Goal: Task Accomplishment & Management: Complete application form

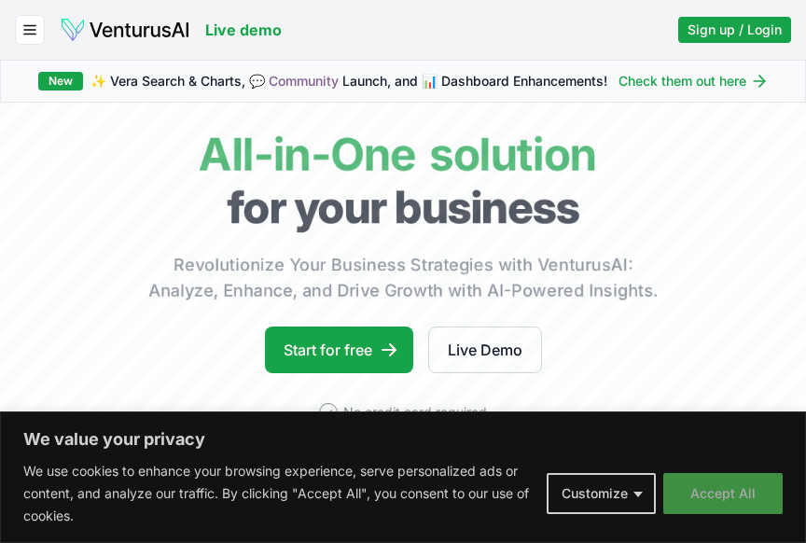
click at [706, 490] on button "Accept All" at bounding box center [722, 493] width 119 height 41
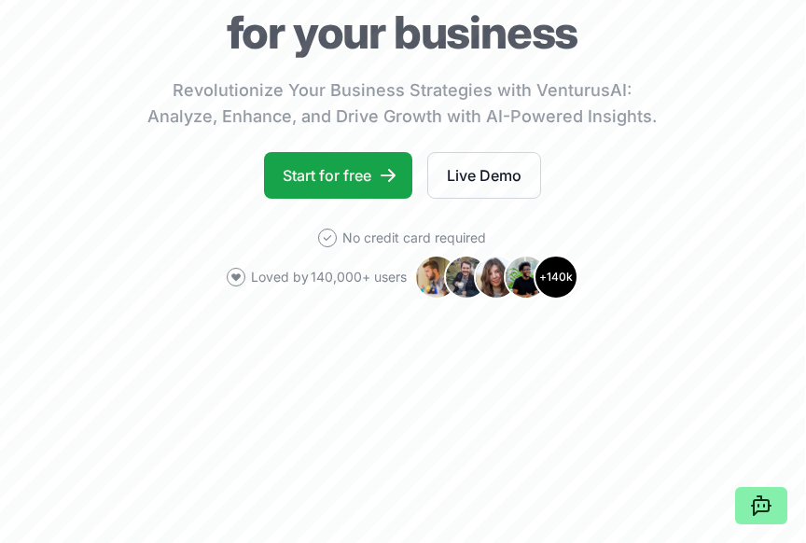
scroll to position [194, 1]
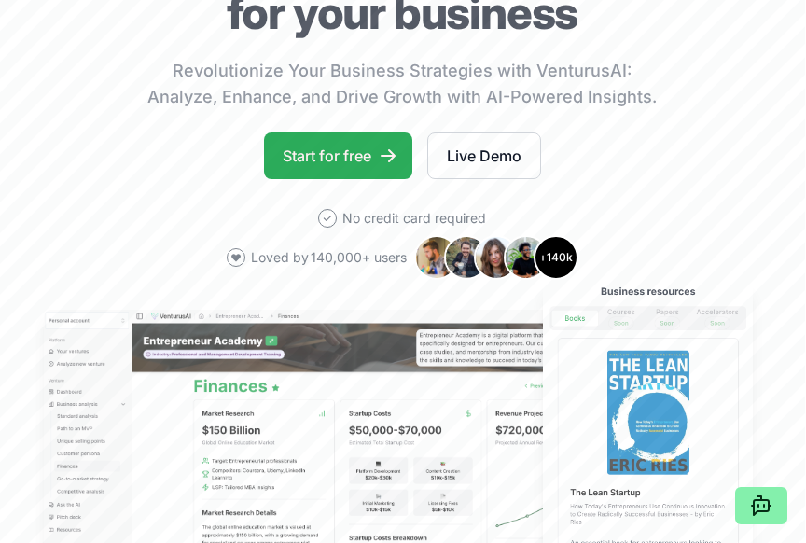
click at [358, 161] on link "Start for free" at bounding box center [338, 155] width 148 height 47
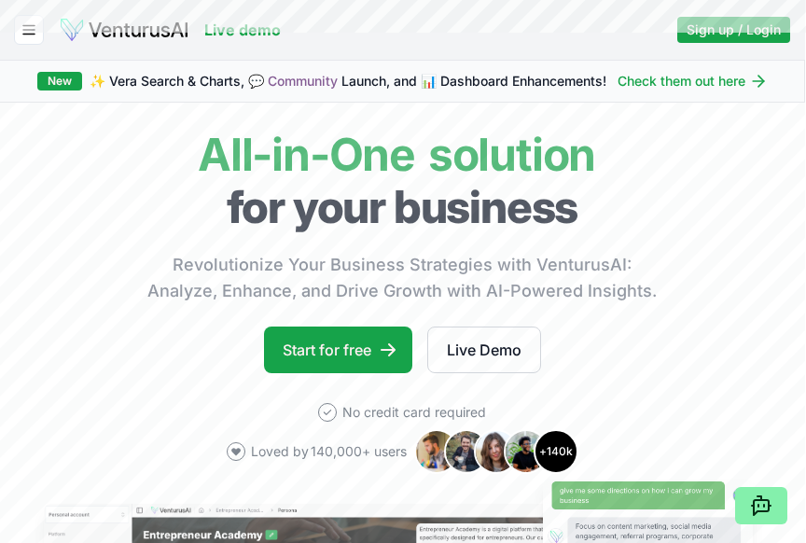
scroll to position [0, 1]
click at [20, 34] on button "button" at bounding box center [29, 30] width 30 height 30
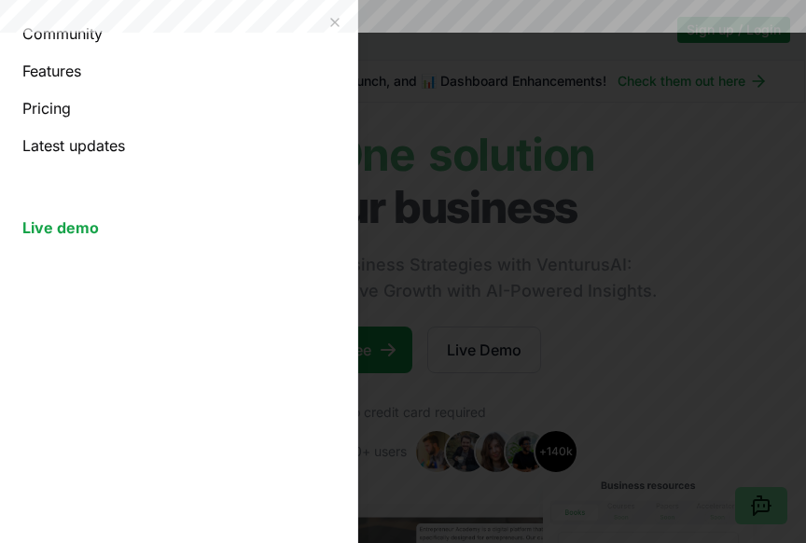
click at [53, 107] on link "Pricing" at bounding box center [178, 108] width 312 height 22
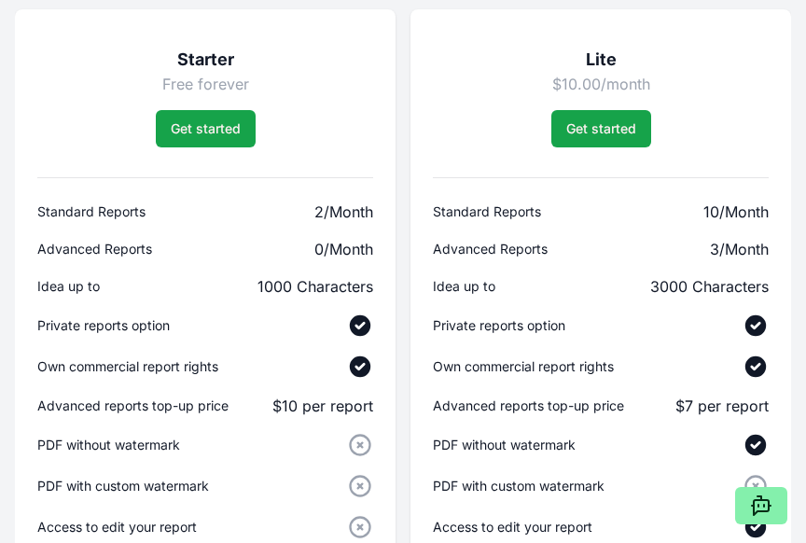
scroll to position [1427, 0]
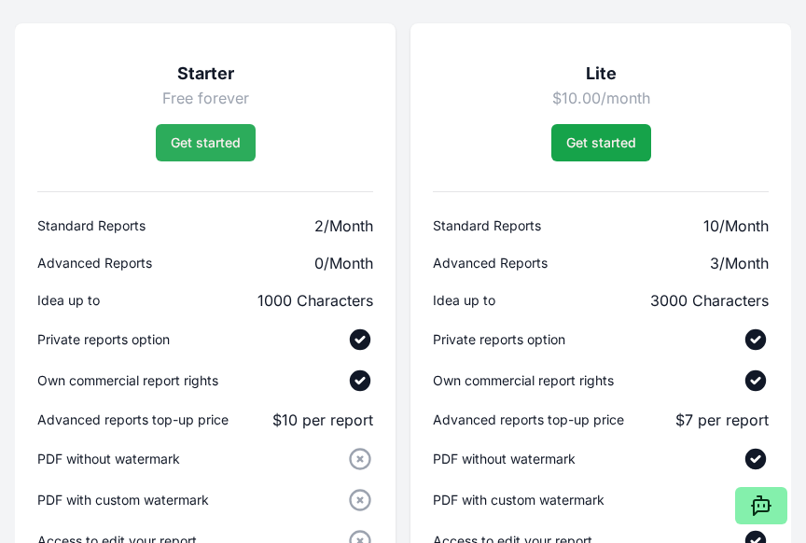
click at [225, 145] on link "Get started" at bounding box center [206, 142] width 100 height 37
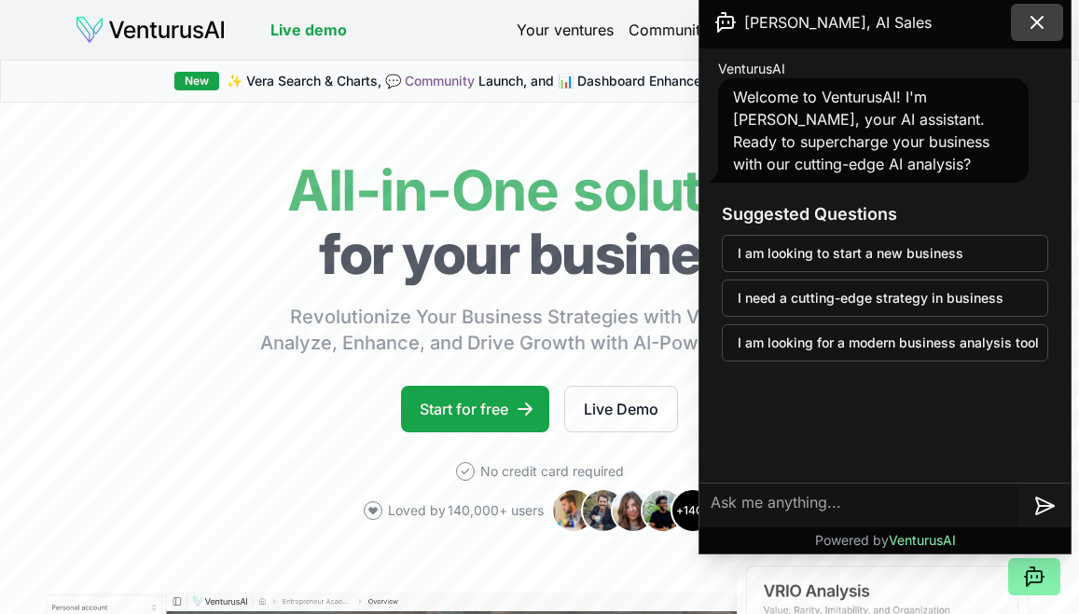
click at [805, 24] on icon at bounding box center [1037, 22] width 22 height 22
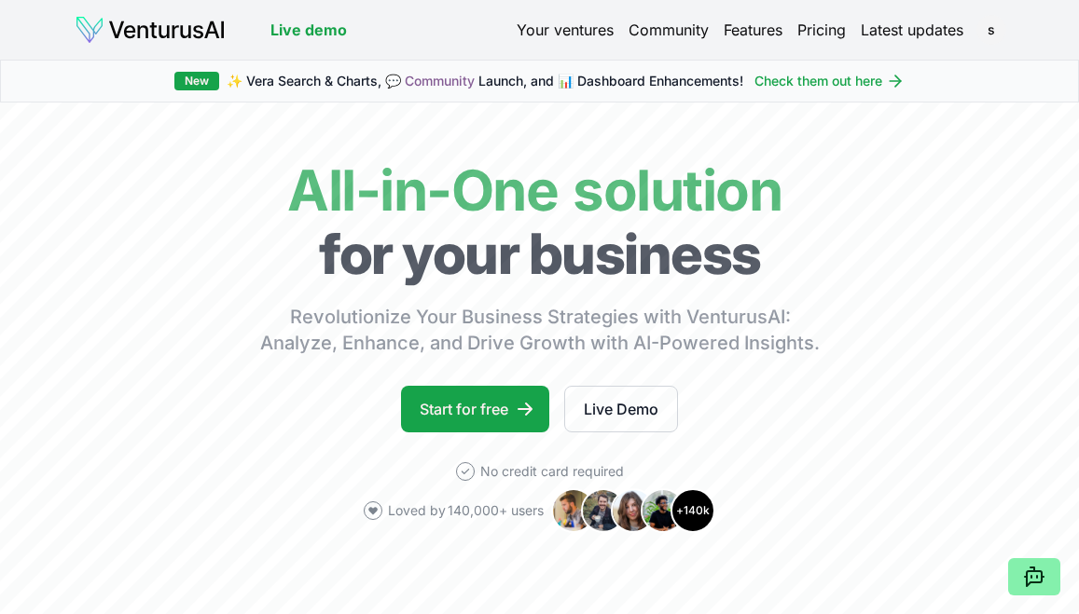
click at [751, 35] on link "Features" at bounding box center [753, 30] width 59 height 22
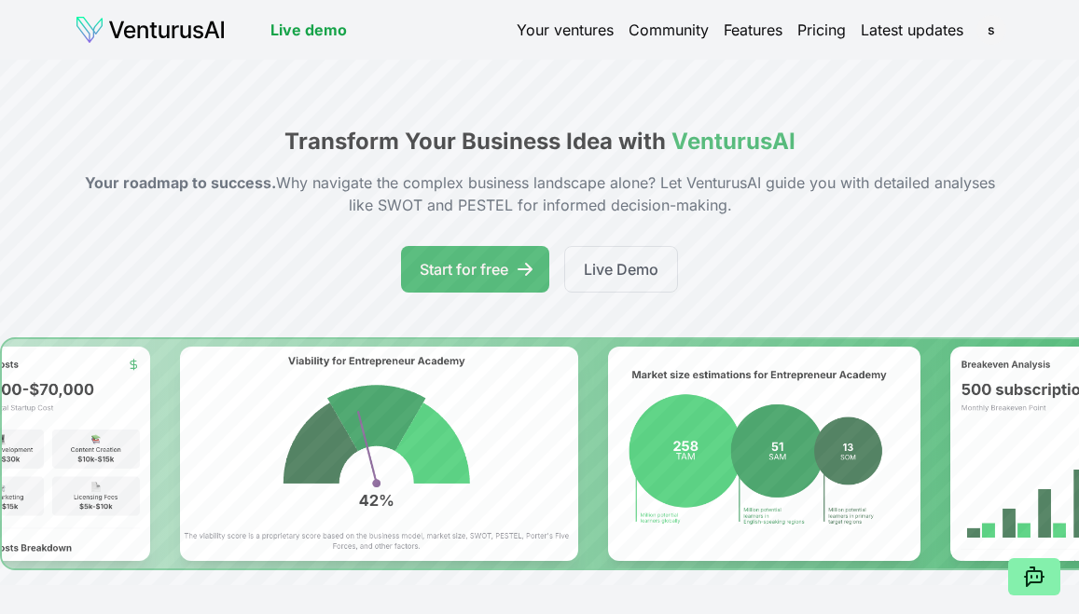
click at [572, 27] on link "Your ventures" at bounding box center [565, 30] width 97 height 22
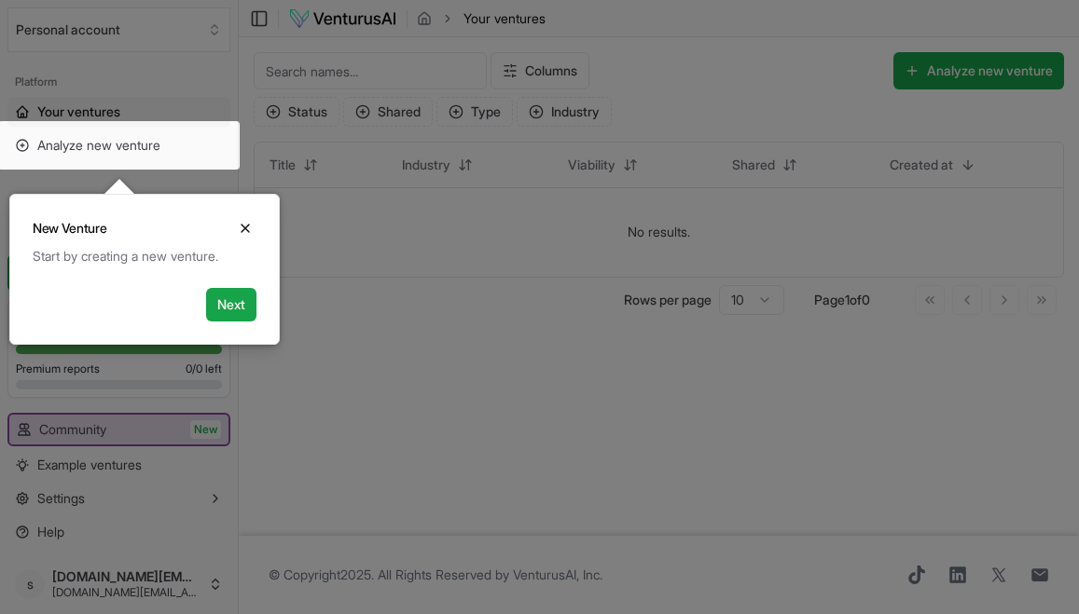
click at [149, 254] on div "Start by creating a new venture." at bounding box center [145, 256] width 224 height 19
click at [223, 309] on button "Next" at bounding box center [231, 305] width 50 height 34
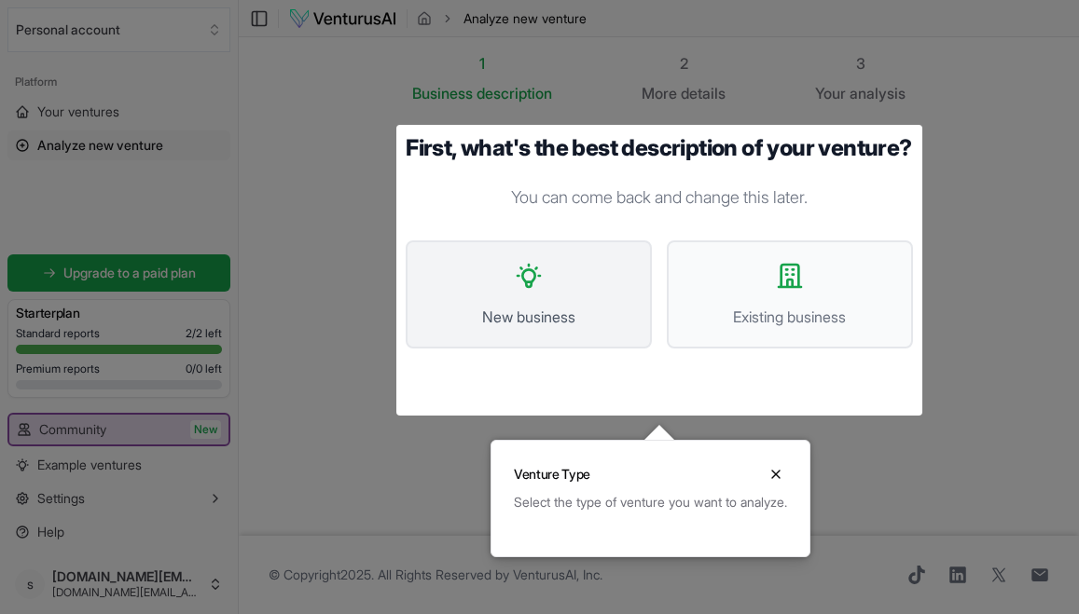
click at [583, 307] on button "New business" at bounding box center [529, 295] width 246 height 108
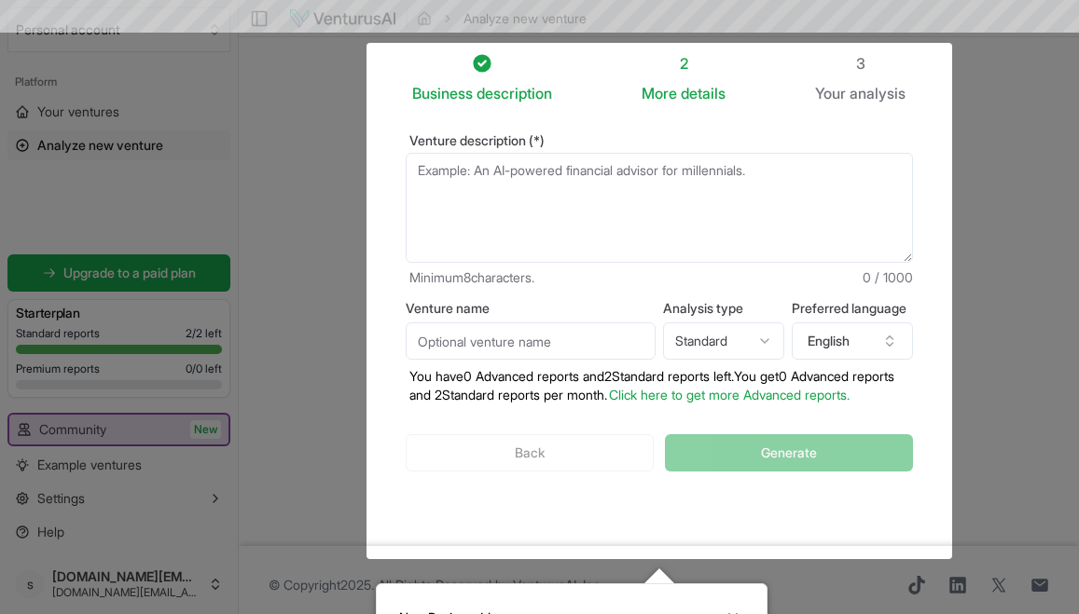
click at [541, 186] on textarea "Venture description (*)" at bounding box center [659, 208] width 507 height 110
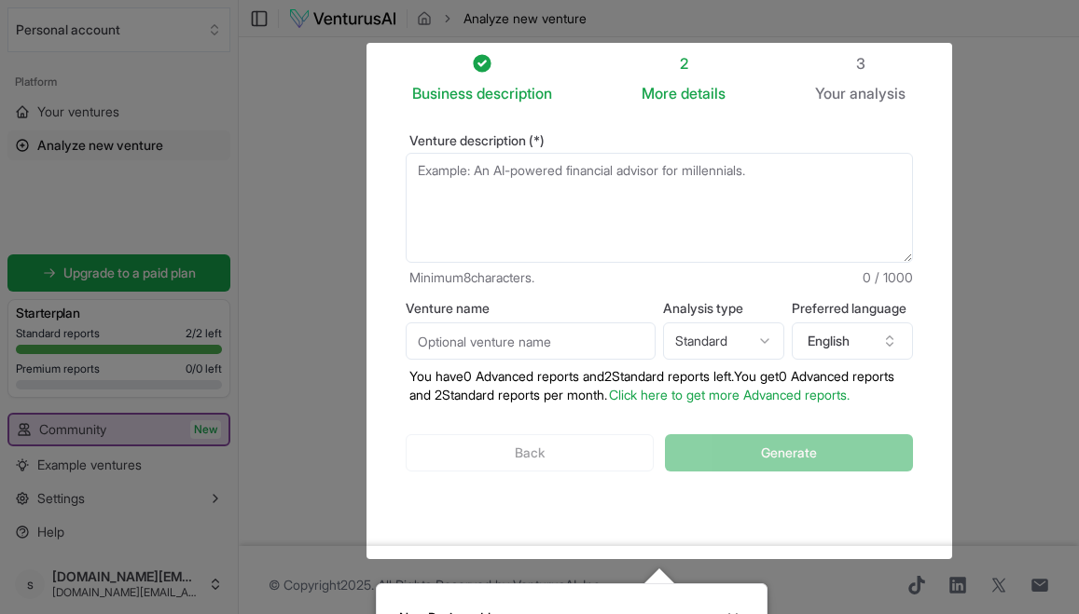
click at [557, 342] on input "Venture name" at bounding box center [531, 341] width 250 height 37
click at [559, 201] on textarea "Venture description (*)" at bounding box center [659, 208] width 507 height 110
drag, startPoint x: 489, startPoint y: 341, endPoint x: 793, endPoint y: 355, distance: 304.3
click at [793, 355] on div "Venture name SeekMode Collective Analysis type Standard Advanced Standard Prefe…" at bounding box center [659, 353] width 507 height 103
type input "SeekMode"
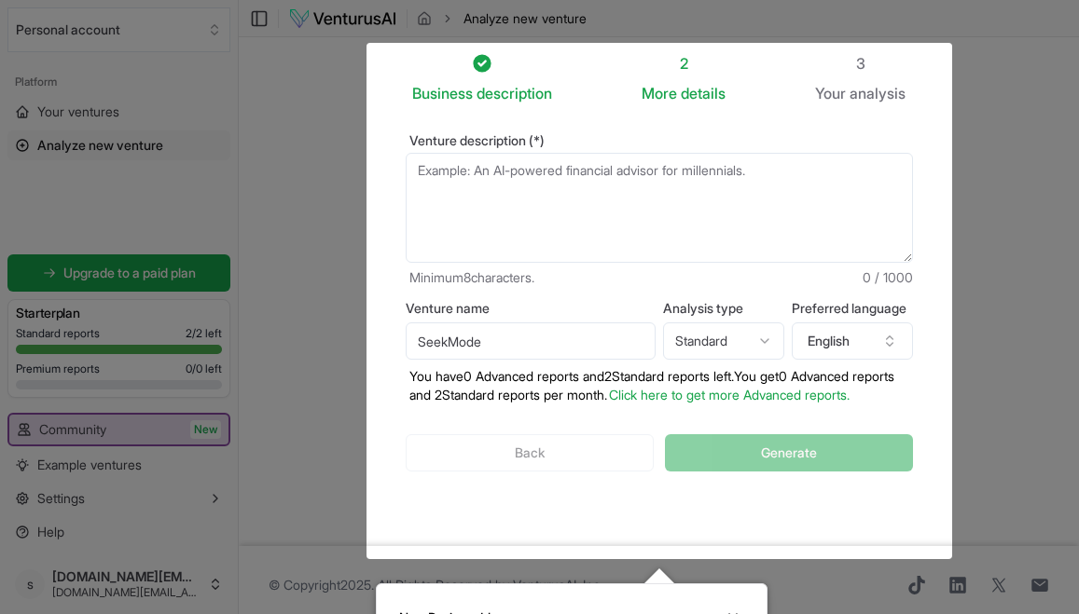
click at [595, 178] on textarea "Venture description (*)" at bounding box center [659, 208] width 507 height 110
paste textarea "SeekMode offers digital small-group coaching and peer learning for youths and y…"
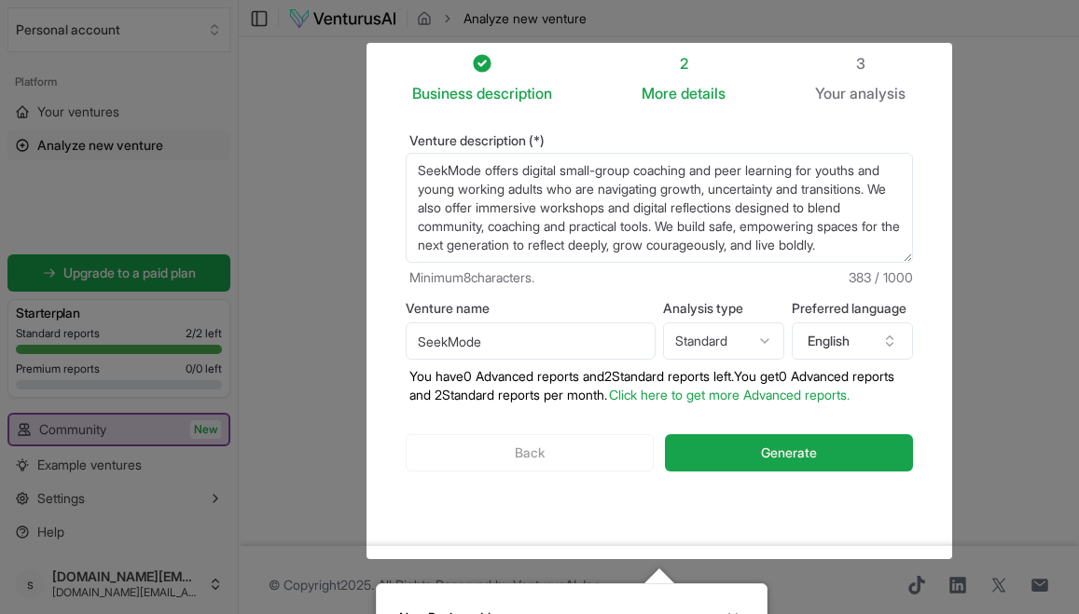
scroll to position [19, 0]
click at [534, 188] on textarea "SeekMode offers digital small-group coaching and peer learning for youths and y…" at bounding box center [659, 208] width 507 height 110
drag, startPoint x: 779, startPoint y: 186, endPoint x: 740, endPoint y: 187, distance: 39.2
click at [740, 187] on textarea "SeekMode offers digital small-group coaching and peer learning for youths and y…" at bounding box center [659, 208] width 507 height 110
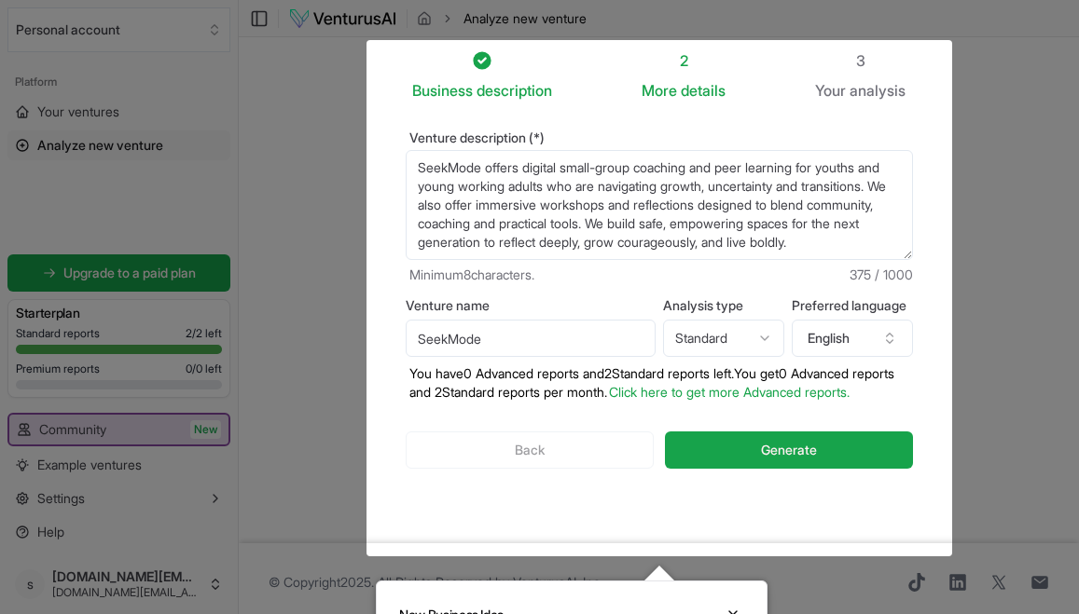
scroll to position [23, 0]
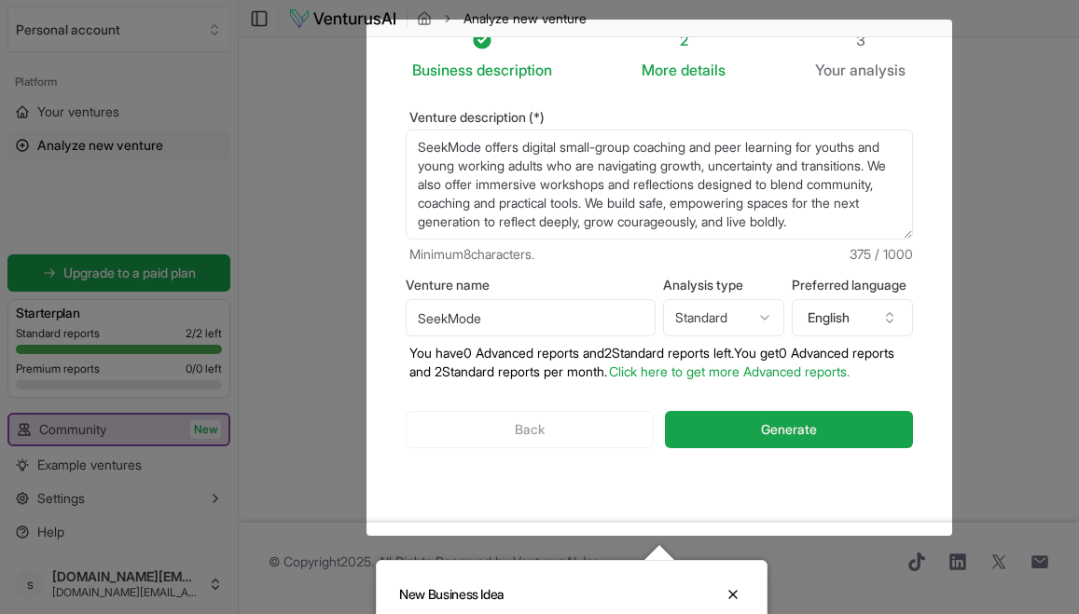
click at [677, 223] on textarea "SeekMode offers digital small-group coaching and peer learning for youths and y…" at bounding box center [659, 185] width 507 height 110
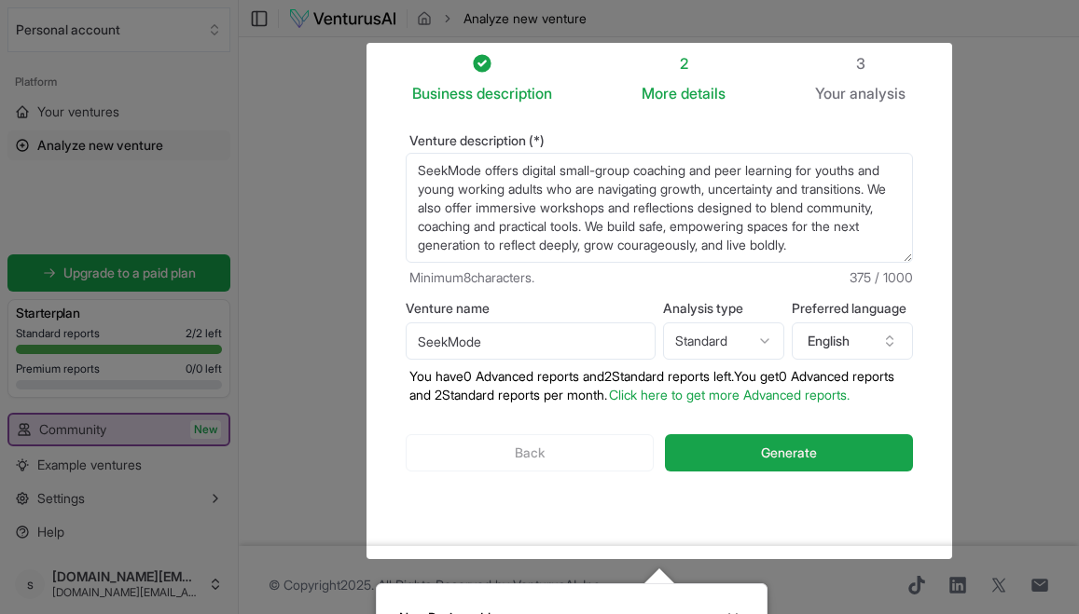
scroll to position [8, 0]
type textarea "SeekMode offers digital small-group coaching and peer learning for youths and y…"
click at [726, 472] on button "Generate" at bounding box center [788, 452] width 247 height 37
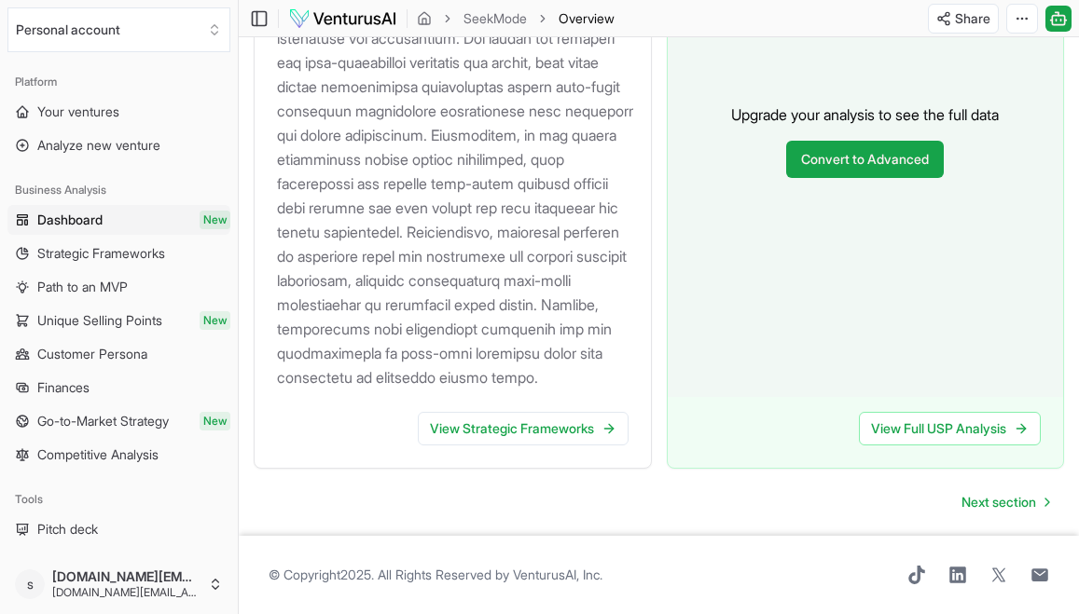
scroll to position [2208, 0]
click at [548, 446] on link "View Strategic Frameworks" at bounding box center [523, 429] width 211 height 34
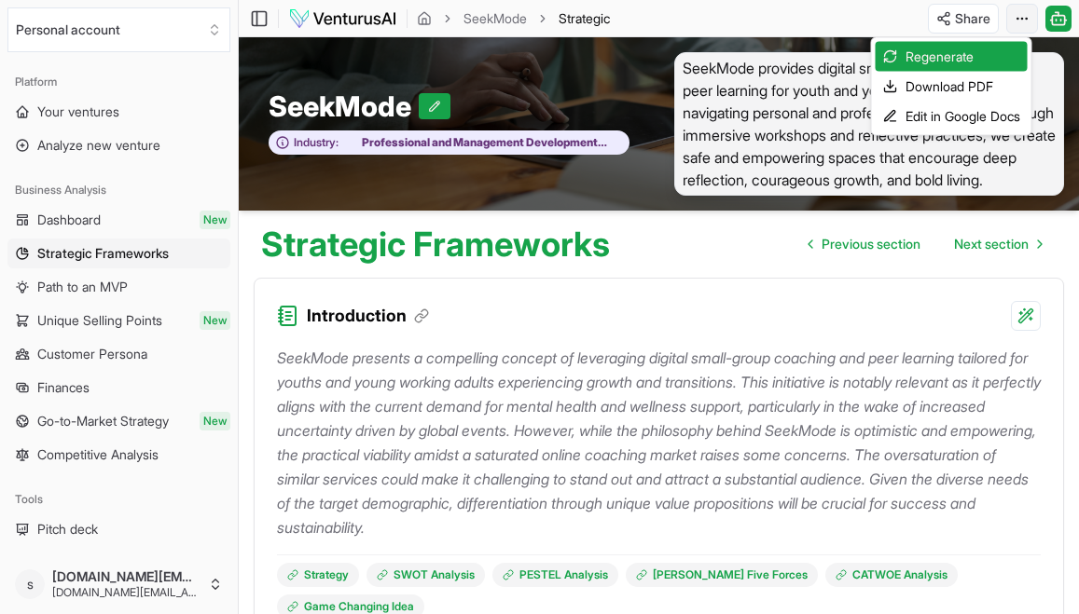
click at [805, 12] on html "We value your privacy We use cookies to enhance your browsing experience, serve…" at bounding box center [539, 307] width 1079 height 614
click at [805, 90] on div "Download PDF" at bounding box center [952, 87] width 152 height 30
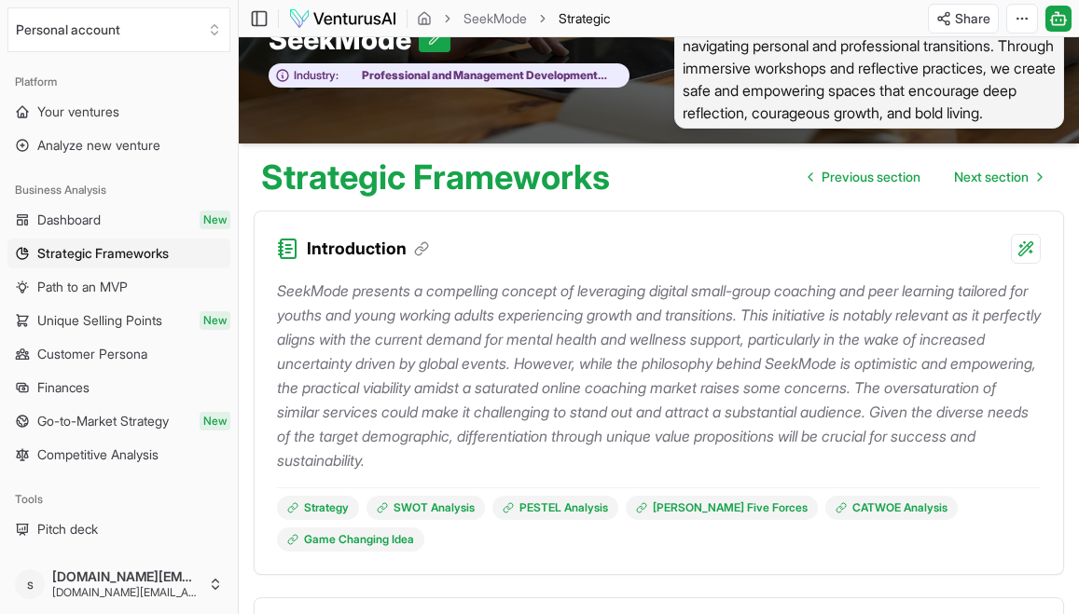
scroll to position [71, 0]
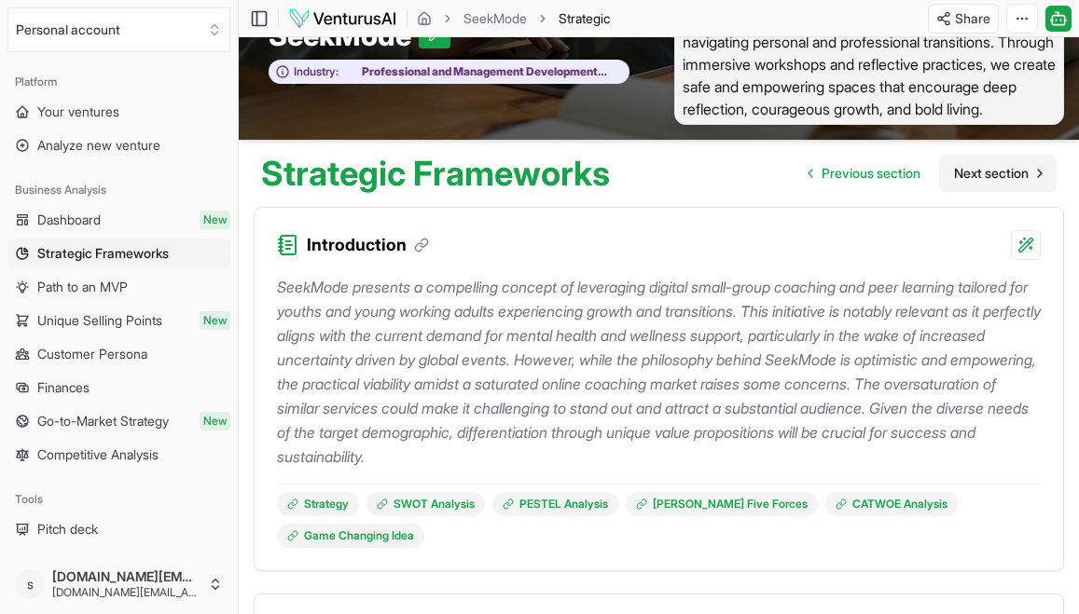
click at [805, 164] on span "Next section" at bounding box center [991, 173] width 75 height 19
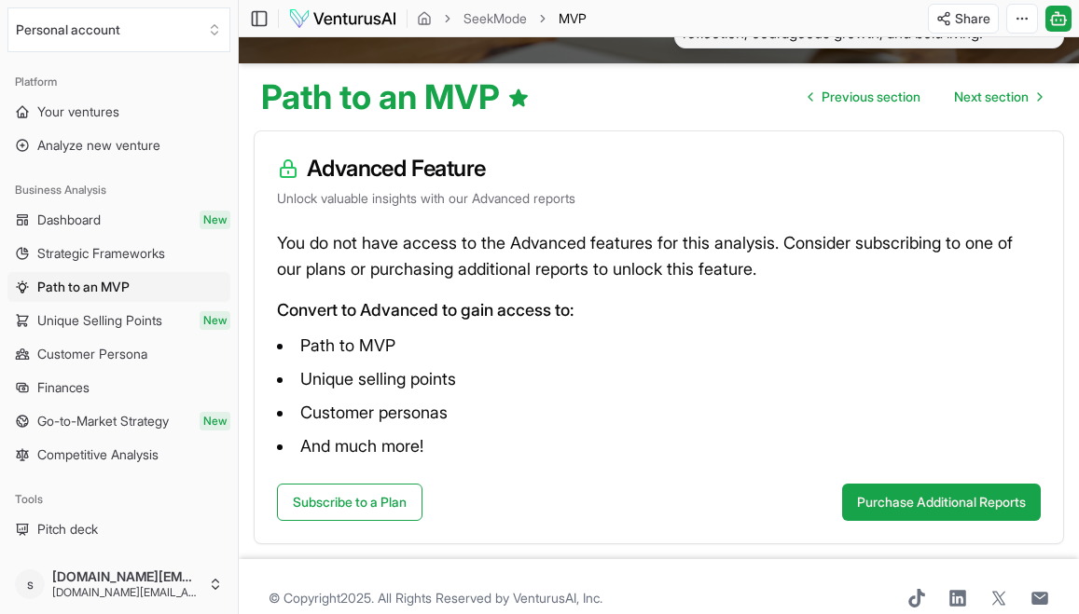
scroll to position [142, 0]
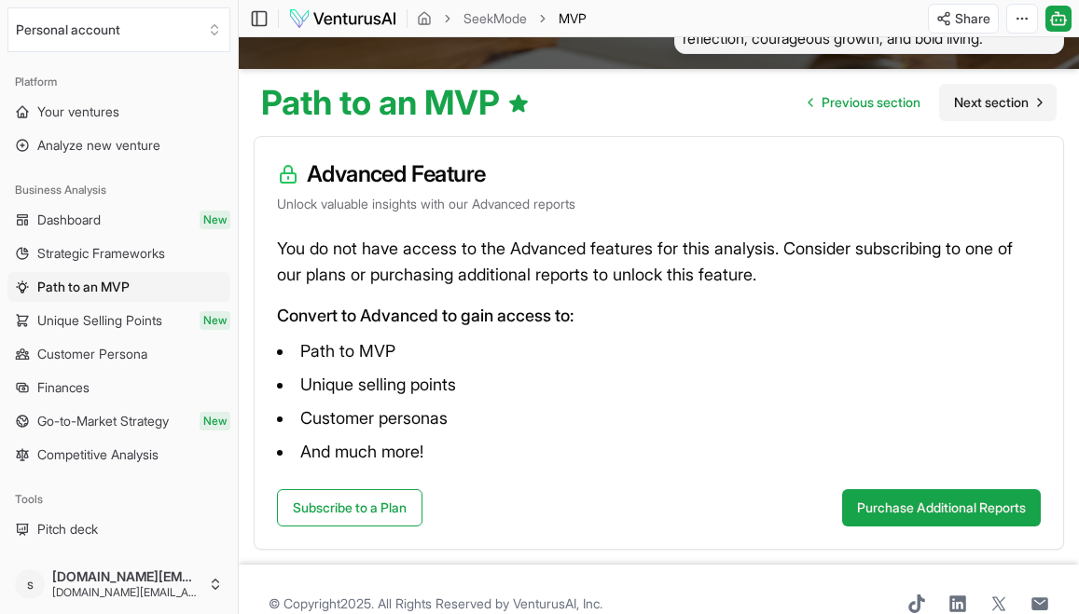
click at [805, 101] on span "Next section" at bounding box center [991, 102] width 75 height 19
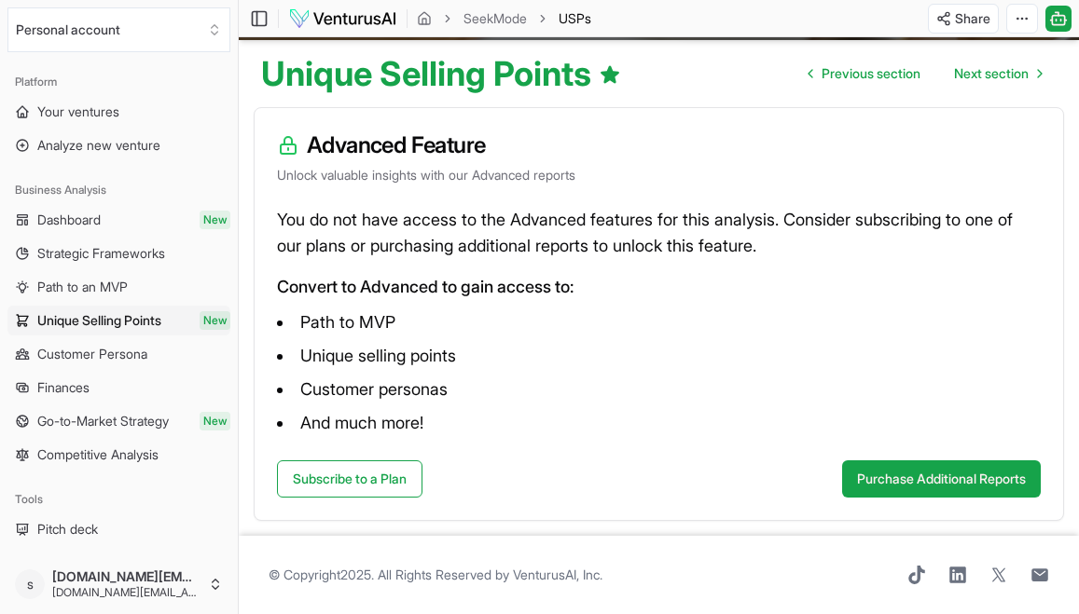
scroll to position [96, 0]
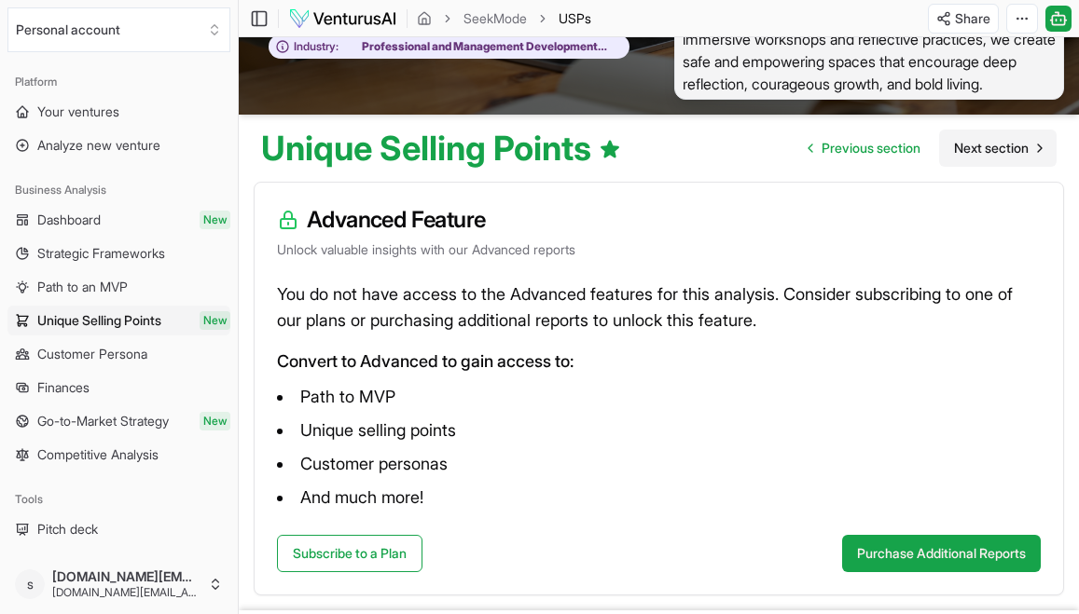
click at [805, 146] on span "Next section" at bounding box center [991, 148] width 75 height 19
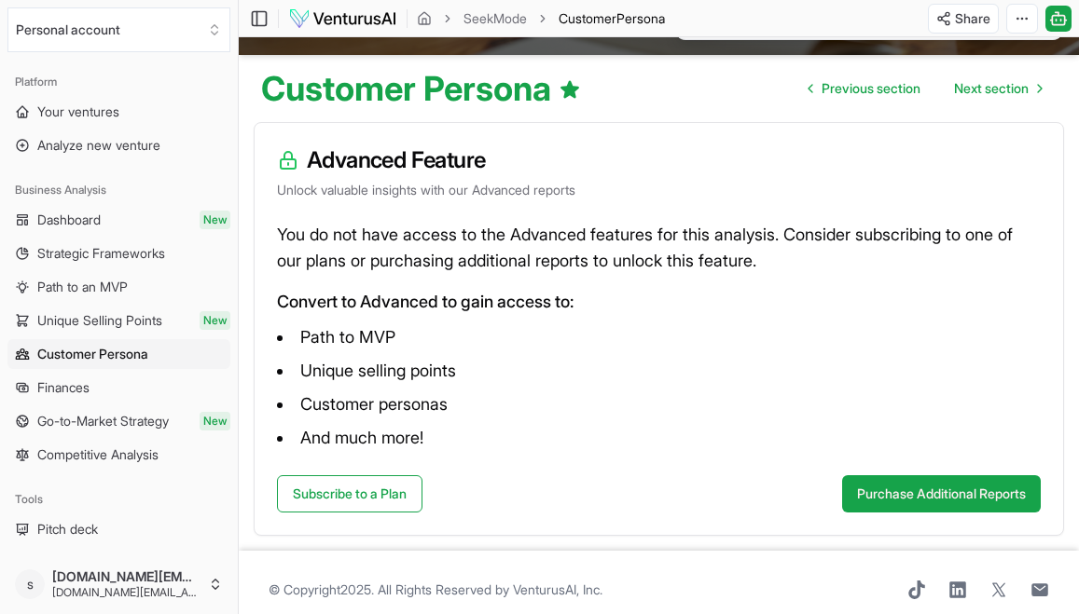
scroll to position [159, 0]
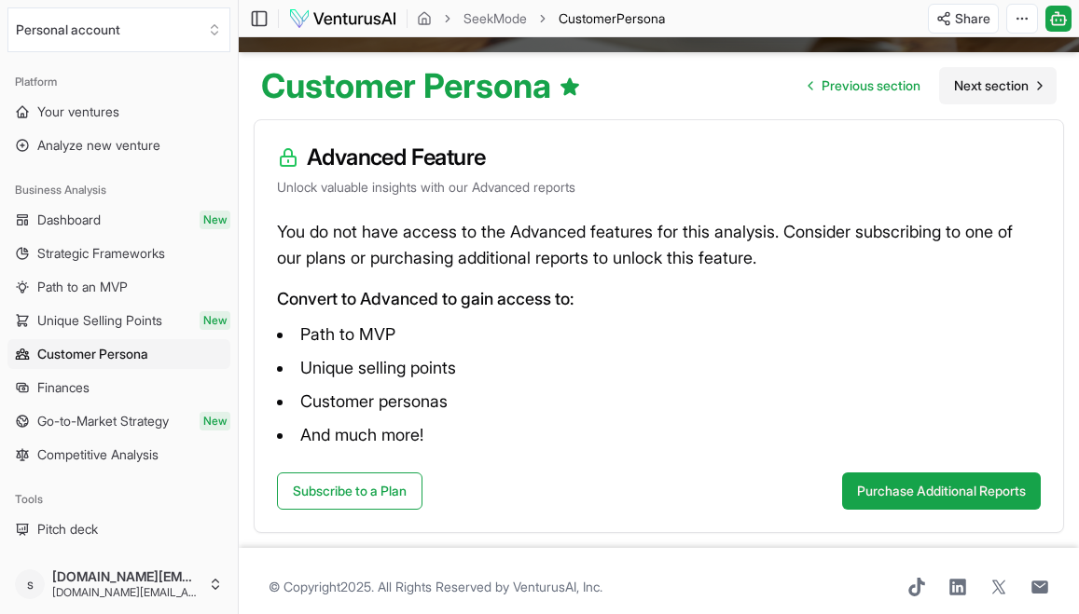
click at [805, 84] on span "Next section" at bounding box center [991, 85] width 75 height 19
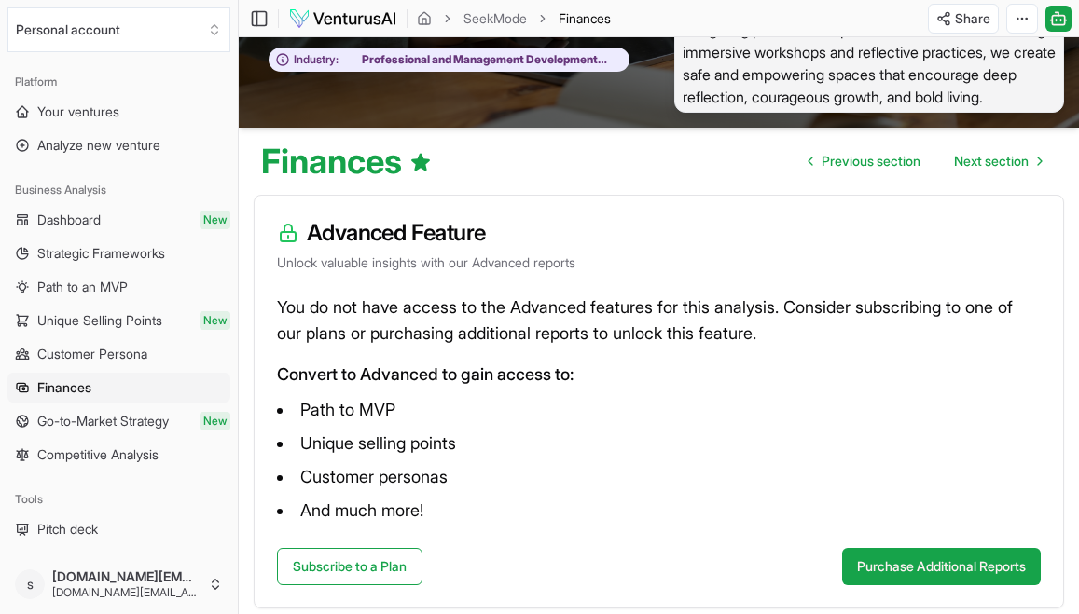
scroll to position [75, 0]
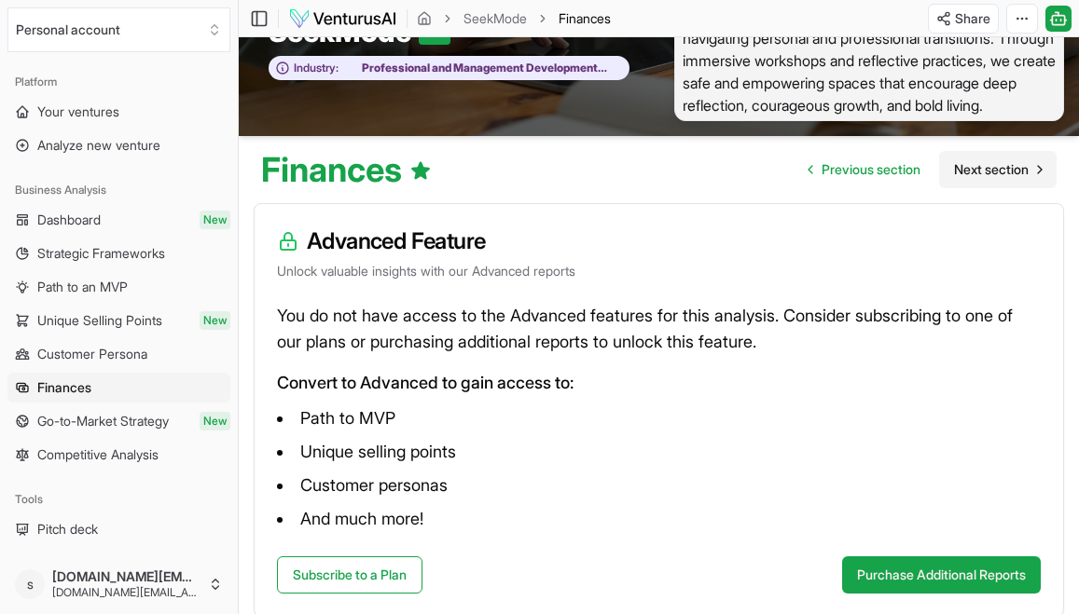
click at [805, 161] on span "Next section" at bounding box center [991, 169] width 75 height 19
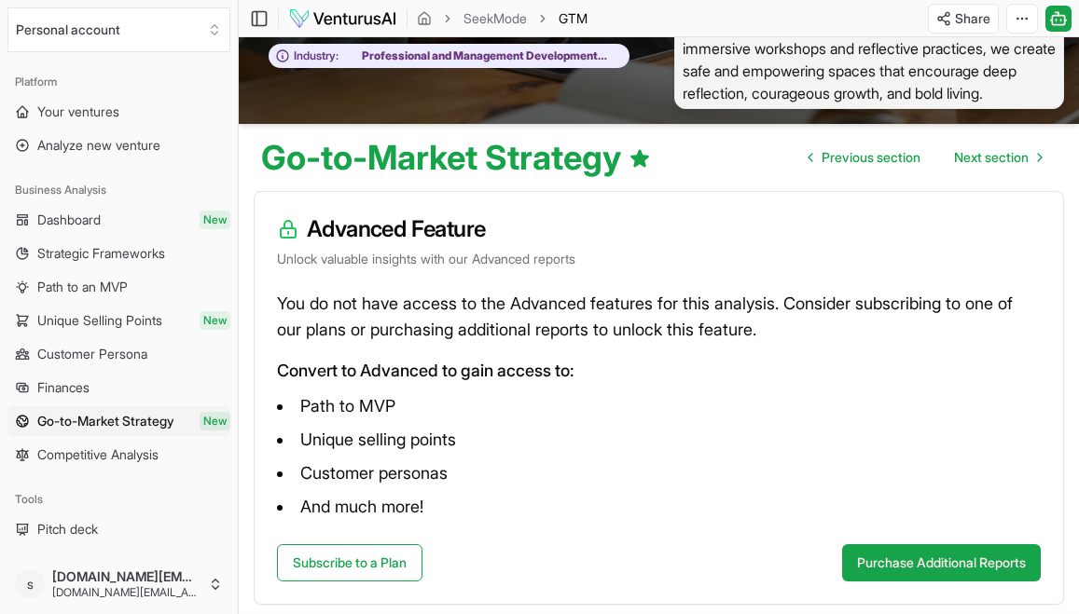
scroll to position [74, 0]
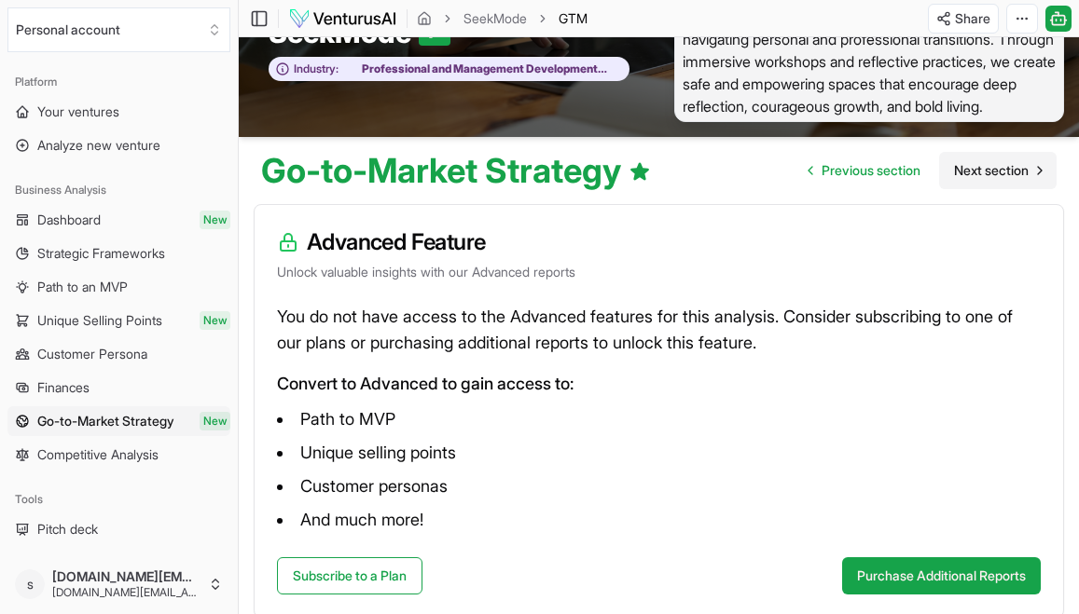
click at [805, 163] on span "Next section" at bounding box center [991, 170] width 75 height 19
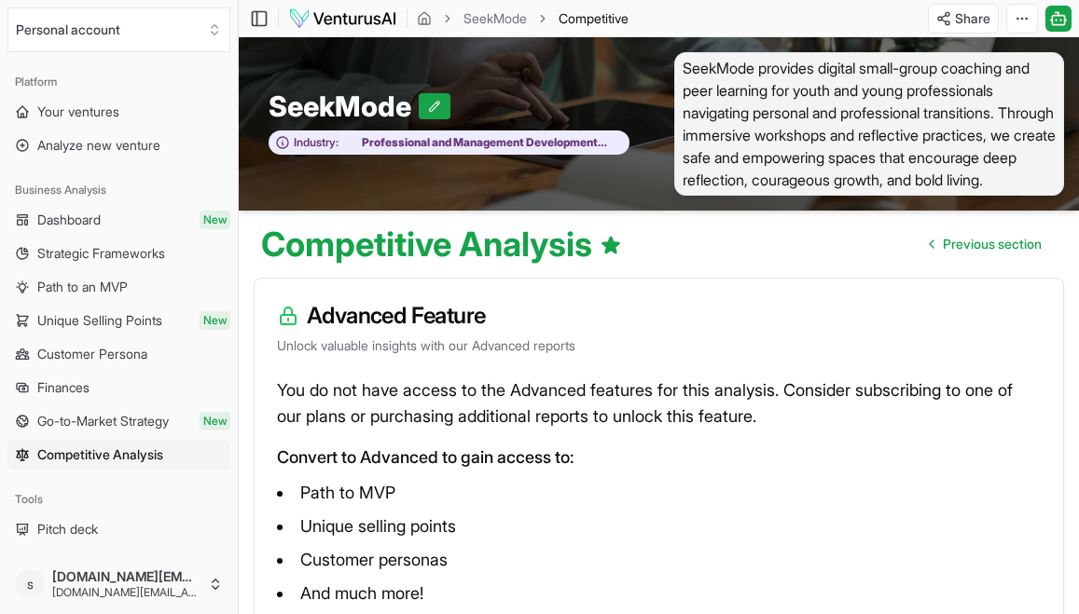
scroll to position [1, 0]
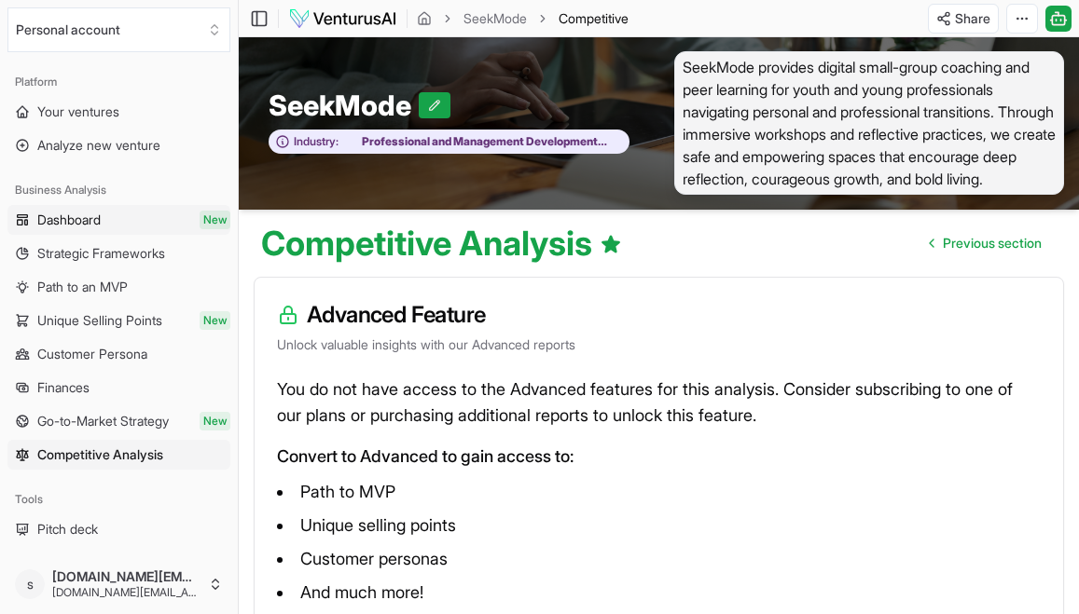
click at [117, 218] on link "Dashboard New" at bounding box center [118, 220] width 223 height 30
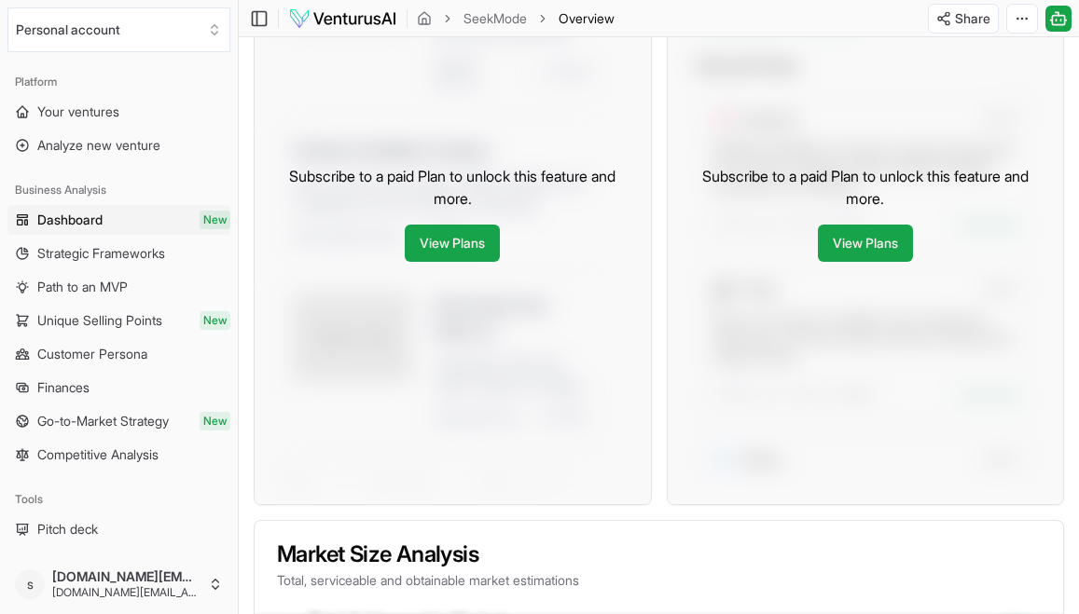
scroll to position [1008, 0]
click at [462, 261] on link "View Plans" at bounding box center [452, 242] width 95 height 37
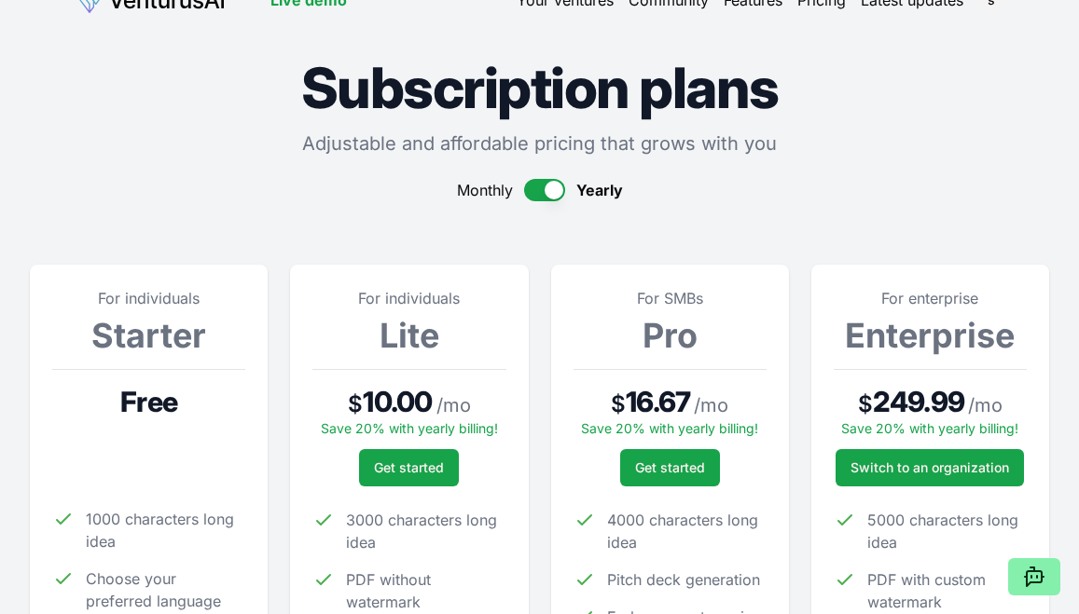
scroll to position [75, 0]
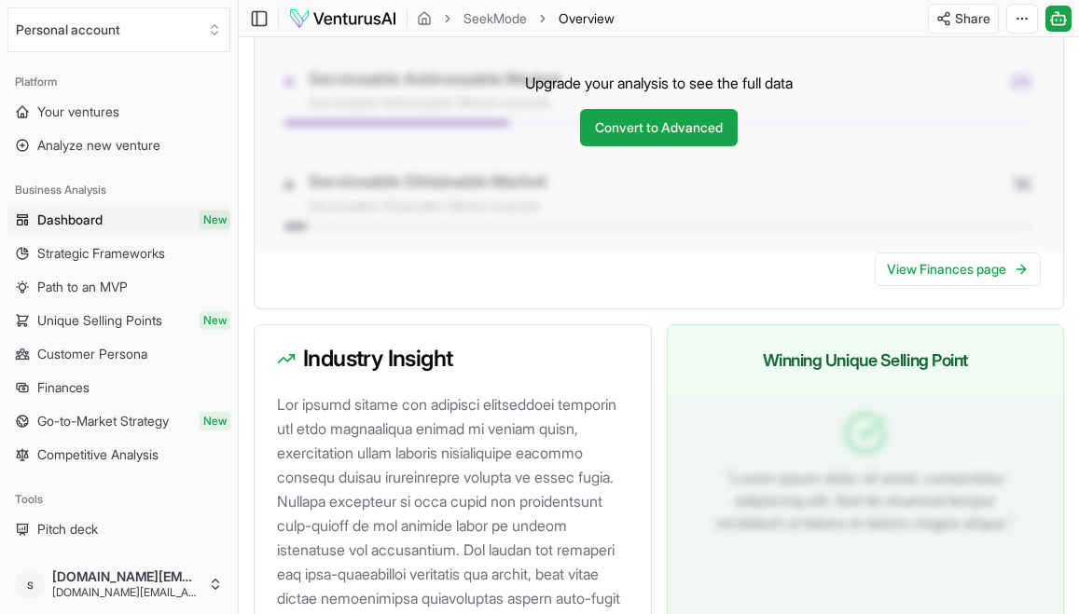
scroll to position [1656, 0]
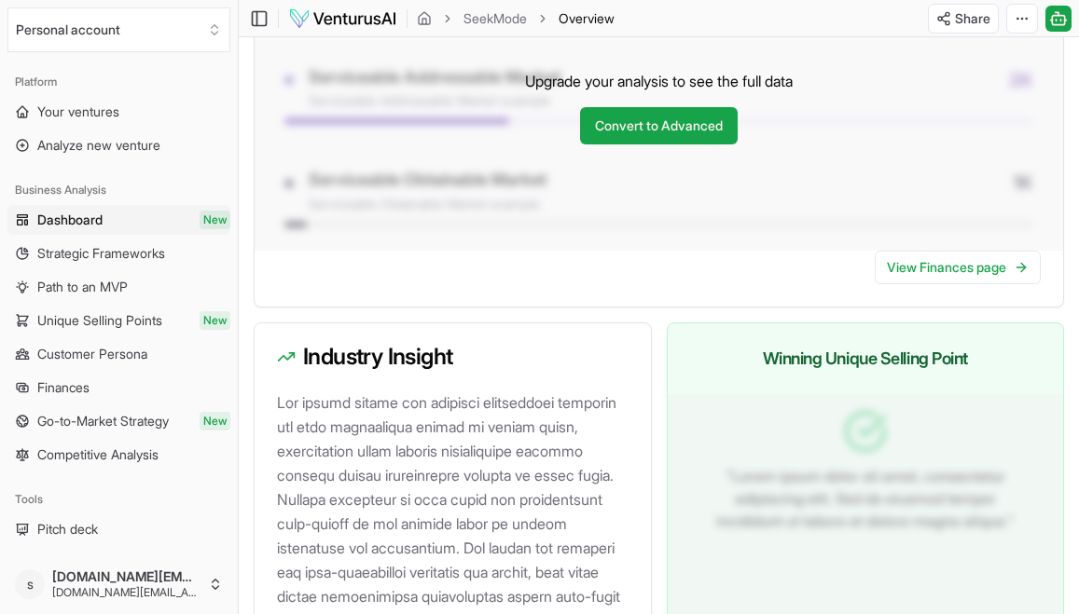
click at [610, 368] on h3 "Industry Insight" at bounding box center [453, 357] width 352 height 22
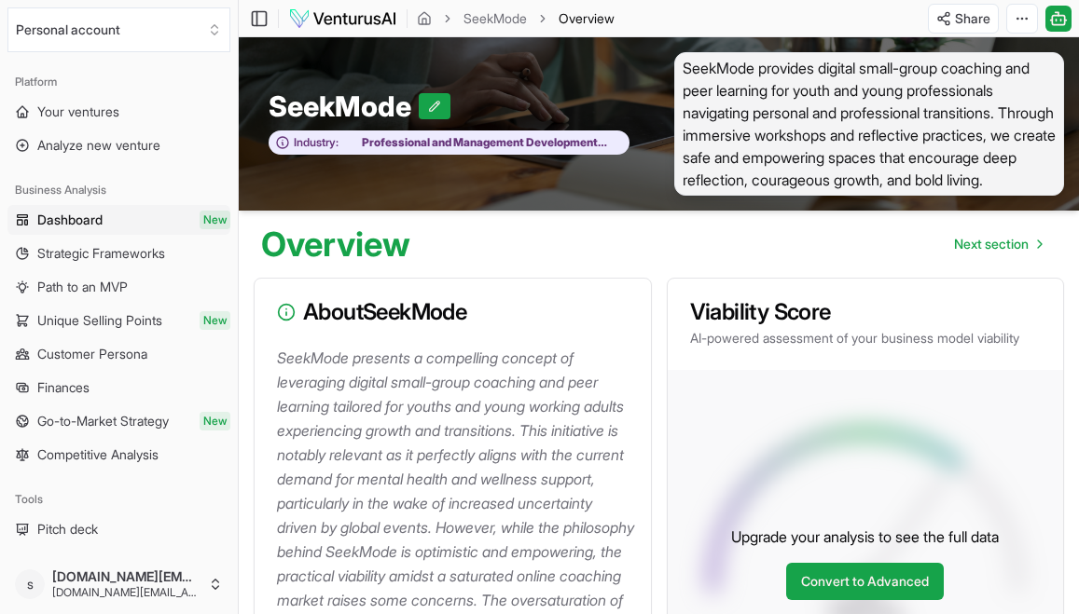
scroll to position [0, 0]
click at [805, 233] on link "Next section" at bounding box center [997, 244] width 117 height 37
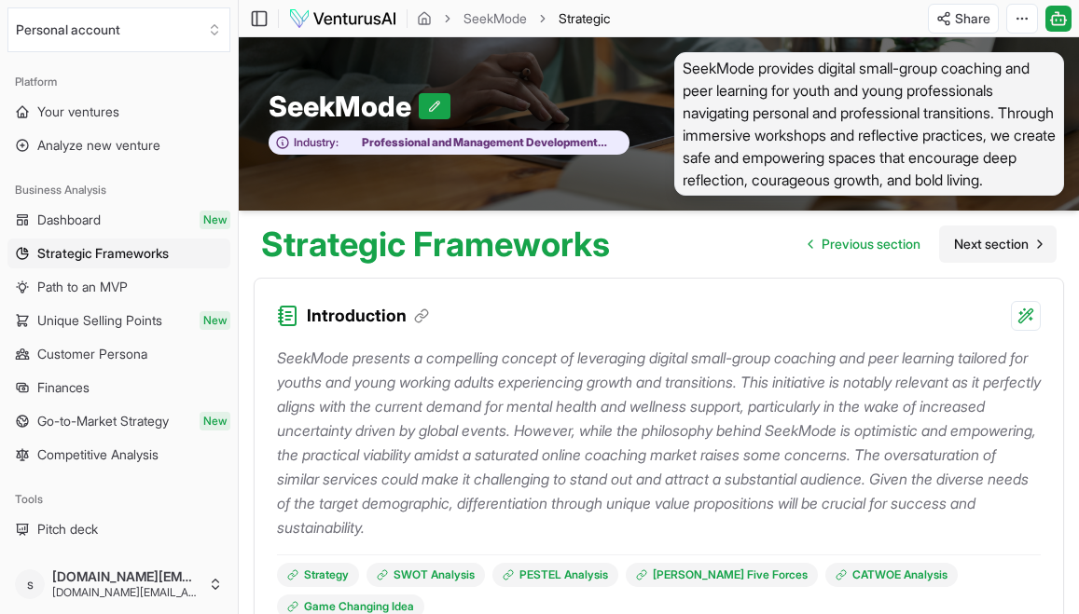
click at [805, 241] on span "Next section" at bounding box center [991, 244] width 75 height 19
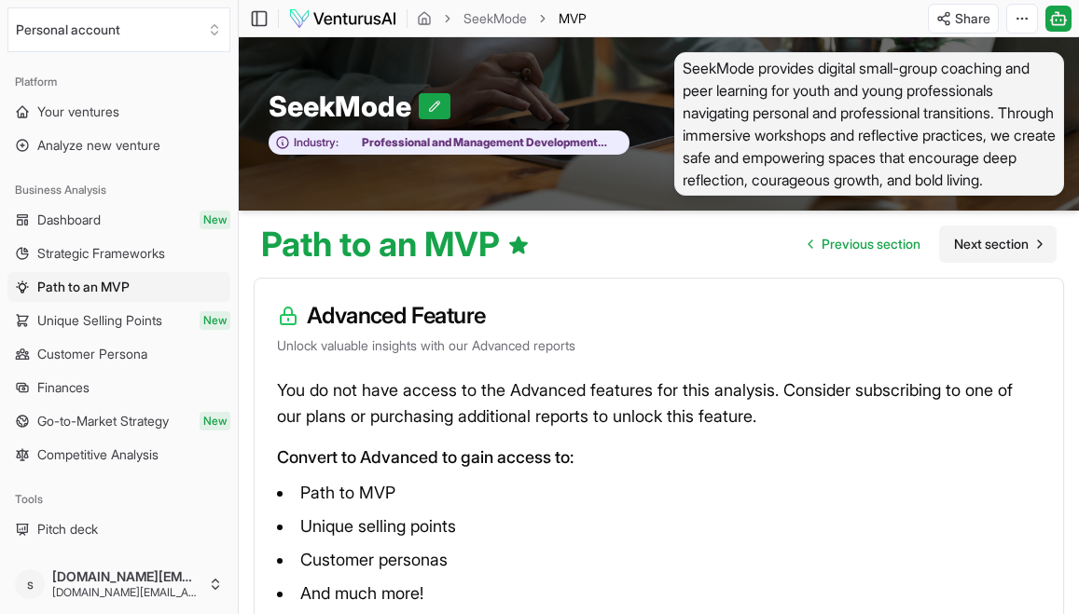
click at [805, 241] on span "Next section" at bounding box center [991, 244] width 75 height 19
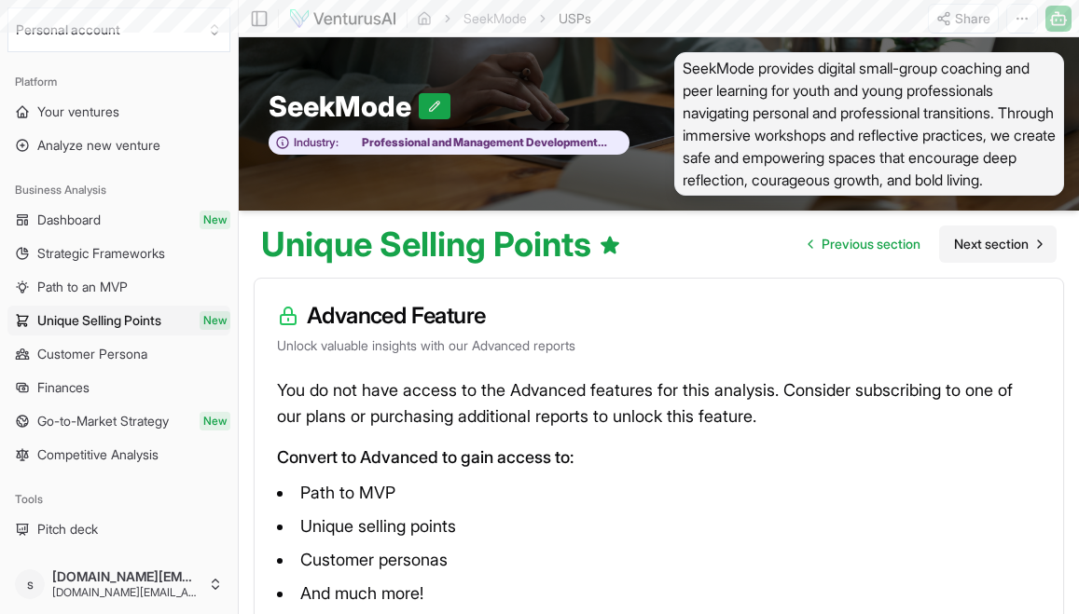
click at [805, 242] on span "Next section" at bounding box center [991, 244] width 75 height 19
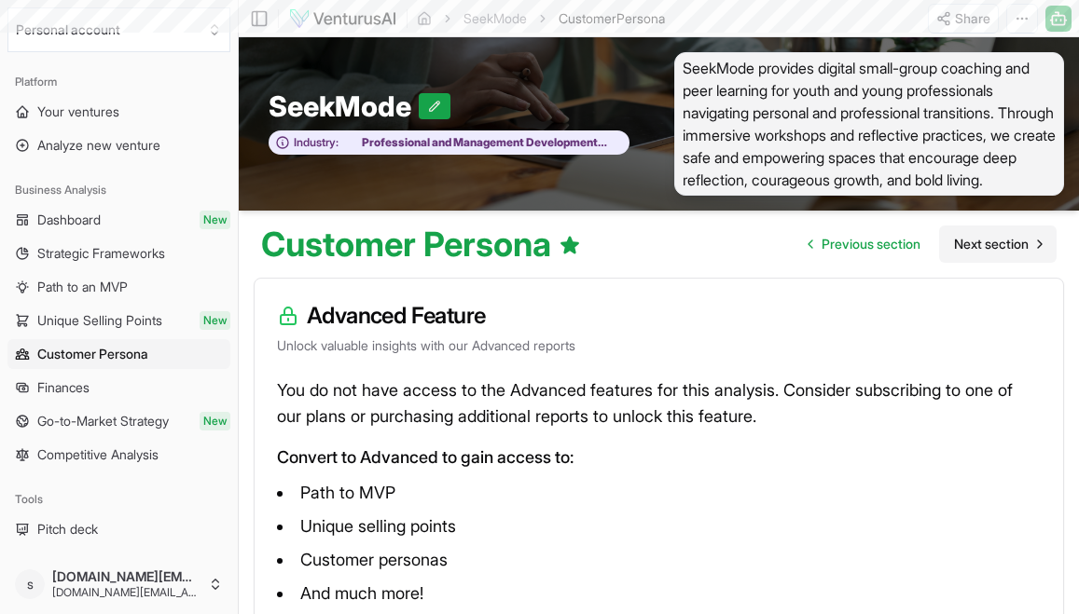
click at [805, 242] on span "Next section" at bounding box center [991, 244] width 75 height 19
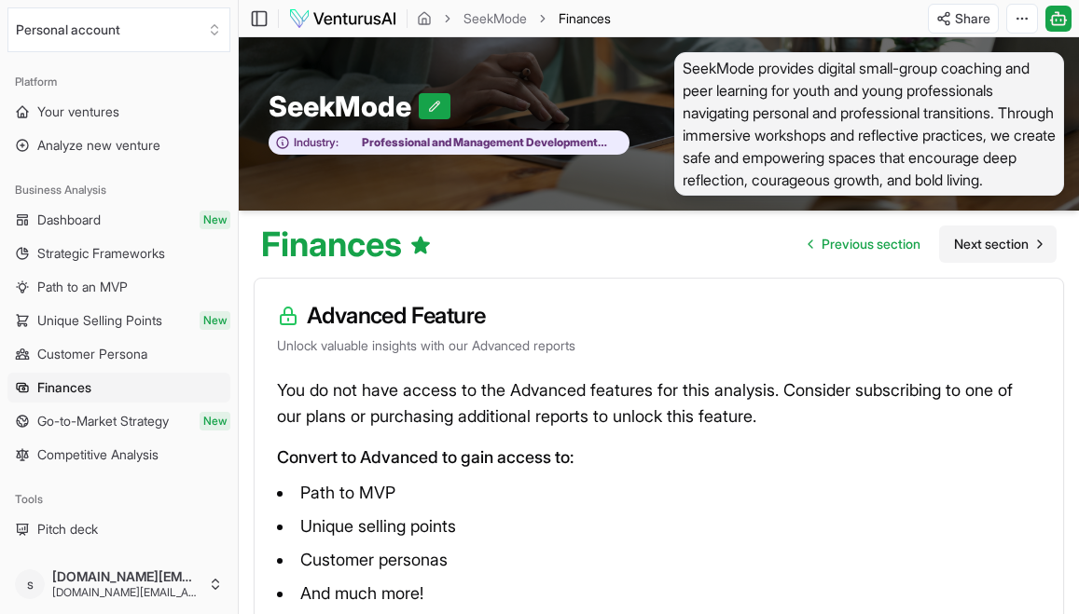
click at [805, 242] on span "Next section" at bounding box center [991, 244] width 75 height 19
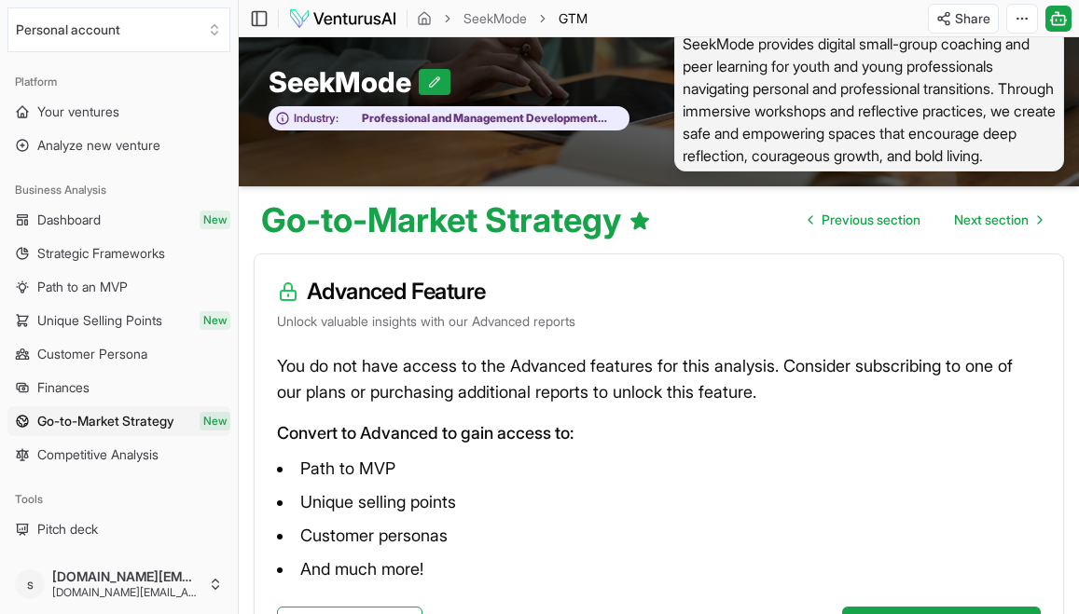
scroll to position [25, 0]
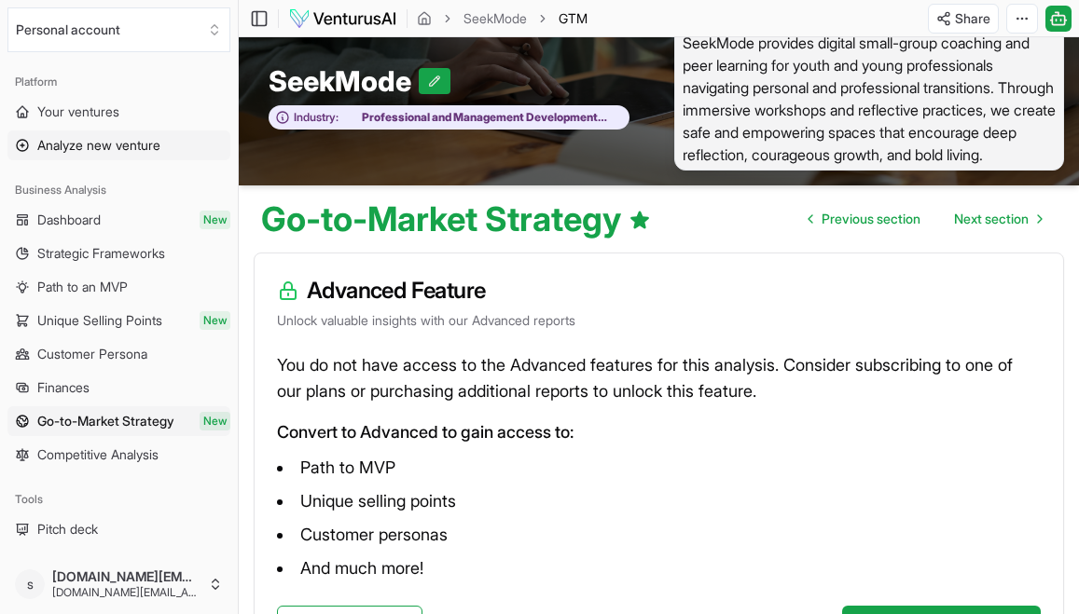
click at [111, 144] on span "Analyze new venture" at bounding box center [98, 145] width 123 height 19
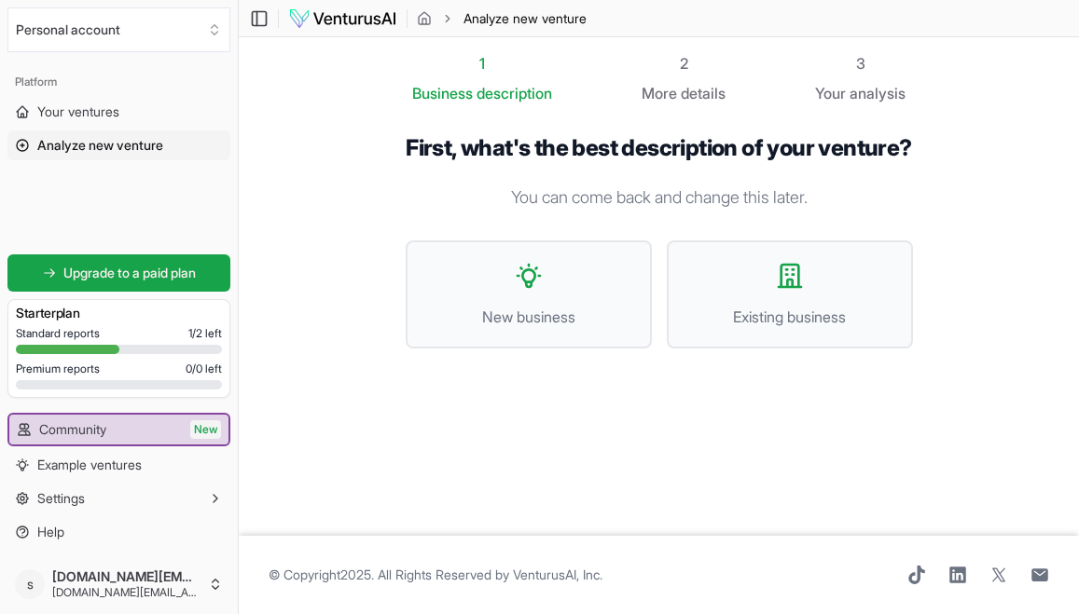
click at [84, 330] on span "Standard reports" at bounding box center [58, 333] width 84 height 15
click at [126, 456] on span "Example ventures" at bounding box center [89, 465] width 104 height 19
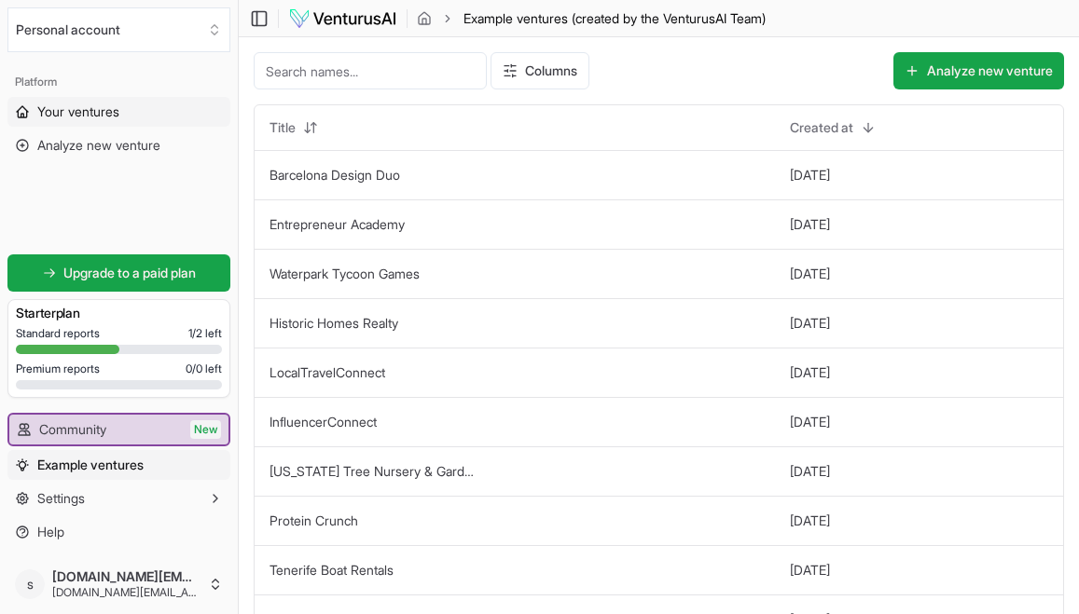
click at [108, 117] on span "Your ventures" at bounding box center [78, 112] width 82 height 19
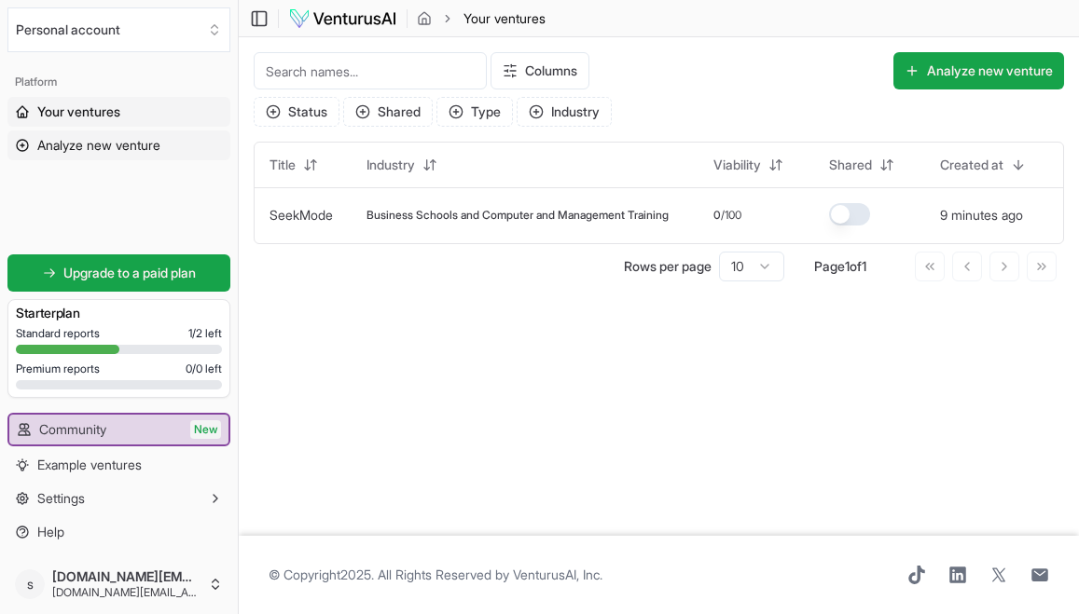
click at [116, 147] on span "Analyze new venture" at bounding box center [98, 145] width 123 height 19
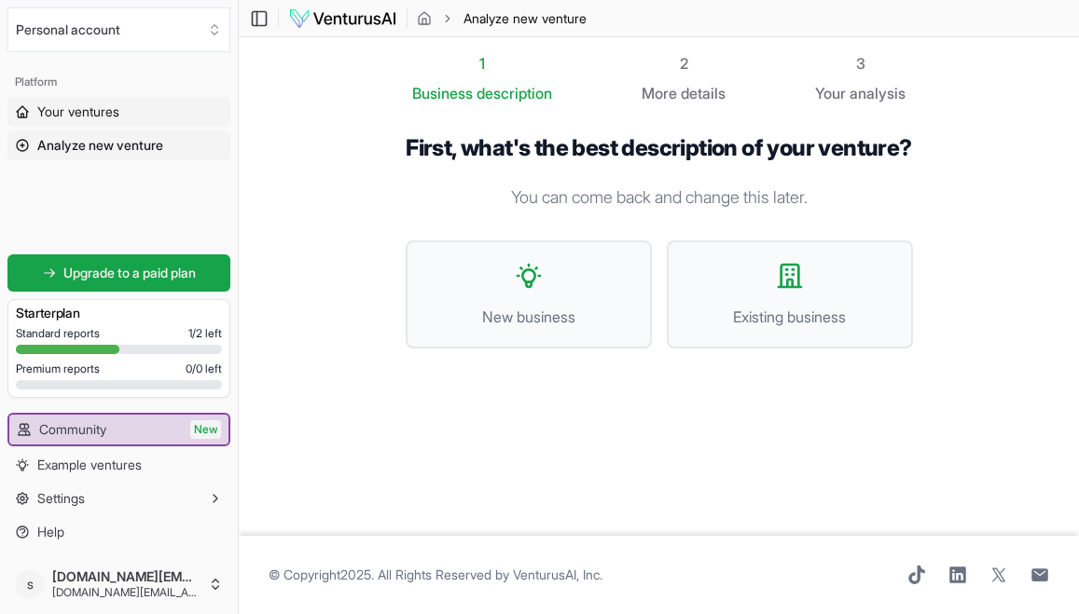
click at [109, 118] on span "Your ventures" at bounding box center [78, 112] width 82 height 19
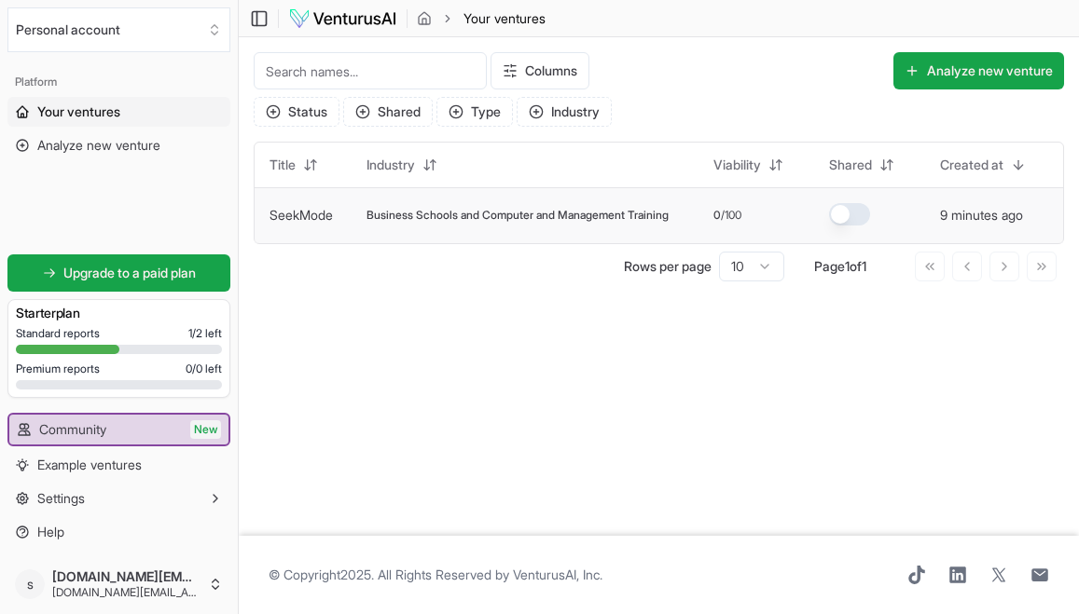
click at [600, 214] on span "Business Schools and Computer and Management Training" at bounding box center [517, 215] width 302 height 15
click at [737, 216] on span "/100" at bounding box center [731, 215] width 21 height 15
drag, startPoint x: 749, startPoint y: 214, endPoint x: 716, endPoint y: 214, distance: 32.6
click at [716, 214] on td "0 /100" at bounding box center [756, 215] width 116 height 56
click at [667, 337] on main "Toggle Sidebar Your ventures Your ventures Columns Analyze new venture Status S…" at bounding box center [659, 307] width 840 height 614
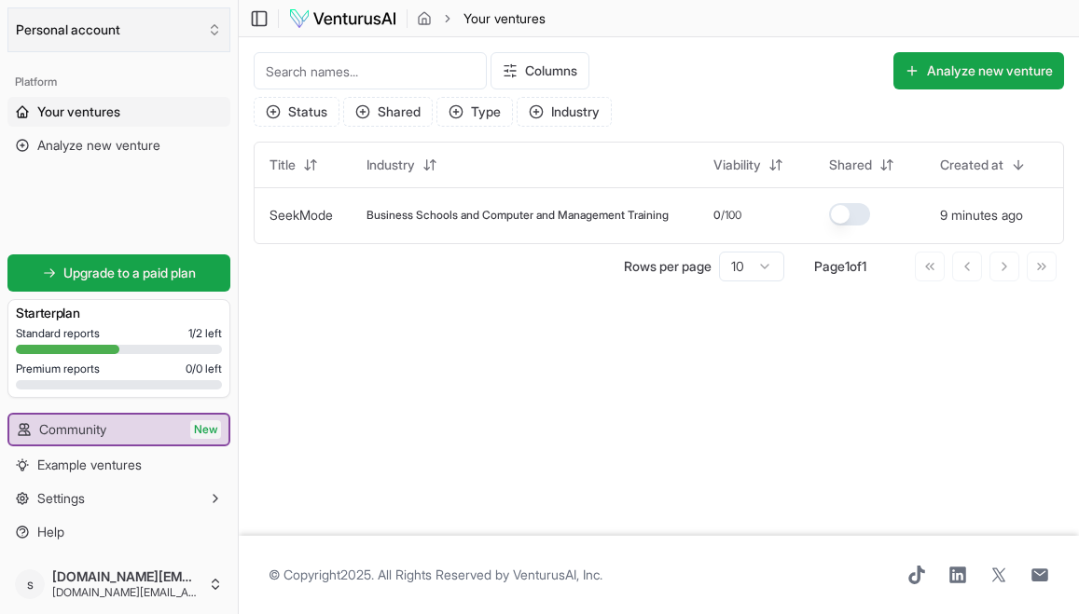
click at [172, 19] on button "Personal account" at bounding box center [118, 29] width 223 height 45
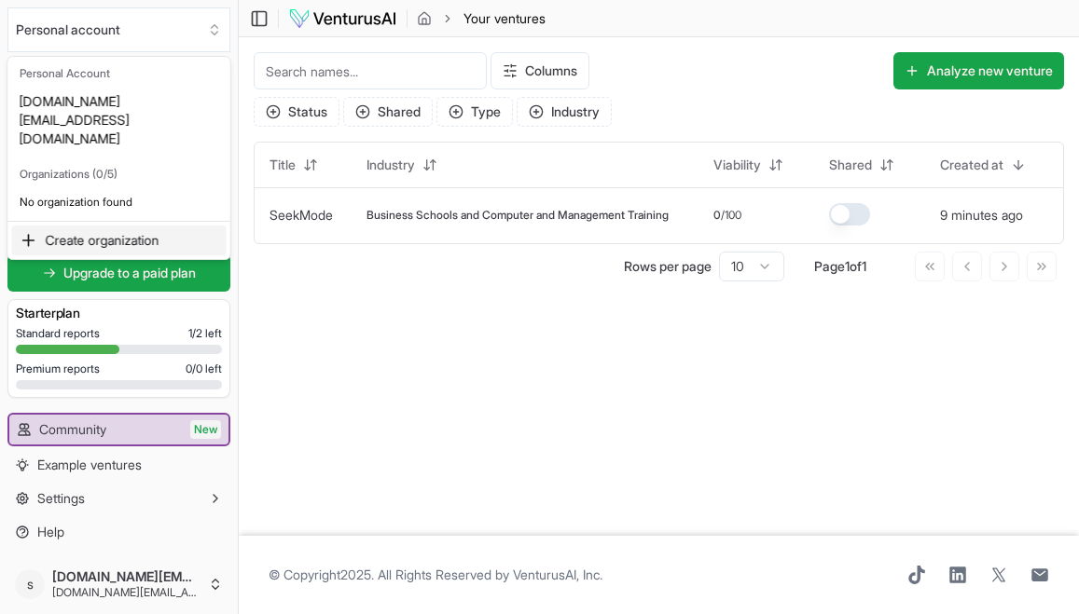
click at [284, 270] on html "We value your privacy We use cookies to enhance your browsing experience, serve…" at bounding box center [539, 307] width 1079 height 614
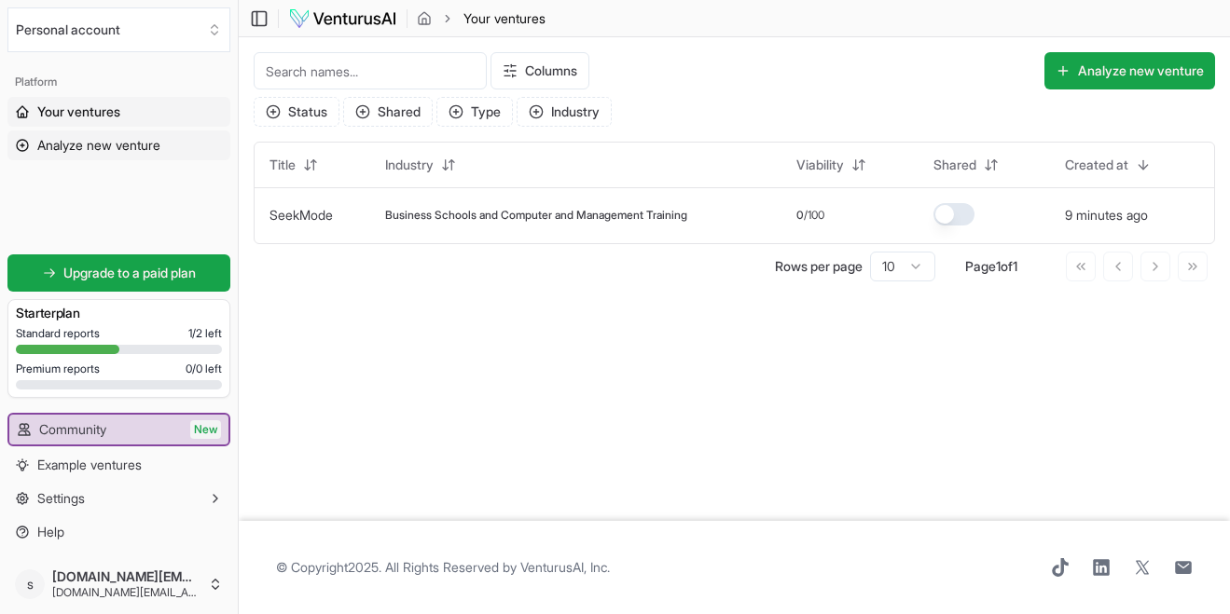
click at [130, 144] on span "Analyze new venture" at bounding box center [98, 145] width 123 height 19
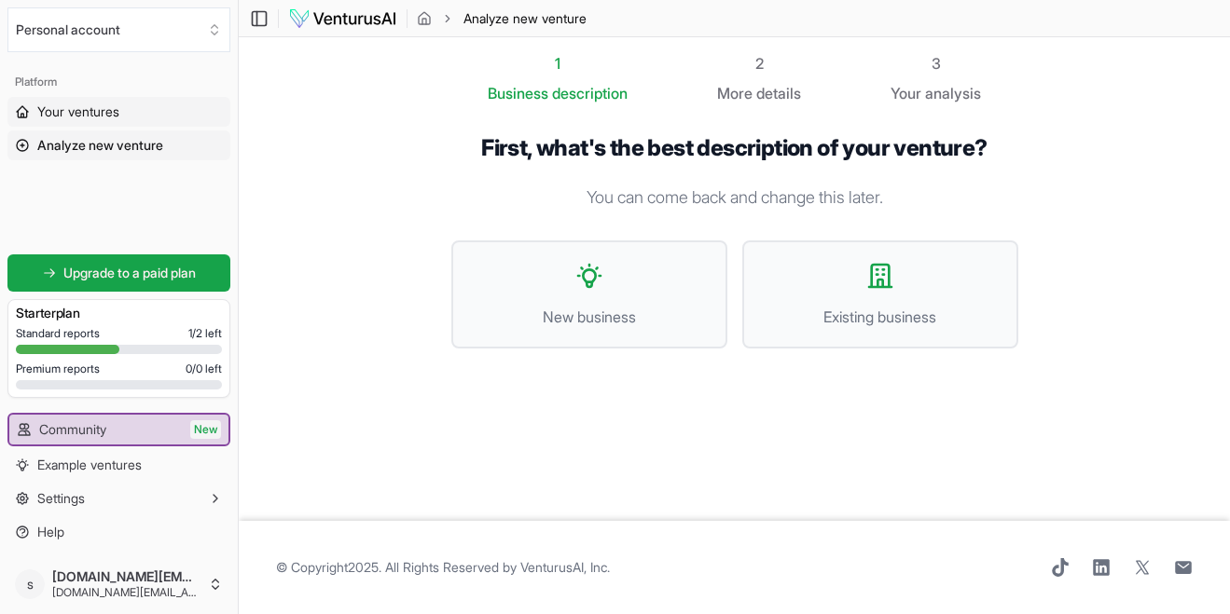
click at [142, 103] on link "Your ventures" at bounding box center [118, 112] width 223 height 30
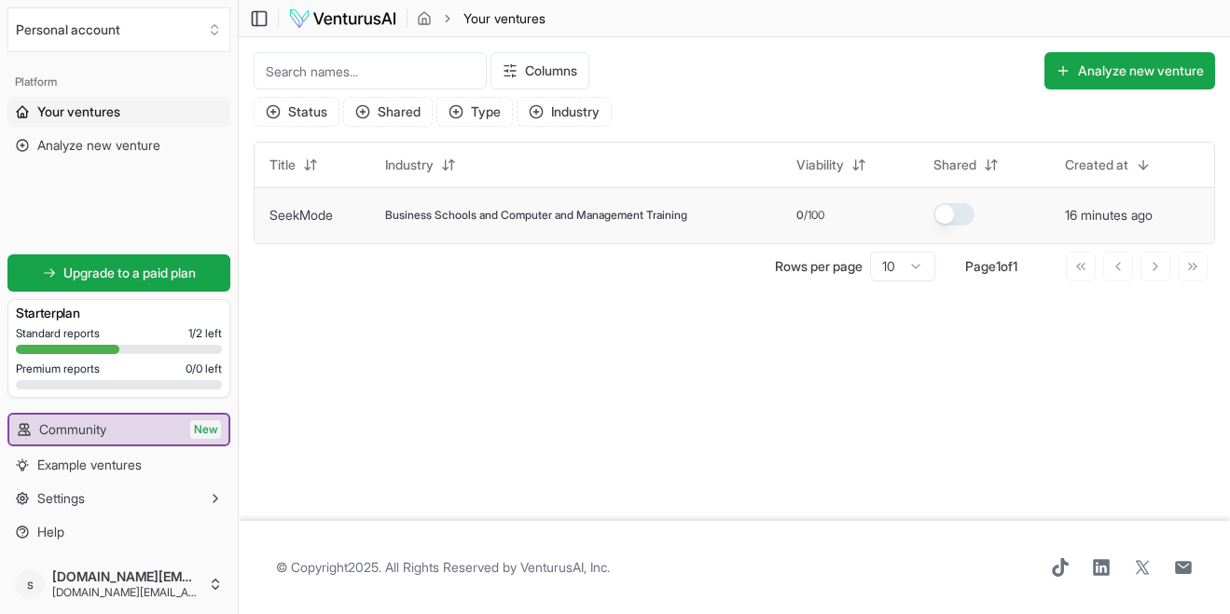
click at [534, 216] on span "Business Schools and Computer and Management Training" at bounding box center [536, 215] width 302 height 15
click at [315, 213] on link "SeekMode" at bounding box center [300, 215] width 63 height 16
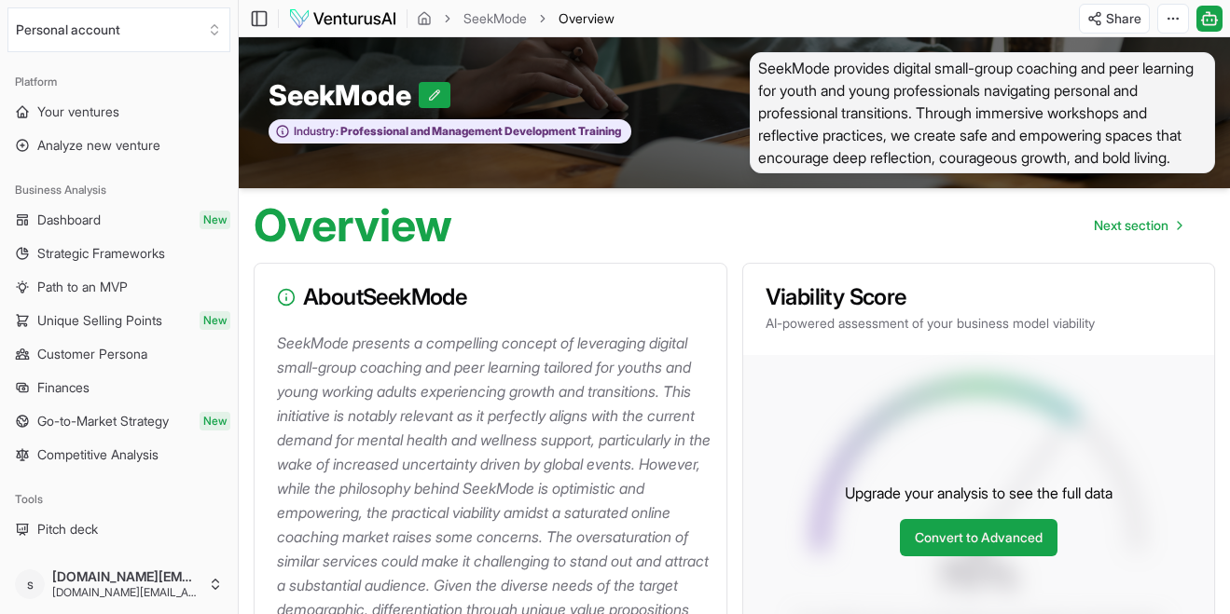
click at [796, 173] on span "SeekMode provides digital small-group coaching and peer learning for youth and …" at bounding box center [983, 112] width 466 height 121
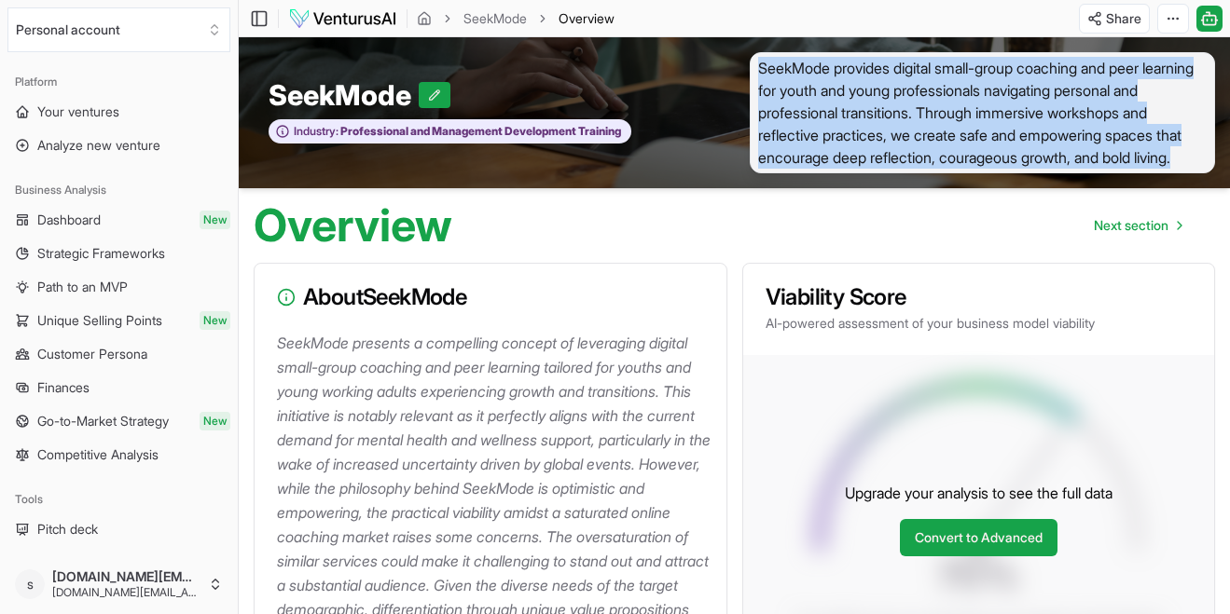
drag, startPoint x: 805, startPoint y: 180, endPoint x: 759, endPoint y: 63, distance: 125.2
click at [759, 63] on span "SeekMode provides digital small-group coaching and peer learning for youth and …" at bounding box center [983, 112] width 466 height 121
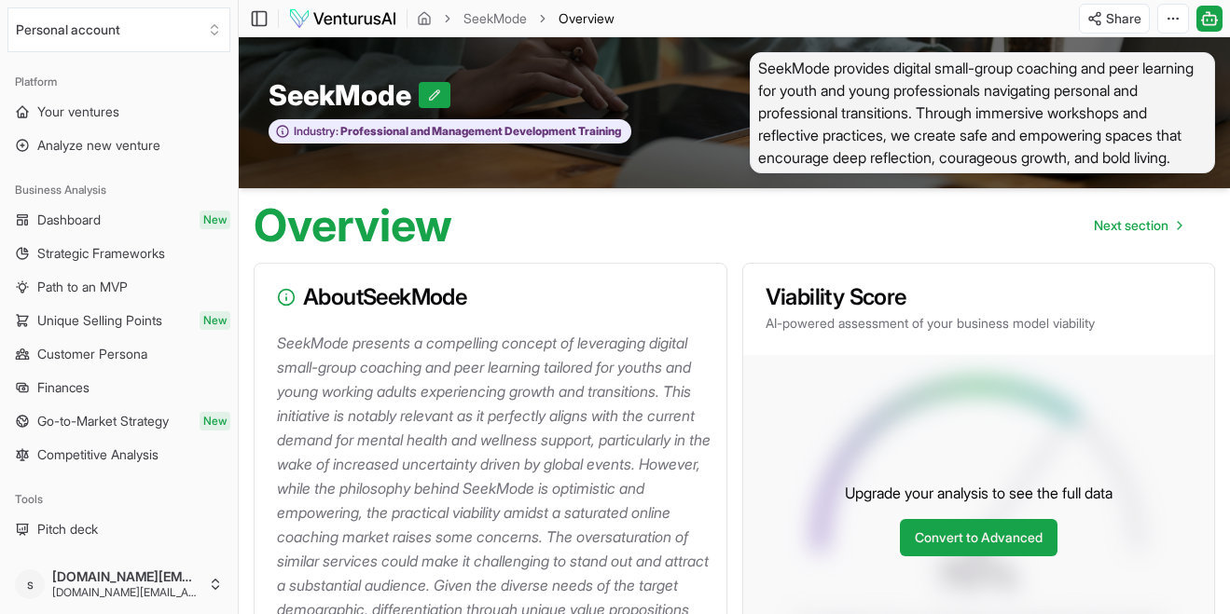
click at [802, 99] on span "SeekMode provides digital small-group coaching and peer learning for youth and …" at bounding box center [983, 112] width 466 height 121
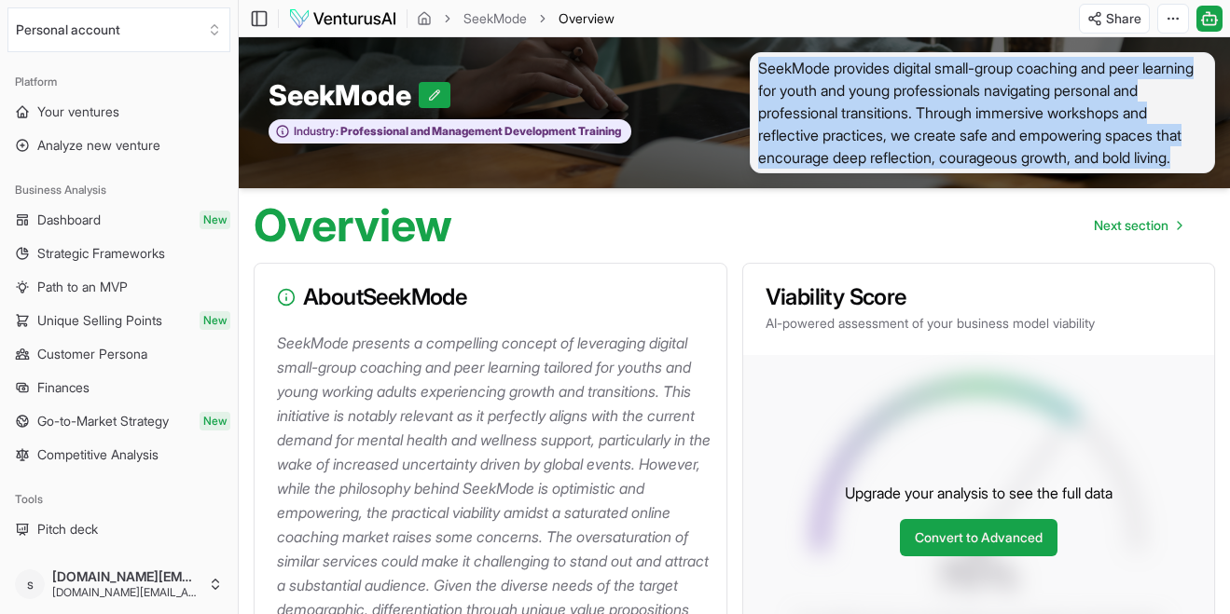
drag, startPoint x: 806, startPoint y: 184, endPoint x: 748, endPoint y: 66, distance: 130.9
click at [748, 66] on div "SeekMode provides digital small-group coaching and peer learning for youth and …" at bounding box center [983, 112] width 496 height 121
click at [441, 102] on icon at bounding box center [434, 95] width 13 height 13
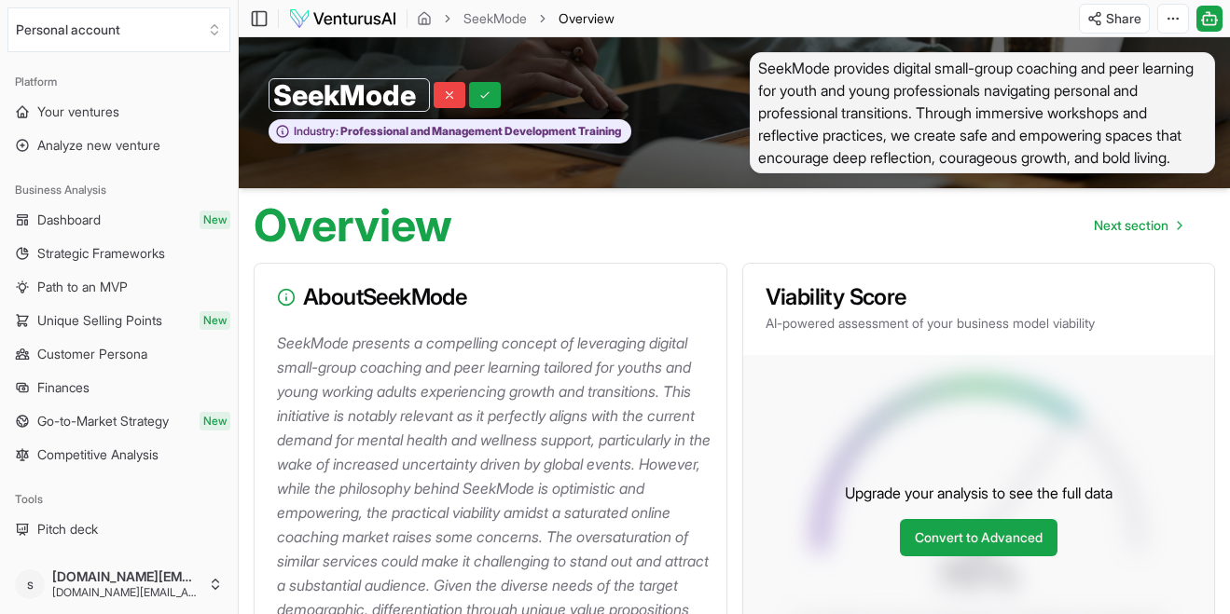
click at [521, 99] on div "SeekMode SeekMode" at bounding box center [487, 95] width 436 height 34
click at [805, 169] on span "SeekMode provides digital small-group coaching and peer learning for youth and …" at bounding box center [983, 112] width 466 height 121
click at [779, 173] on span "SeekMode provides digital small-group coaching and peer learning for youth and …" at bounding box center [983, 112] width 466 height 121
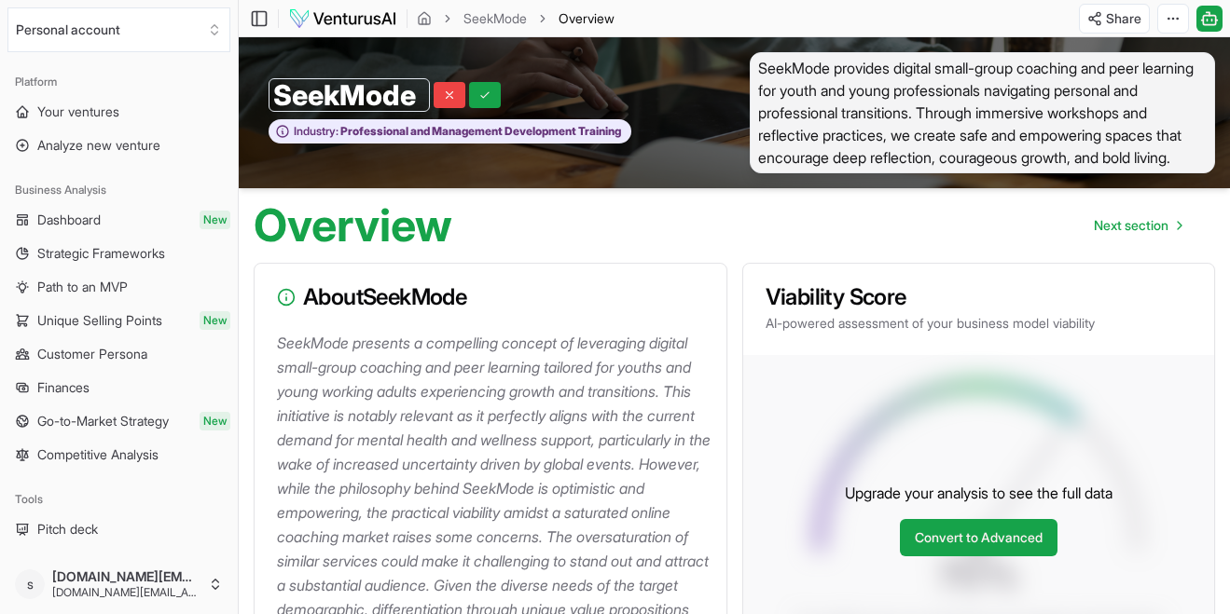
click at [600, 173] on div "SeekMode SeekMode Industry: Professional and Management Development Training" at bounding box center [487, 112] width 496 height 121
click at [452, 102] on icon at bounding box center [449, 95] width 13 height 13
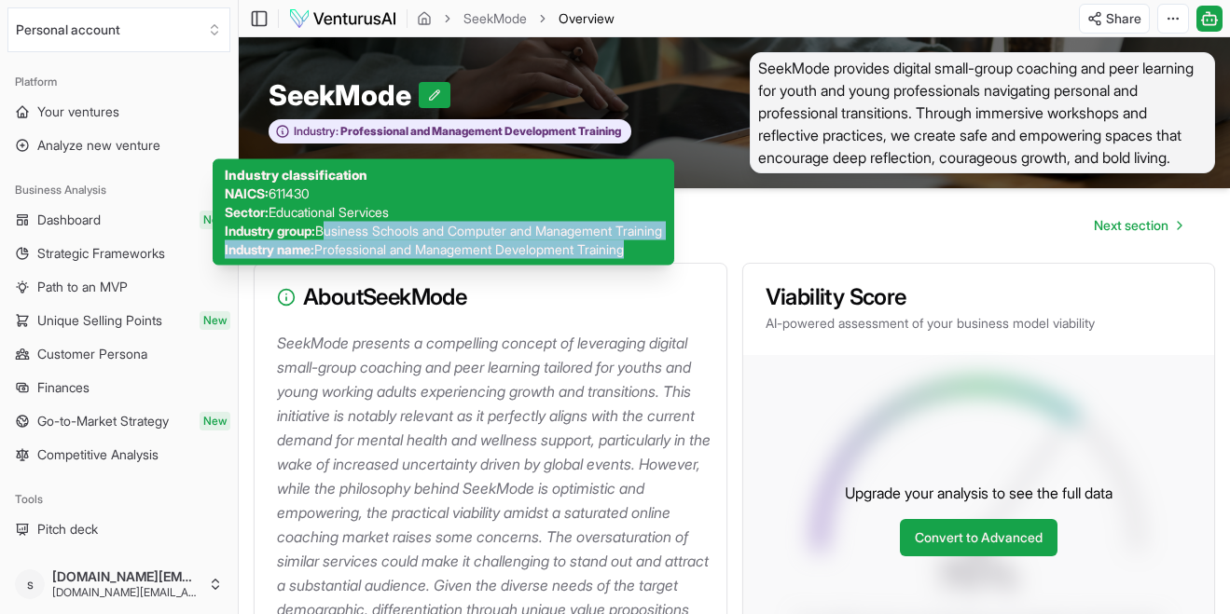
drag, startPoint x: 335, startPoint y: 235, endPoint x: 651, endPoint y: 241, distance: 316.1
click at [655, 243] on div "Industry classification NAICS: 611430 Sector: Educational Services Industry gro…" at bounding box center [443, 212] width 437 height 93
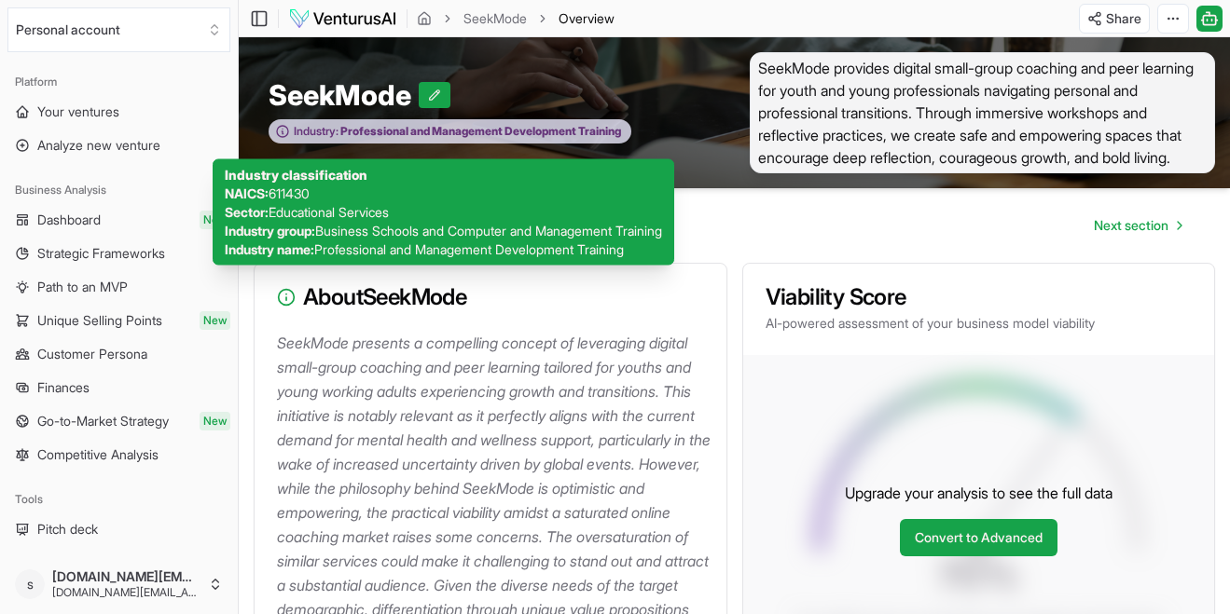
click at [576, 139] on span "Professional and Management Development Training" at bounding box center [479, 131] width 283 height 15
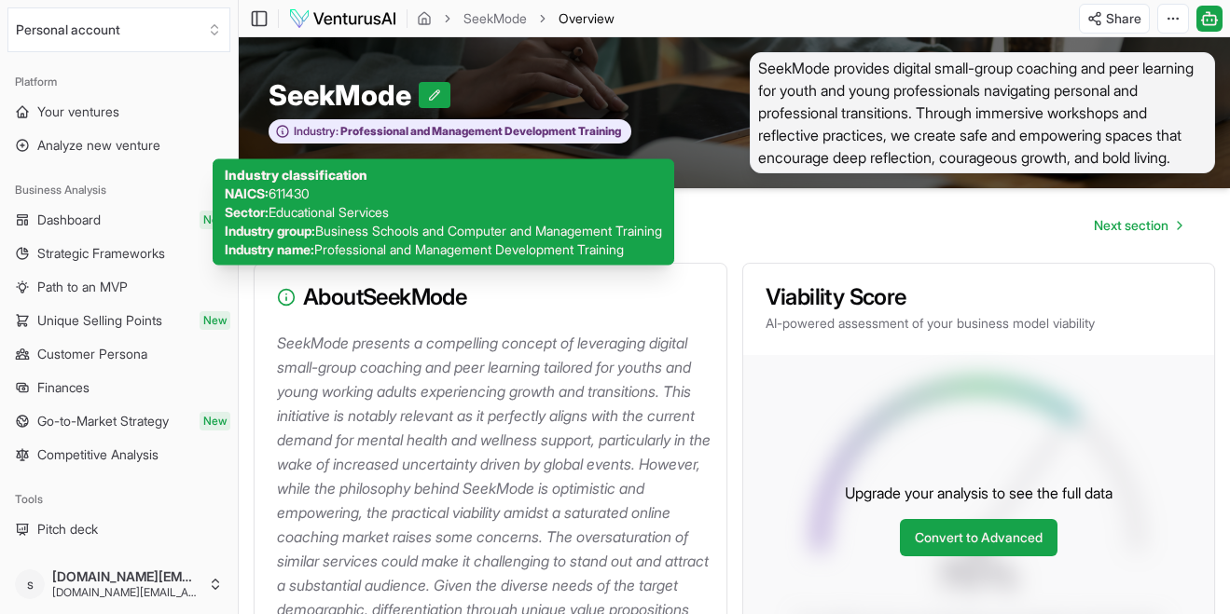
click at [624, 250] on span "Professional and Management Development Training" at bounding box center [469, 249] width 310 height 16
click at [787, 173] on span "SeekMode provides digital small-group coaching and peer learning for youth and …" at bounding box center [983, 112] width 466 height 121
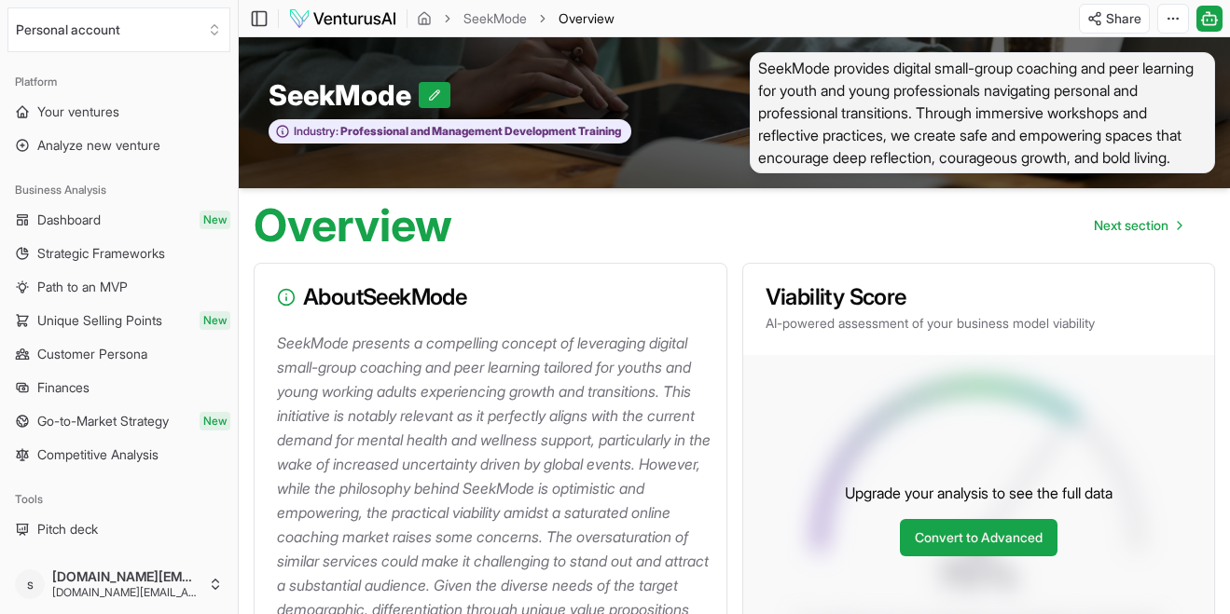
click at [787, 173] on span "SeekMode provides digital small-group coaching and peer learning for youth and …" at bounding box center [983, 112] width 466 height 121
click at [796, 173] on span "SeekMode provides digital small-group coaching and peer learning for youth and …" at bounding box center [983, 112] width 466 height 121
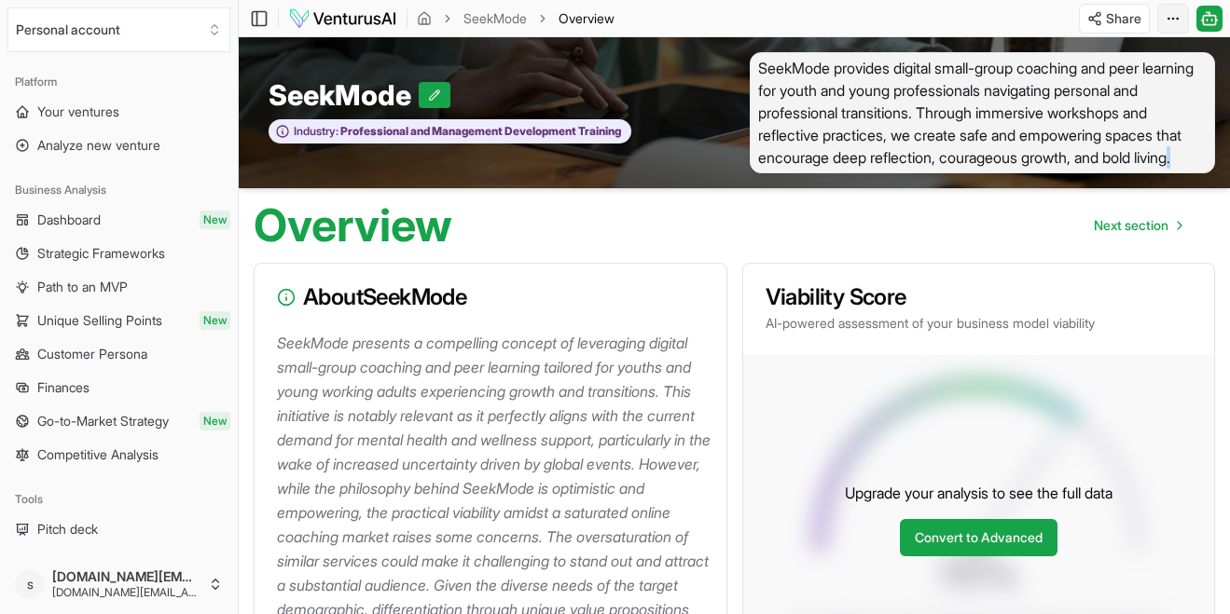
click at [805, 15] on html "We value your privacy We use cookies to enhance your browsing experience, serve…" at bounding box center [615, 307] width 1230 height 614
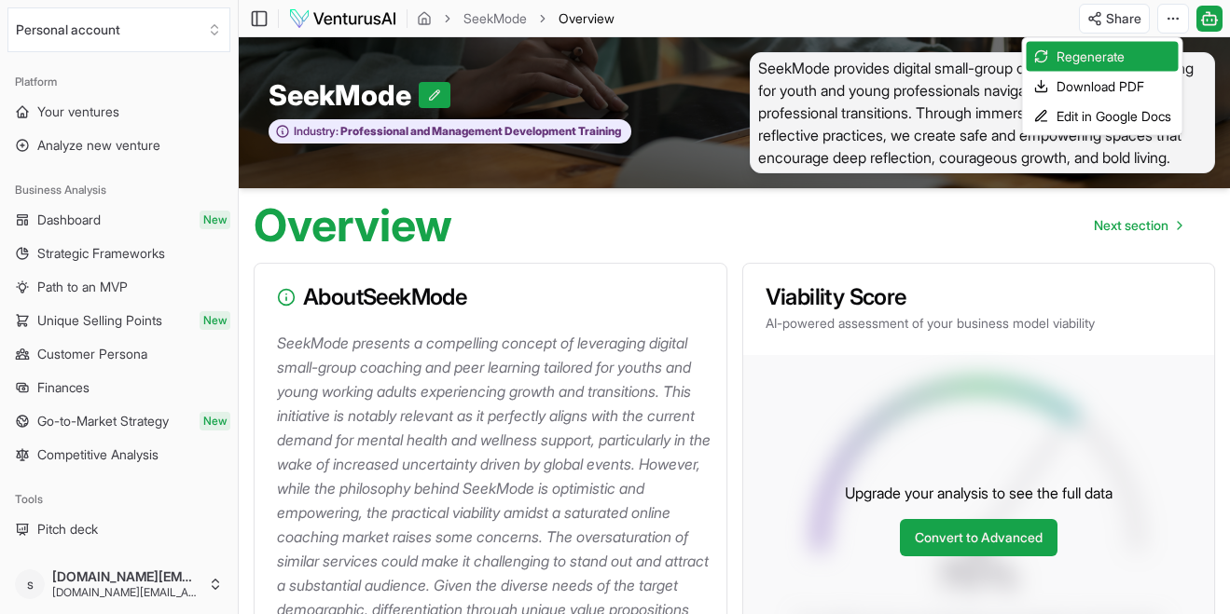
click at [805, 104] on html "We value your privacy We use cookies to enhance your browsing experience, serve…" at bounding box center [615, 307] width 1230 height 614
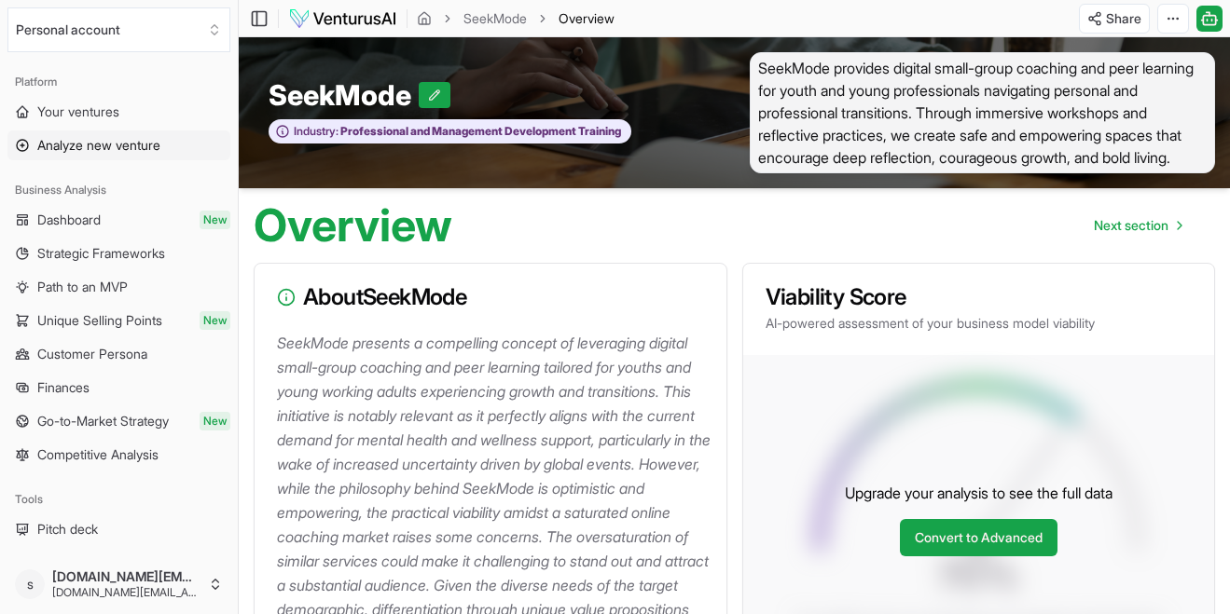
click at [80, 142] on span "Analyze new venture" at bounding box center [98, 145] width 123 height 19
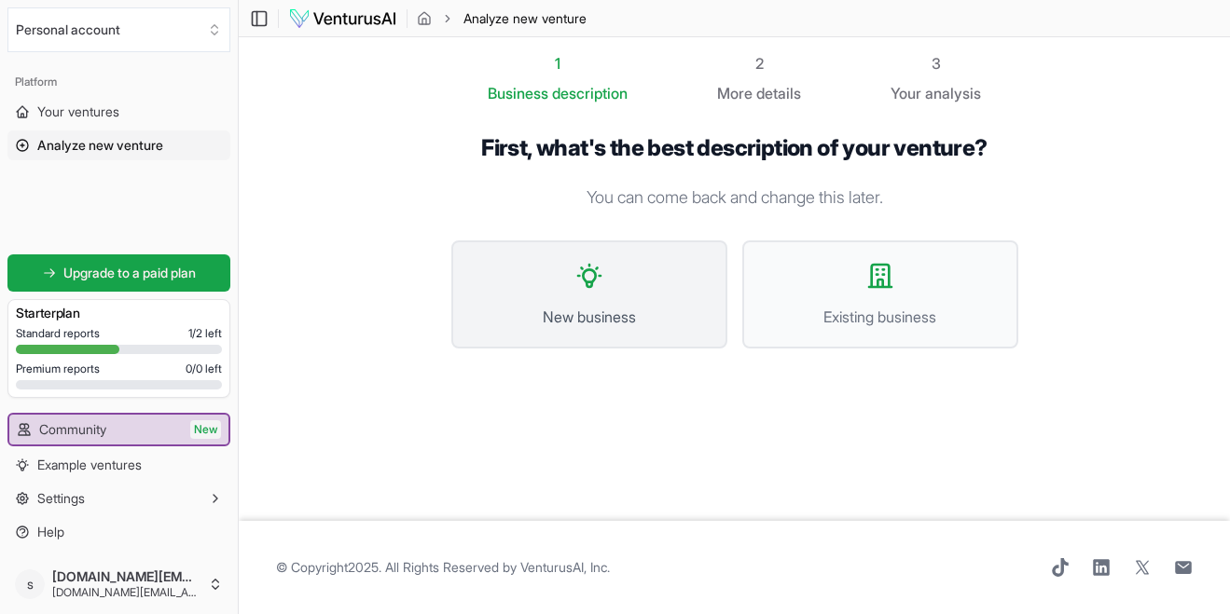
click at [641, 273] on button "New business" at bounding box center [589, 295] width 276 height 108
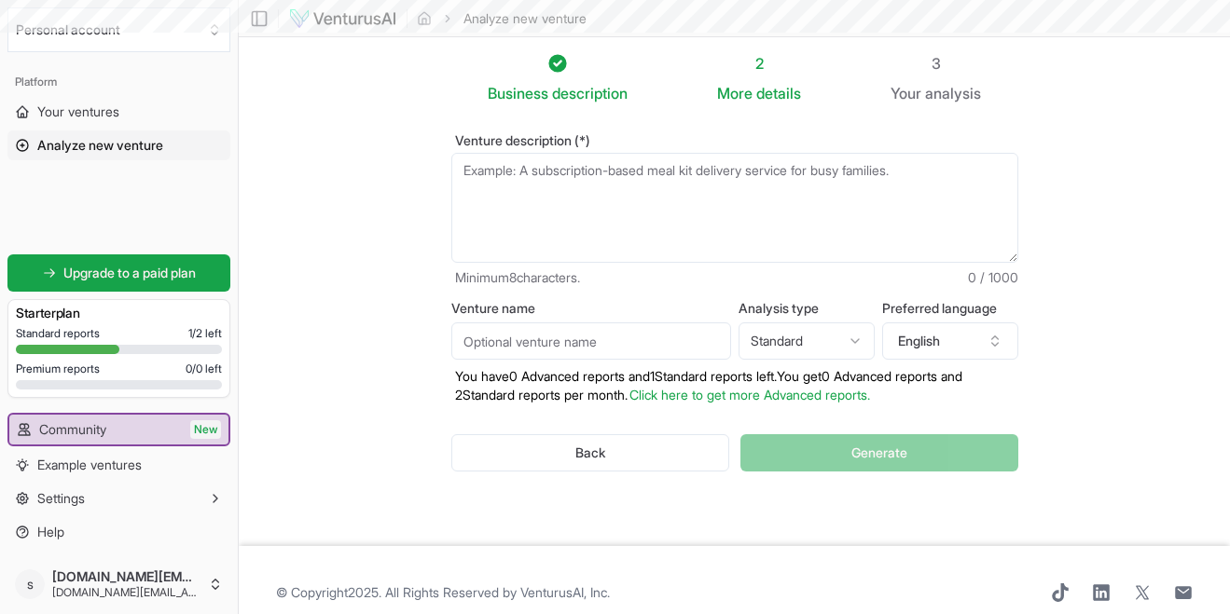
click at [655, 207] on textarea "Venture description (*)" at bounding box center [734, 208] width 567 height 110
click at [638, 334] on input "Venture name" at bounding box center [591, 341] width 280 height 37
click at [633, 220] on textarea "Venture description (*)" at bounding box center [734, 208] width 567 height 110
click at [805, 96] on span "analysis" at bounding box center [953, 93] width 56 height 19
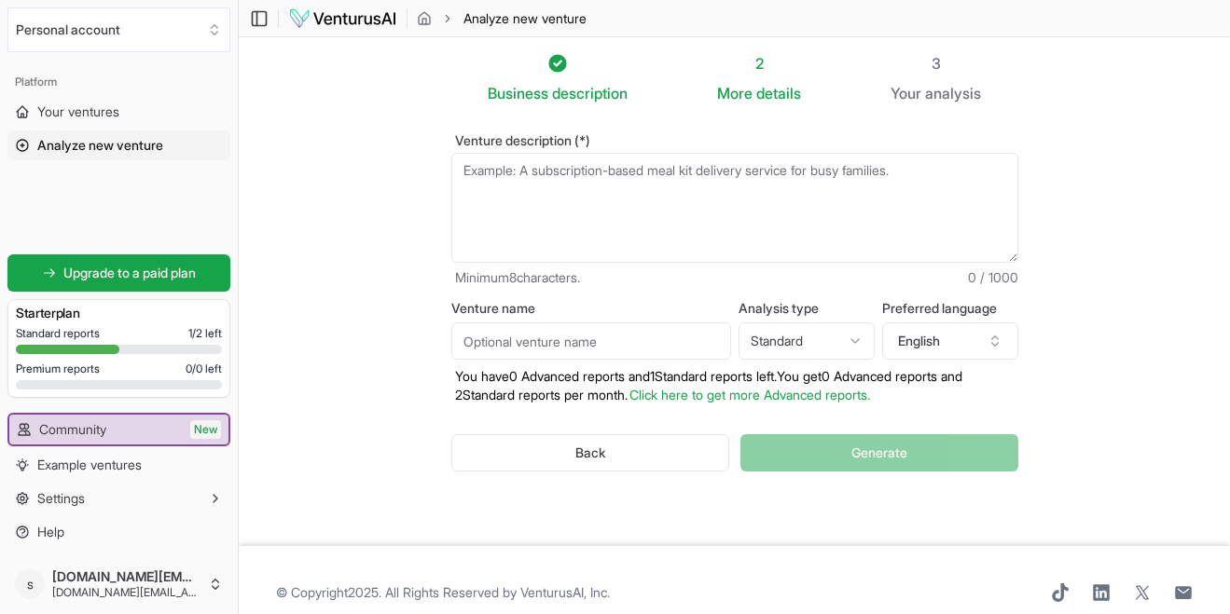
click at [805, 96] on li "2 More details" at bounding box center [803, 78] width 173 height 52
click at [784, 94] on span "details" at bounding box center [778, 93] width 45 height 19
click at [805, 98] on span "analysis" at bounding box center [953, 93] width 56 height 19
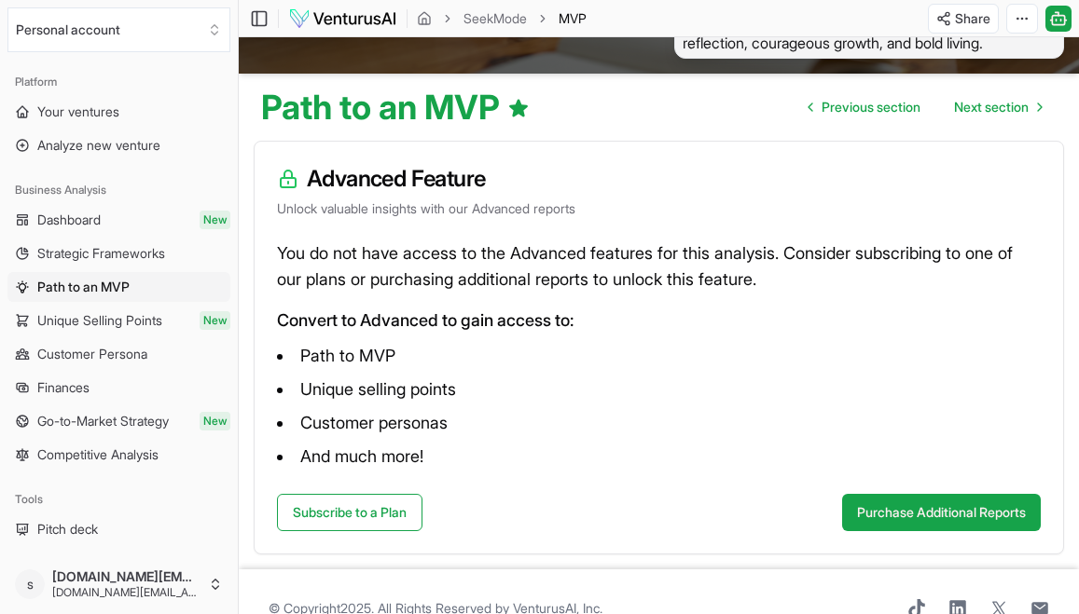
scroll to position [145, 0]
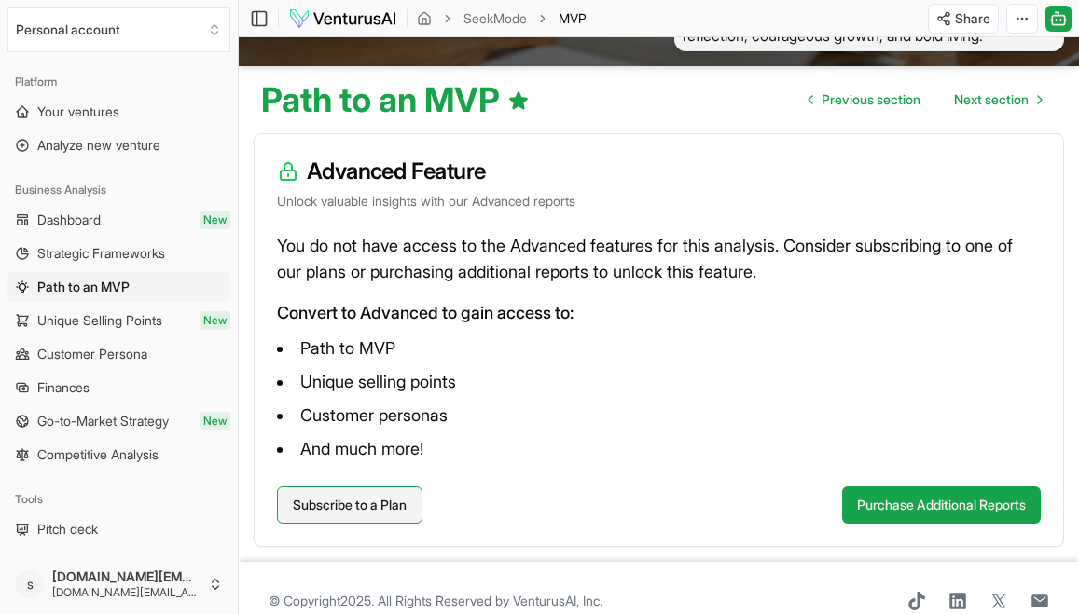
click at [398, 504] on link "Subscribe to a Plan" at bounding box center [349, 505] width 145 height 37
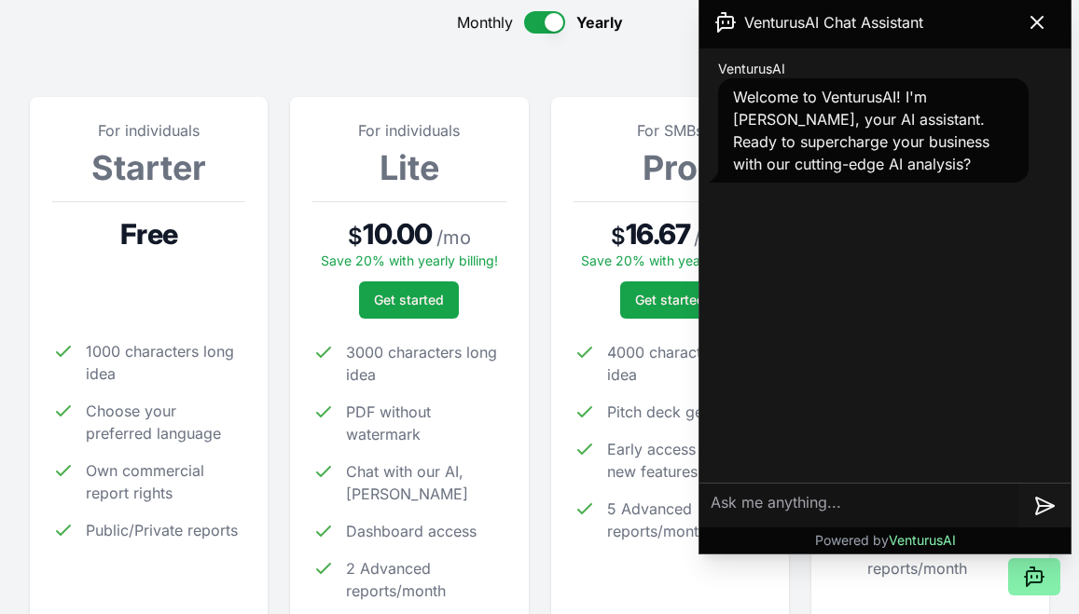
scroll to position [200, 0]
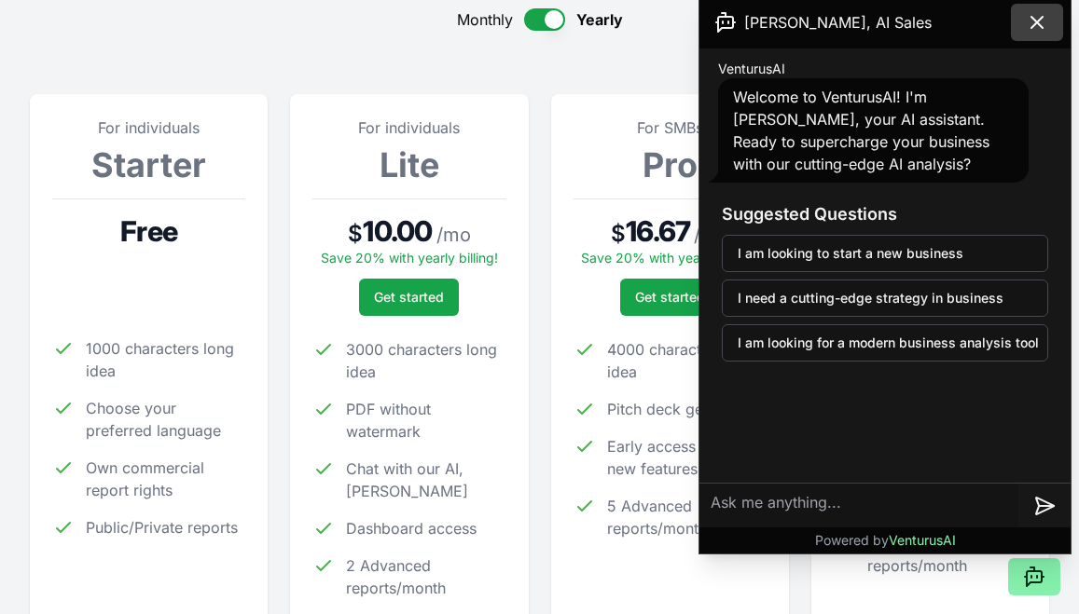
click at [1033, 22] on icon at bounding box center [1037, 22] width 22 height 22
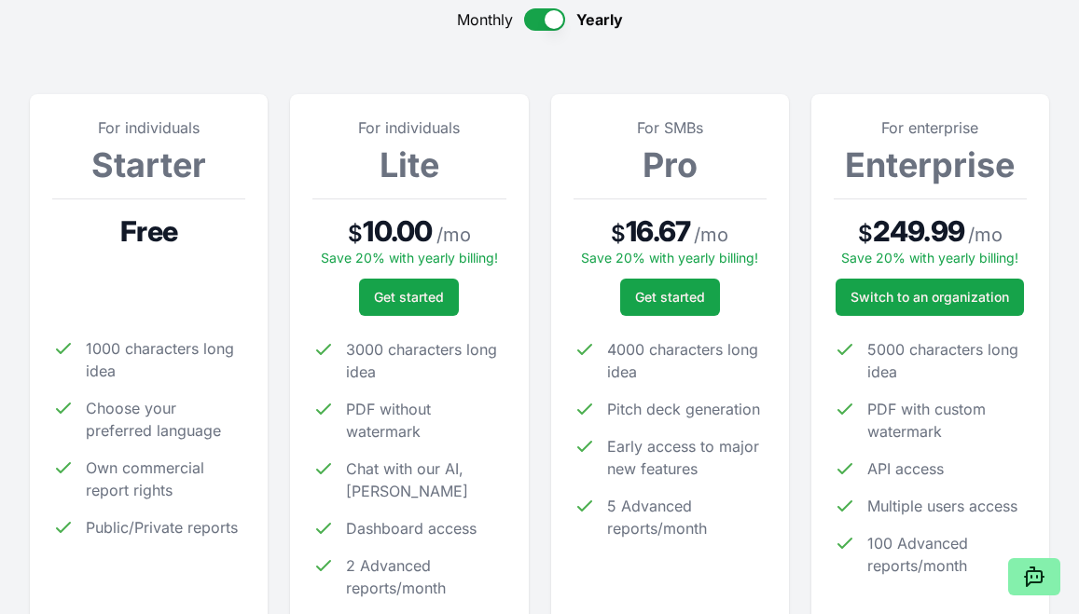
scroll to position [209, 0]
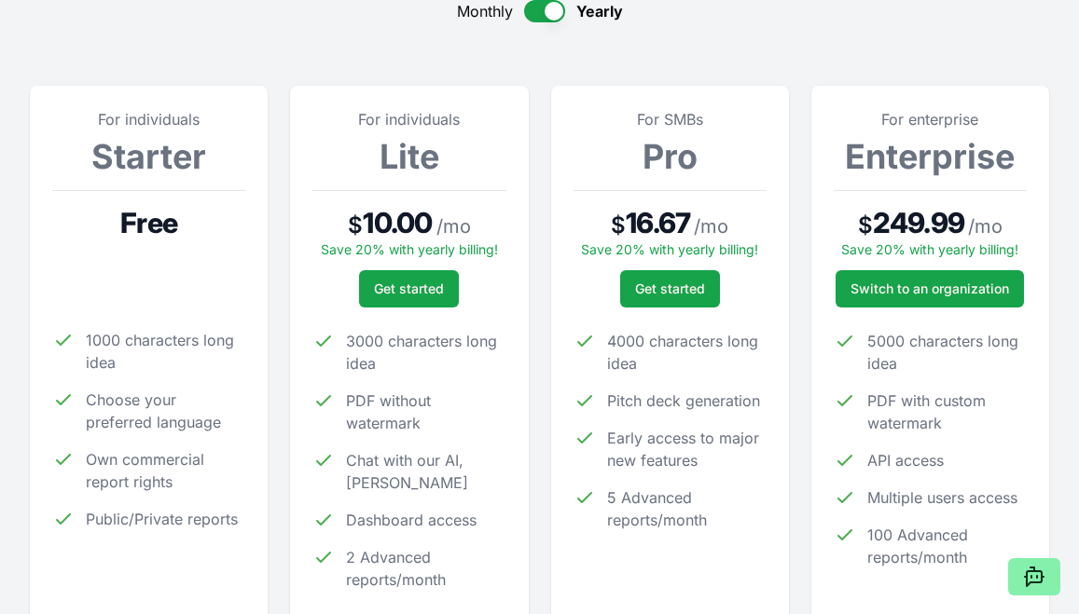
click at [548, 20] on button "button" at bounding box center [544, 11] width 41 height 22
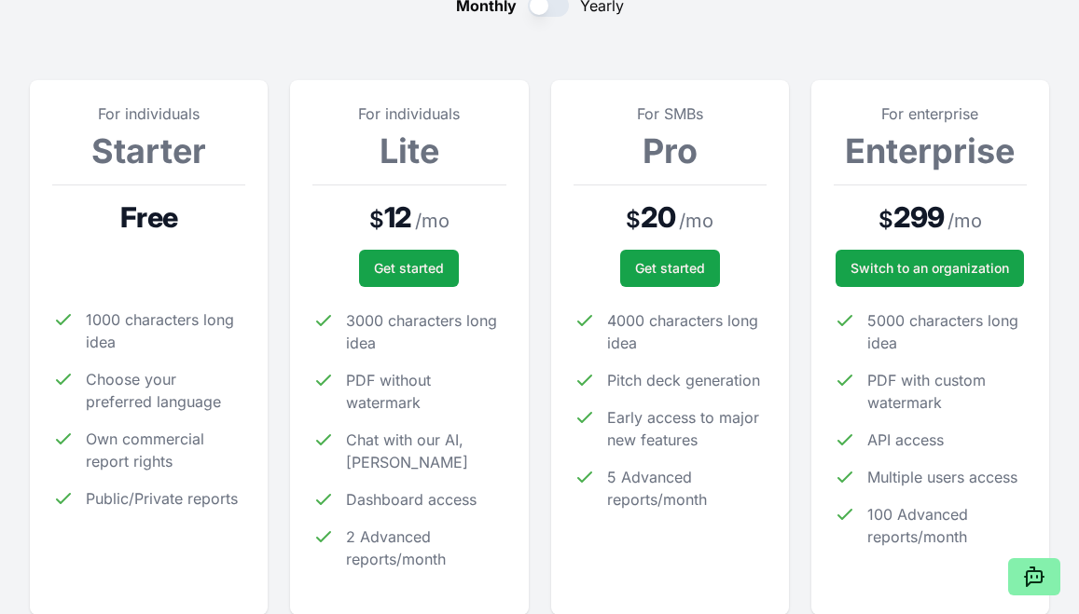
scroll to position [213, 0]
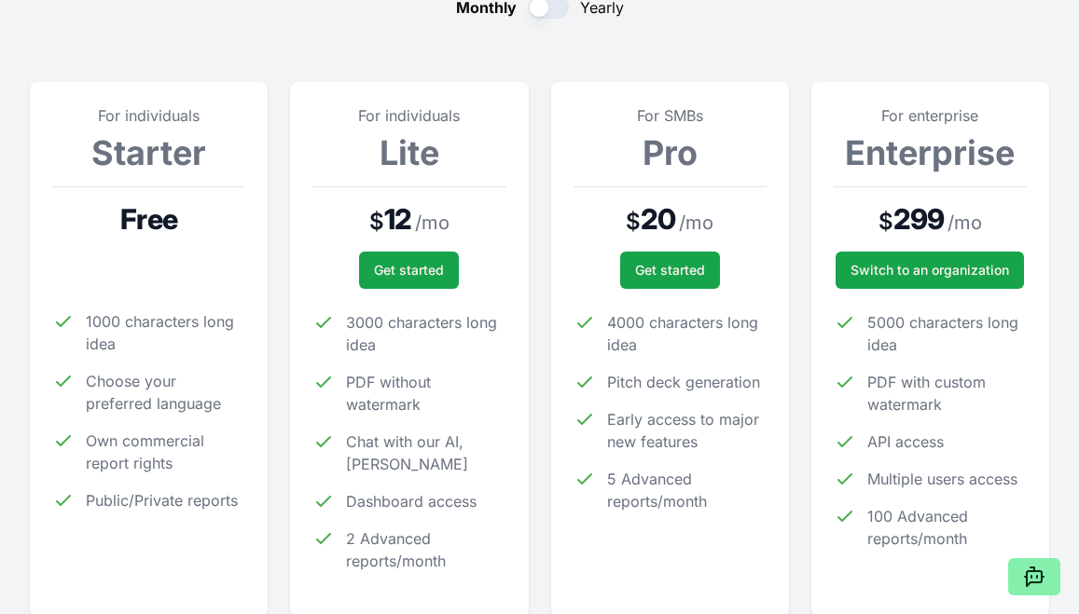
click at [548, 11] on button "button" at bounding box center [548, 7] width 41 height 22
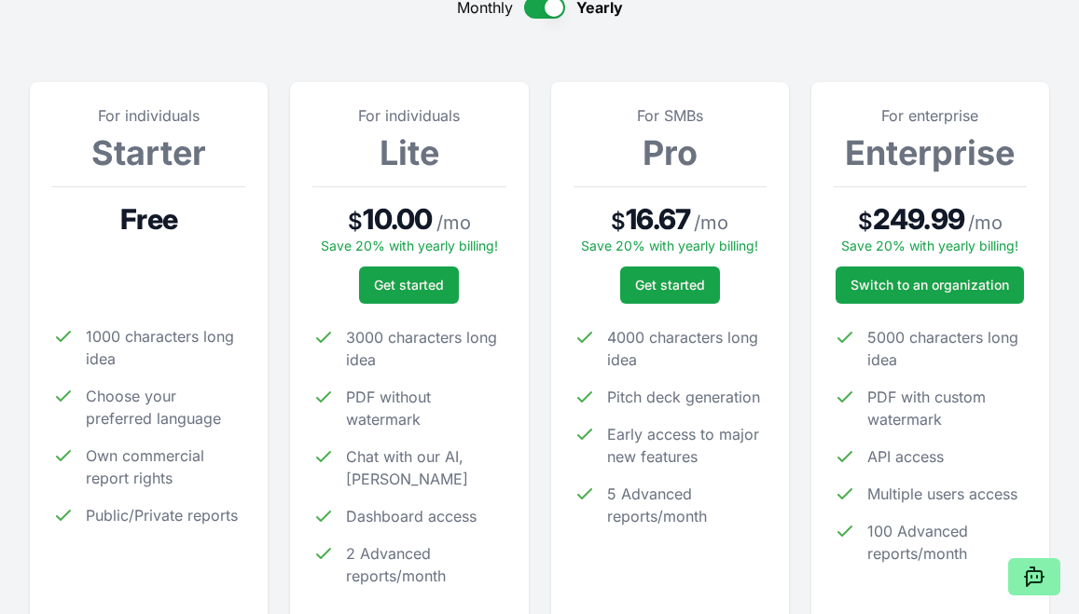
click at [548, 11] on button "button" at bounding box center [544, 7] width 41 height 22
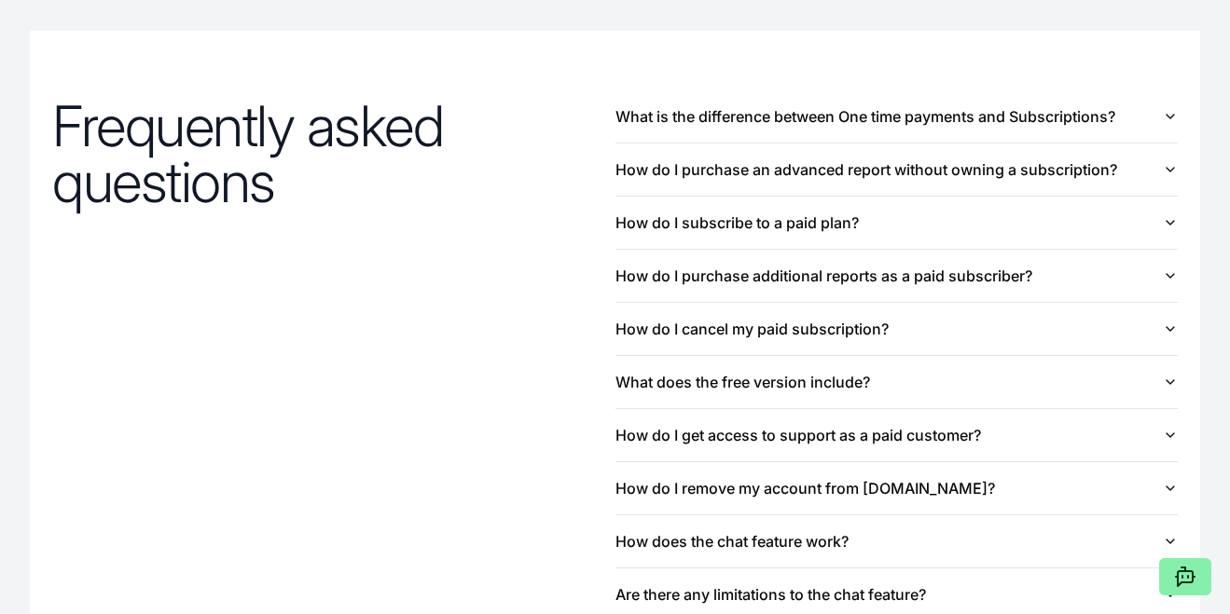
scroll to position [2019, 0]
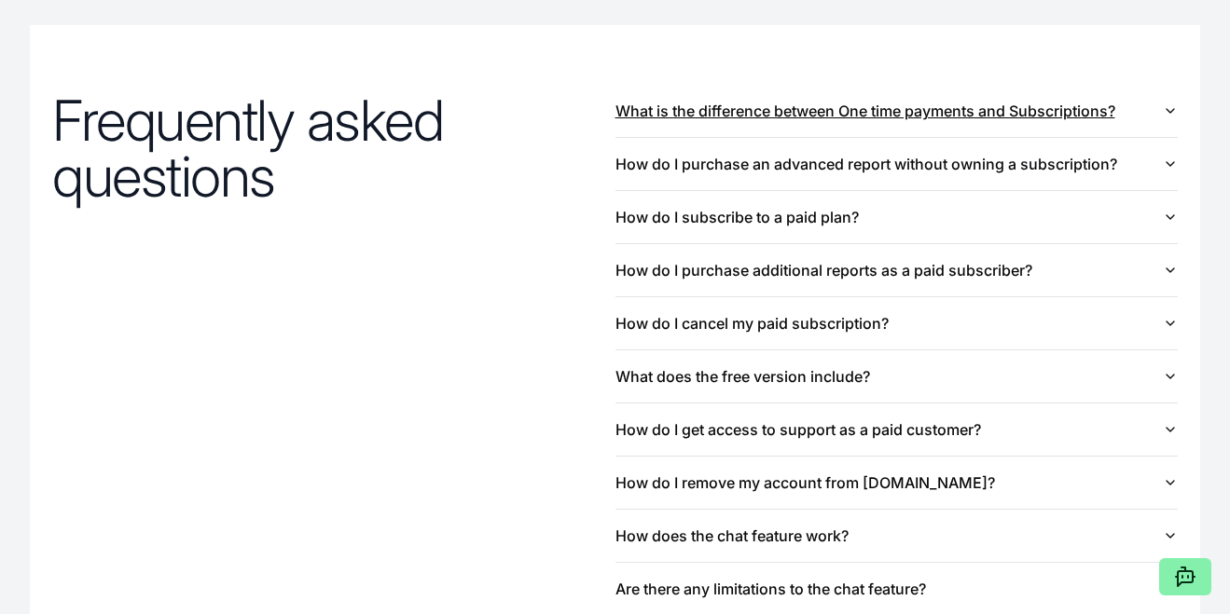
click at [968, 113] on button "What is the difference between One time payments and Subscriptions?" at bounding box center [896, 111] width 563 height 52
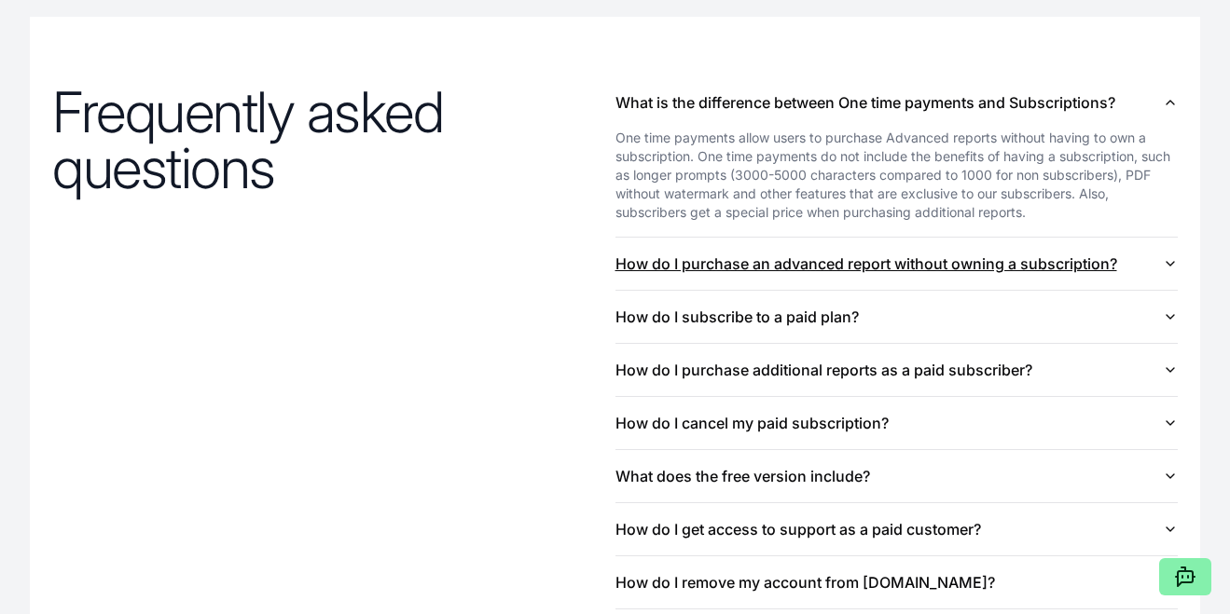
scroll to position [2029, 0]
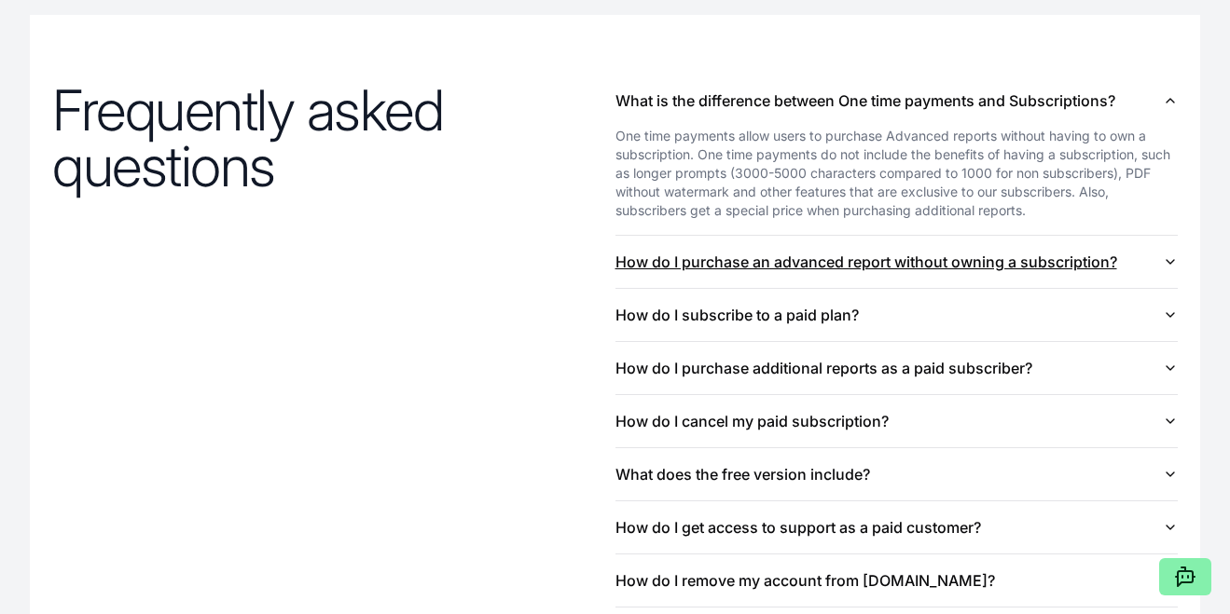
click at [936, 253] on button "How do I purchase an advanced report without owning a subscription?" at bounding box center [896, 262] width 563 height 52
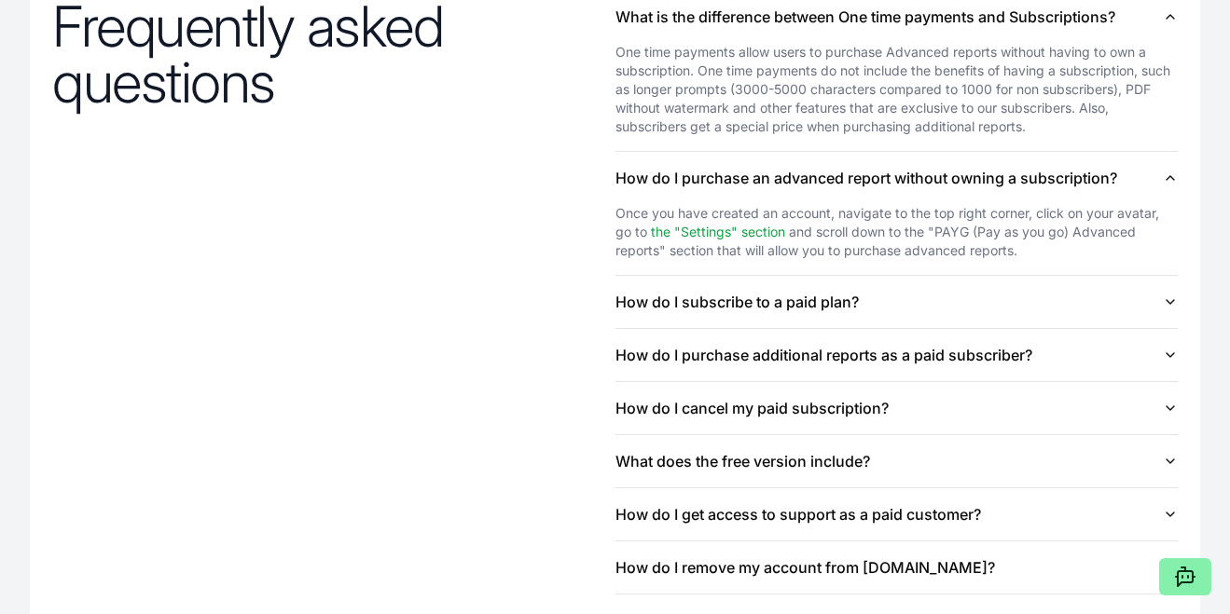
scroll to position [2112, 0]
click at [917, 317] on button "How do I subscribe to a paid plan?" at bounding box center [896, 303] width 563 height 52
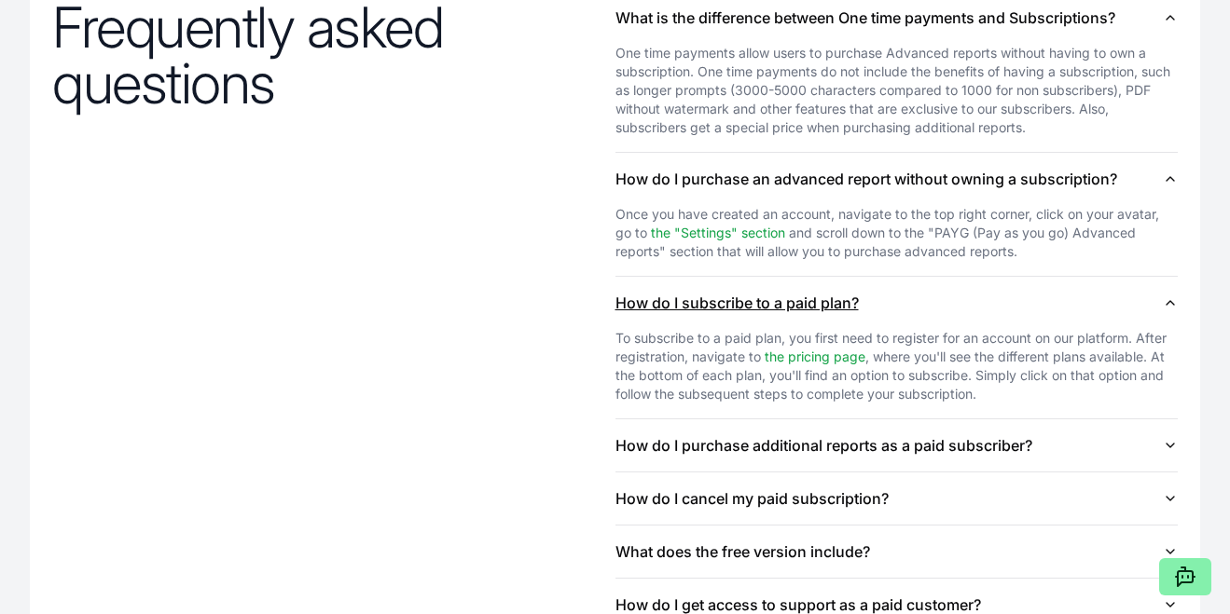
click at [917, 317] on button "How do I subscribe to a paid plan?" at bounding box center [896, 303] width 563 height 52
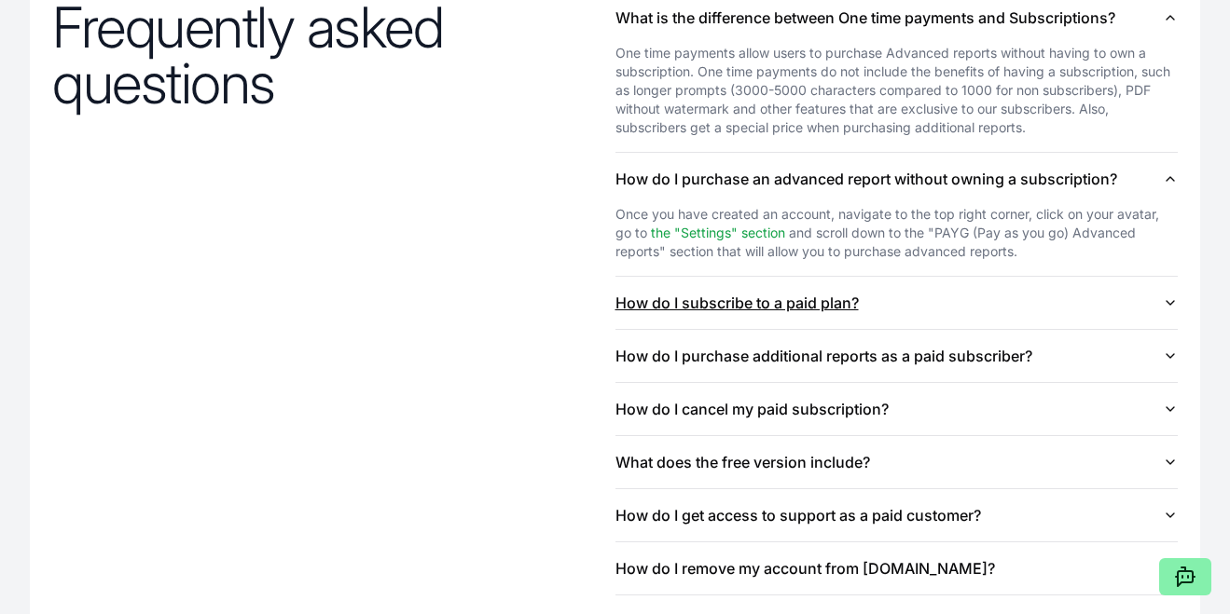
click at [933, 307] on button "How do I subscribe to a paid plan?" at bounding box center [896, 303] width 563 height 52
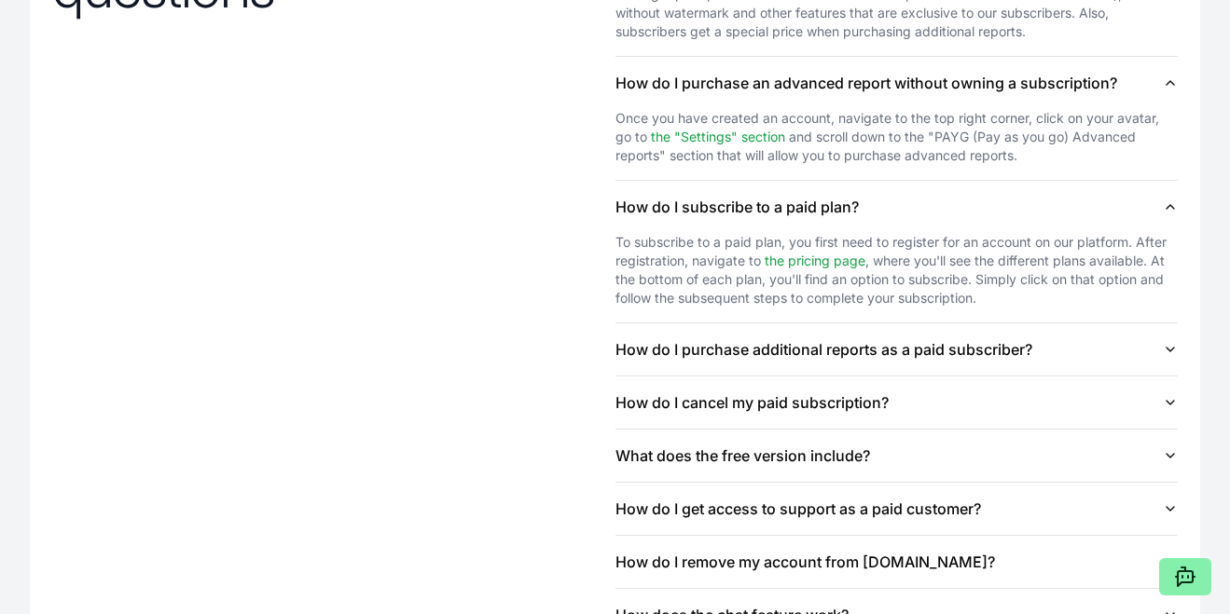
scroll to position [2210, 0]
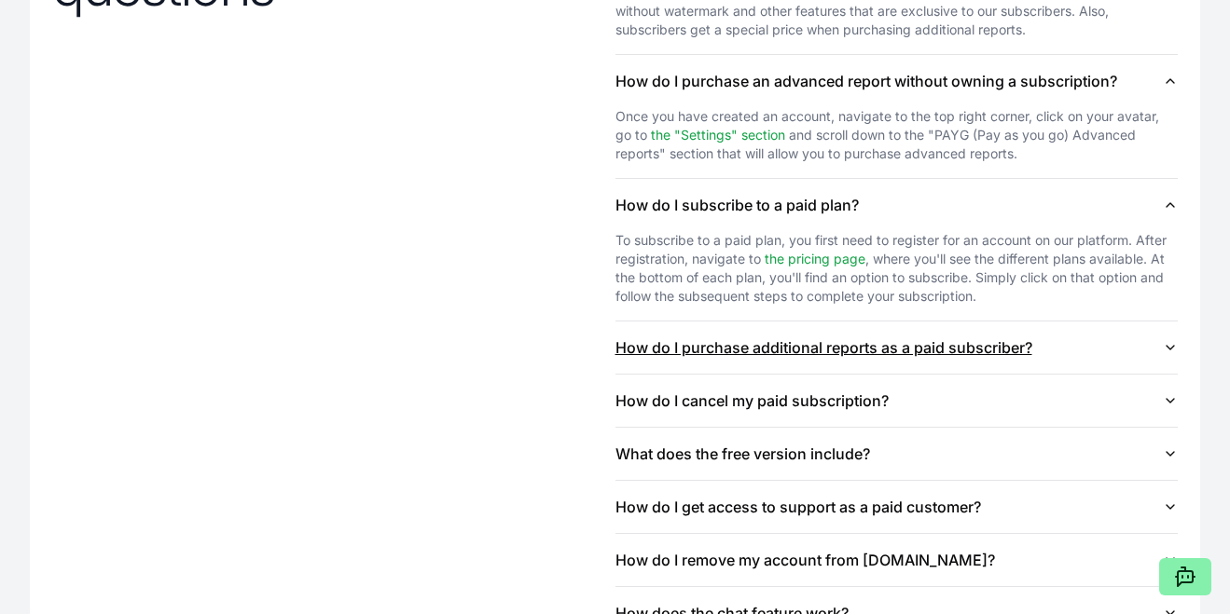
click at [970, 355] on button "How do I purchase additional reports as a paid subscriber?" at bounding box center [896, 348] width 563 height 52
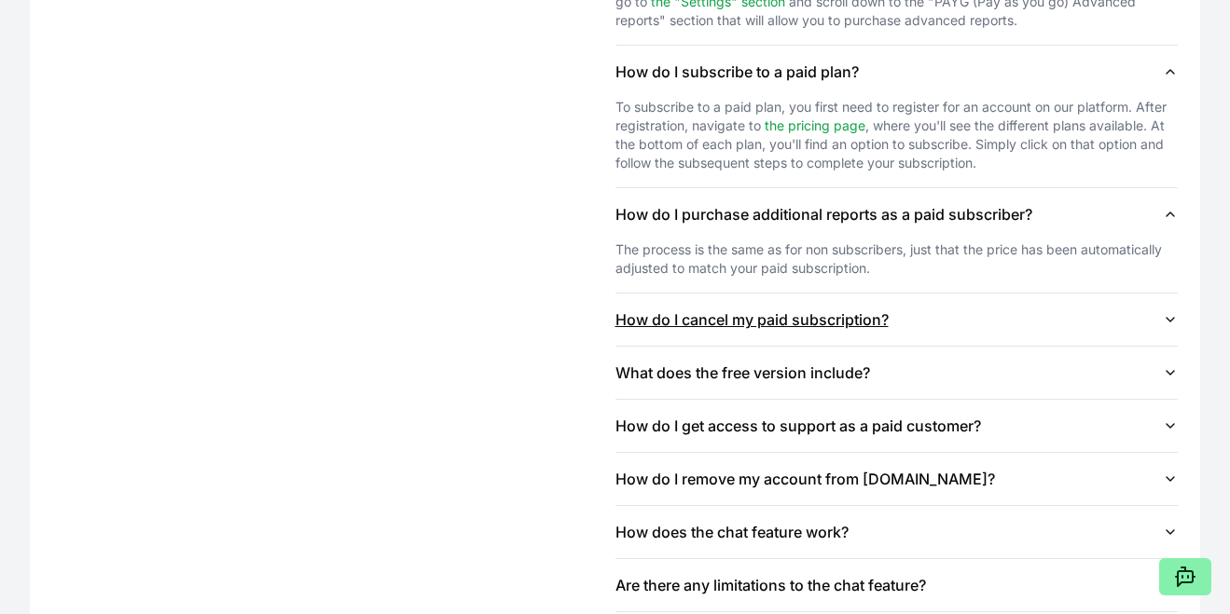
scroll to position [2346, 0]
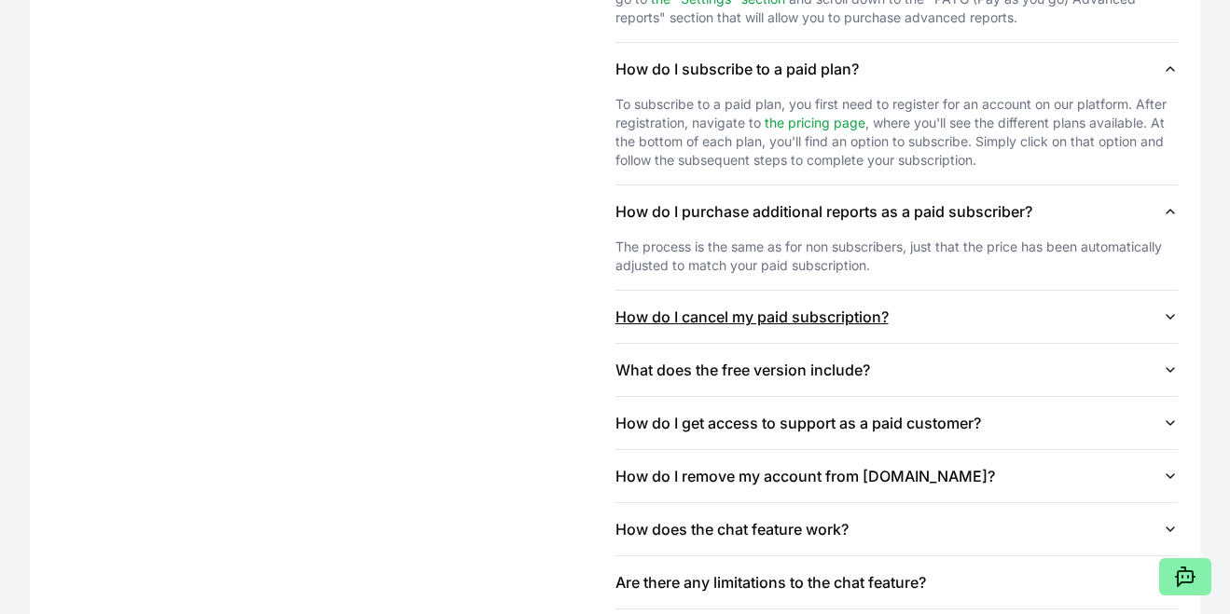
click at [974, 323] on button "How do I cancel my paid subscription?" at bounding box center [896, 317] width 563 height 52
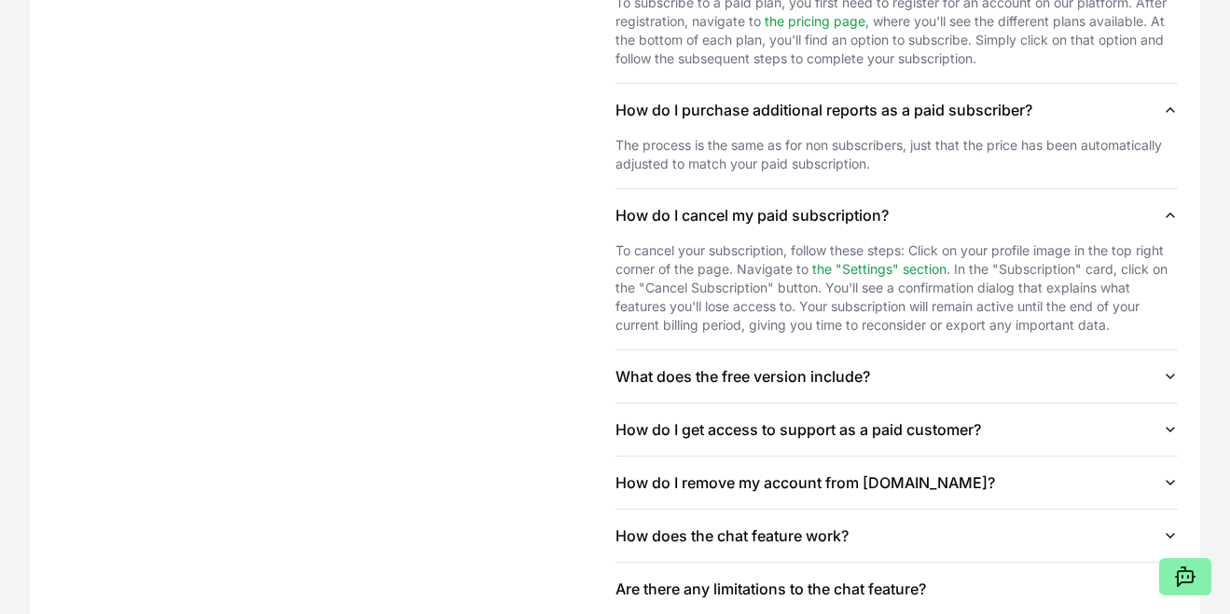
scroll to position [2475, 0]
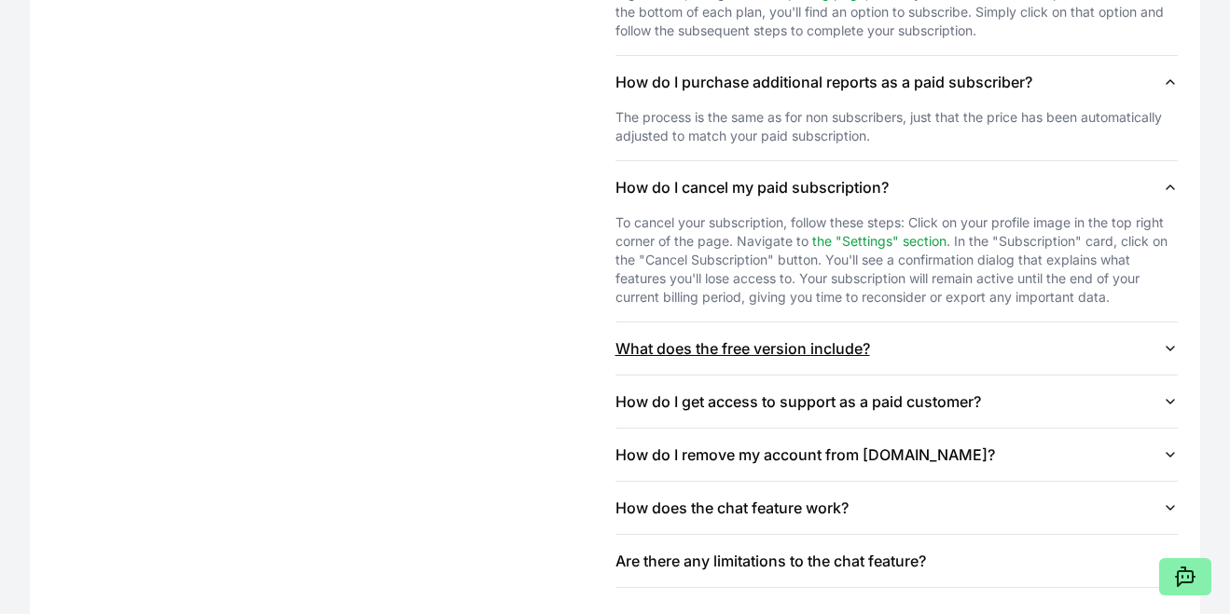
click at [952, 358] on button "What does the free version include?" at bounding box center [896, 349] width 563 height 52
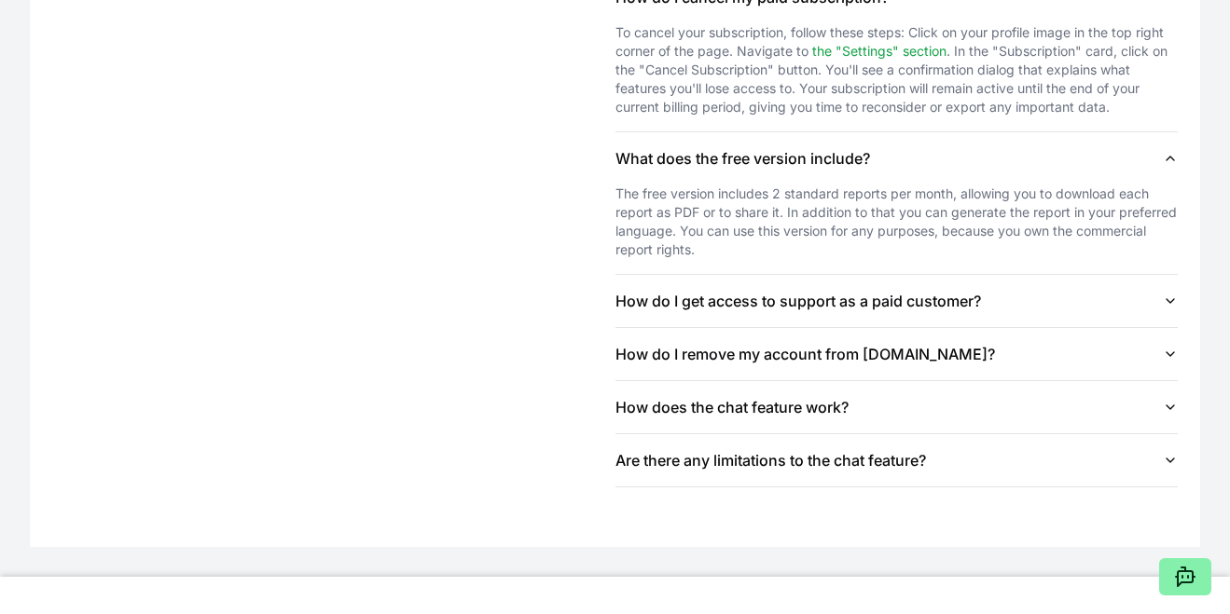
scroll to position [2676, 0]
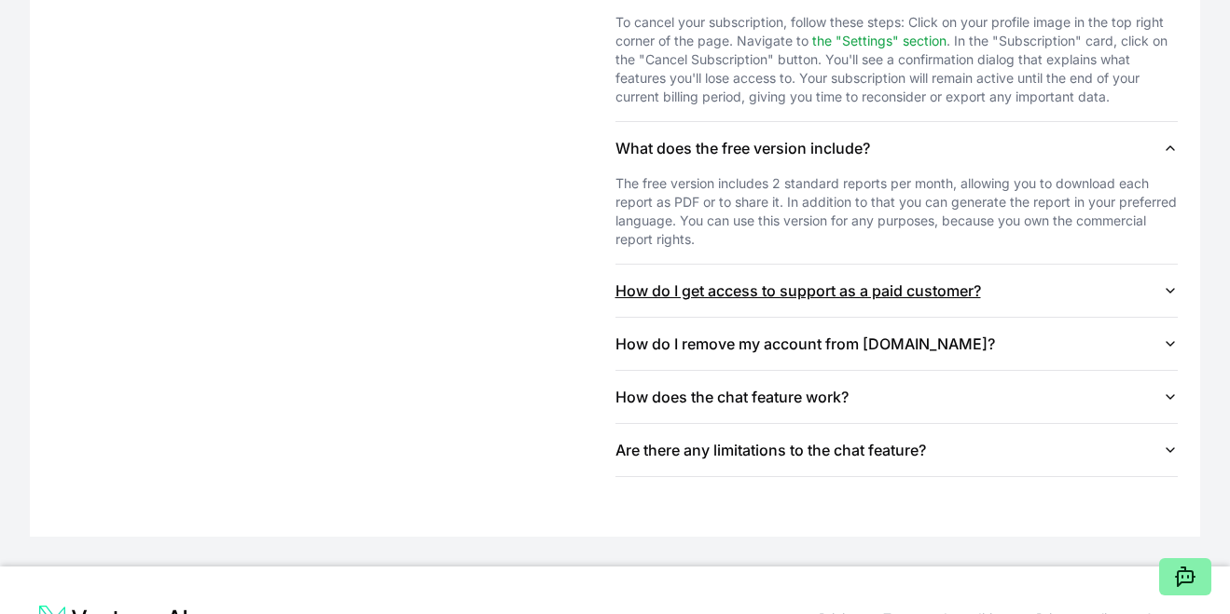
click at [991, 303] on button "How do I get access to support as a paid customer?" at bounding box center [896, 291] width 563 height 52
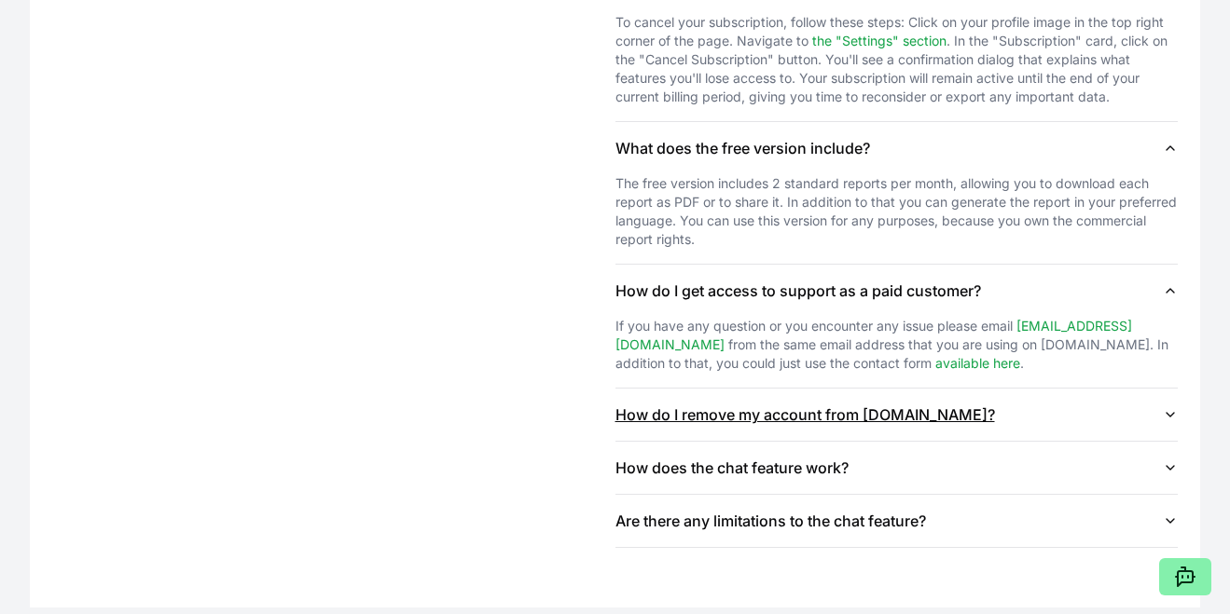
click at [953, 416] on button "How do I remove my account from [DOMAIN_NAME]?" at bounding box center [896, 415] width 563 height 52
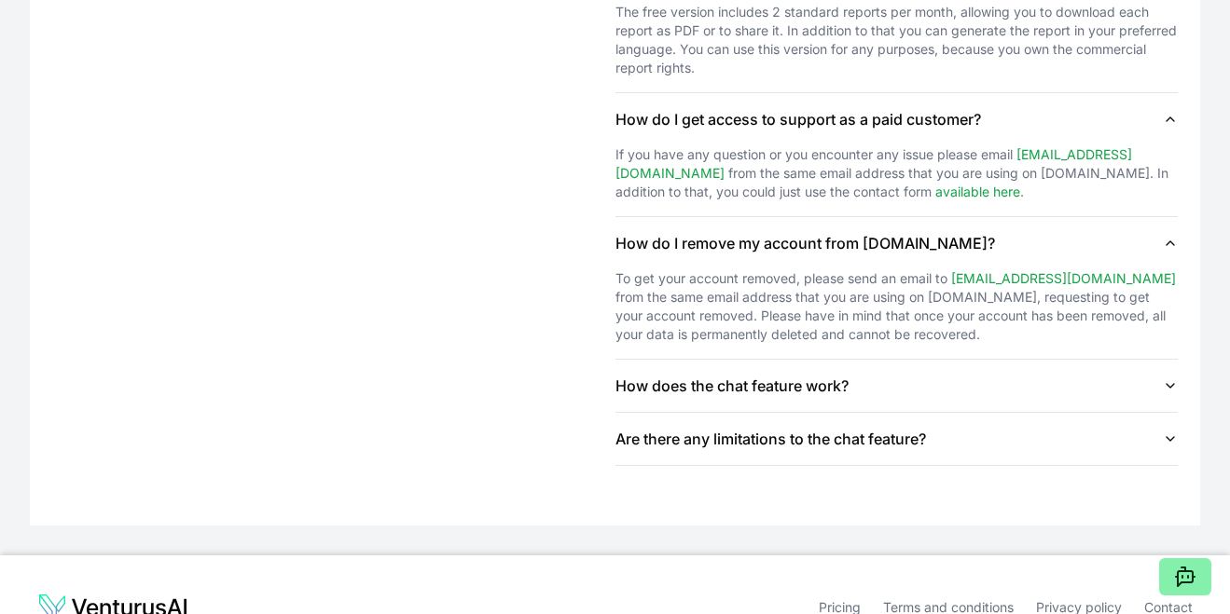
scroll to position [2850, 0]
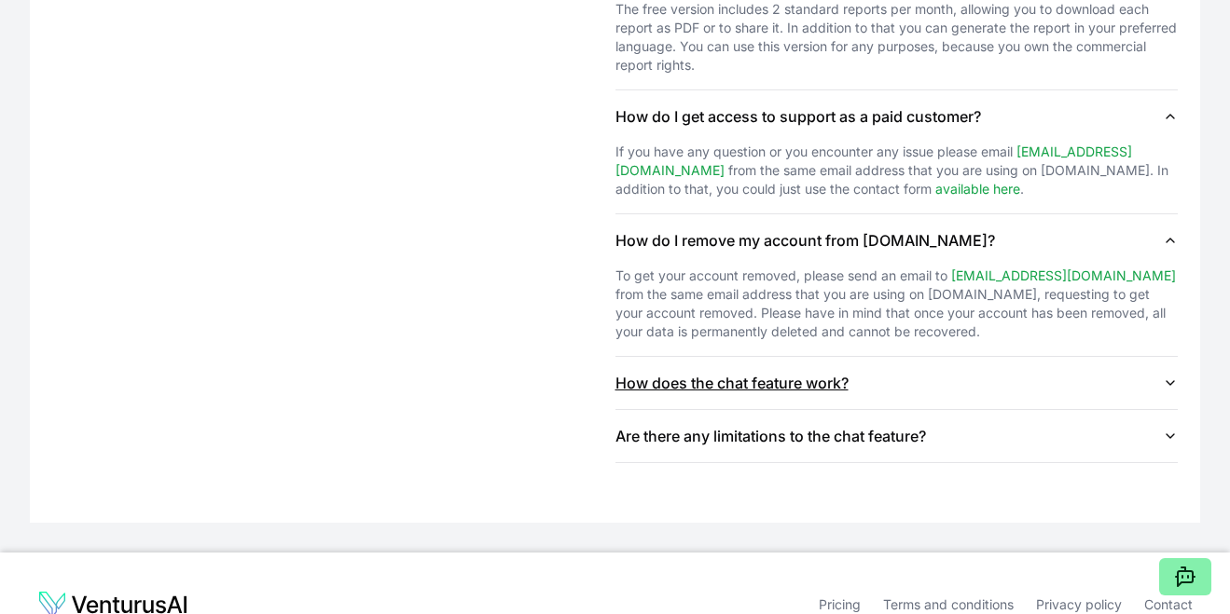
click at [953, 389] on button "How does the chat feature work?" at bounding box center [896, 383] width 563 height 52
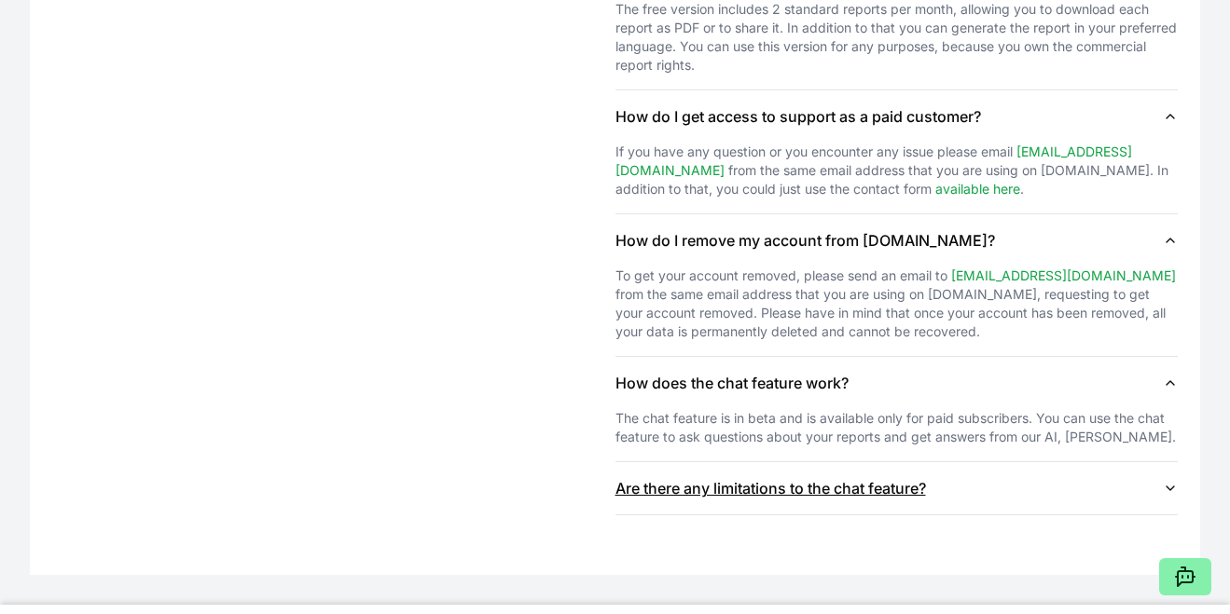
click at [953, 490] on button "Are there any limitations to the chat feature?" at bounding box center [896, 488] width 563 height 52
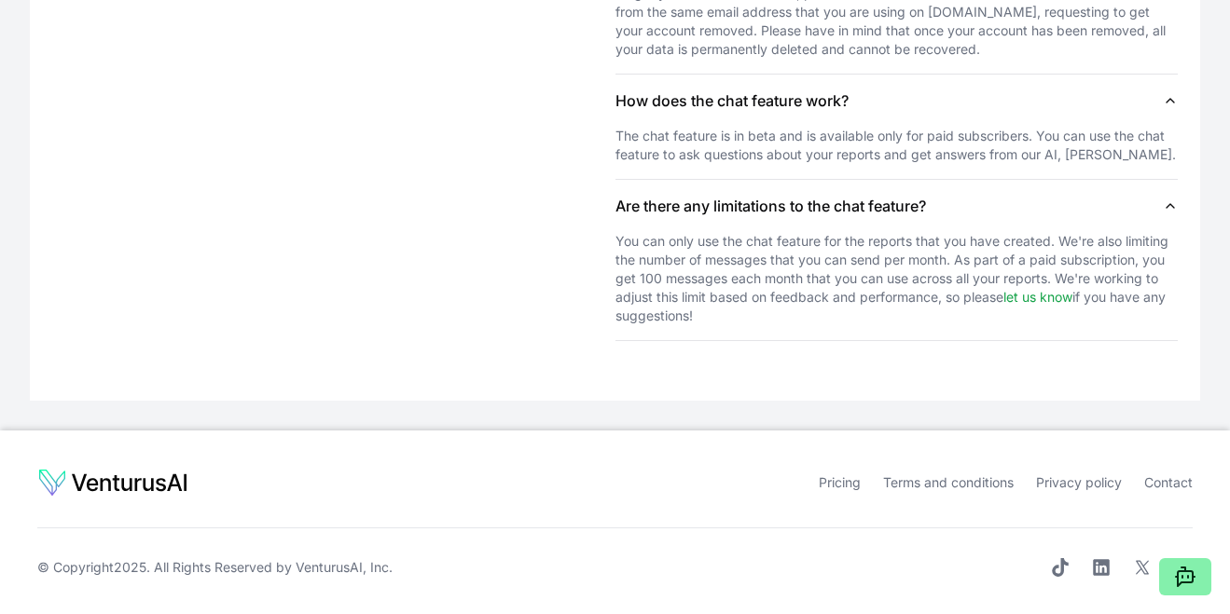
scroll to position [3133, 0]
click at [853, 486] on link "Pricing" at bounding box center [840, 483] width 42 height 16
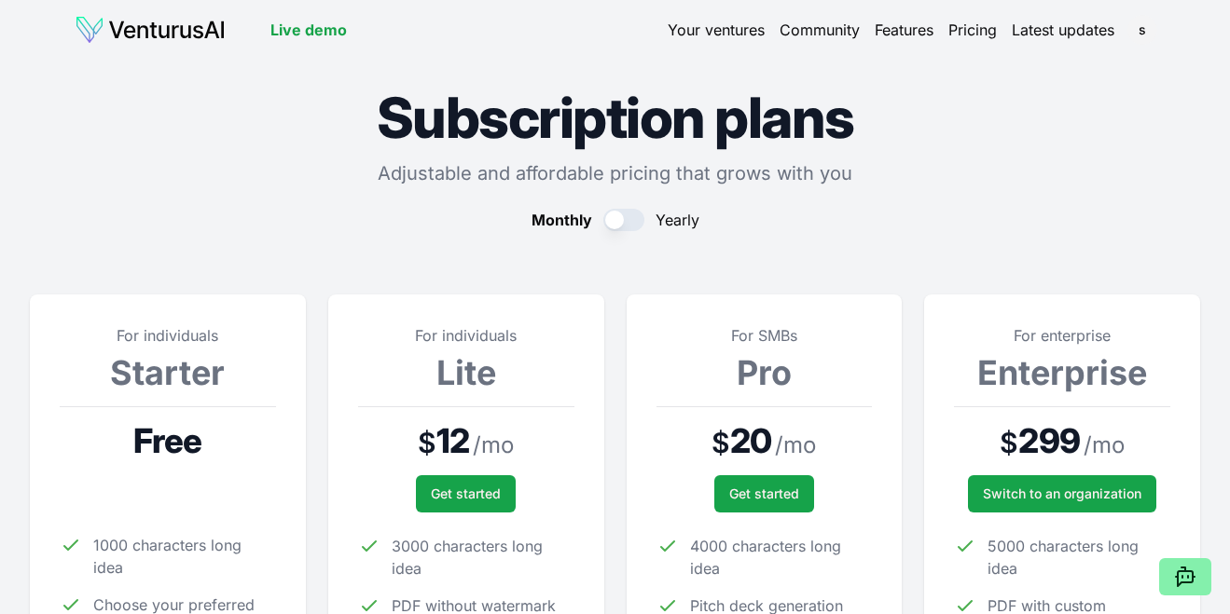
scroll to position [0, 0]
